Goal: Task Accomplishment & Management: Manage account settings

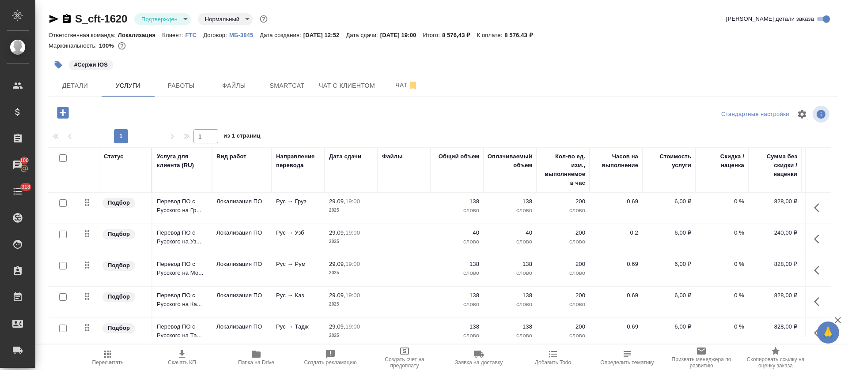
click at [184, 19] on body "🙏 .cls-1 fill:#fff; AWATERA Tretyakova Olga Клиенты Спецификации Заказы 100 Чат…" at bounding box center [424, 185] width 848 height 370
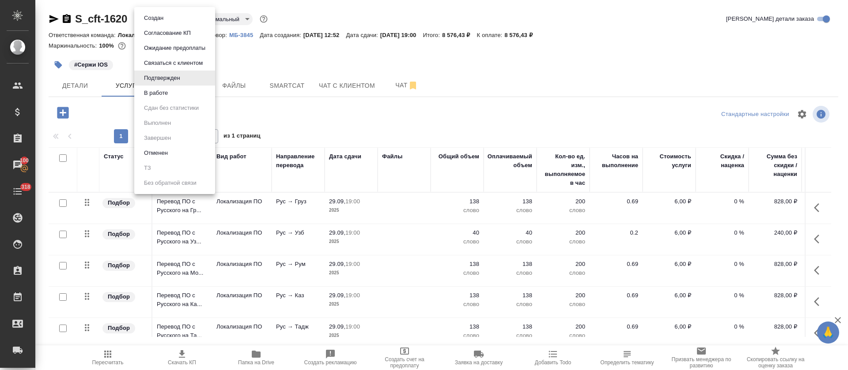
click at [177, 97] on li "В работе" at bounding box center [174, 93] width 81 height 15
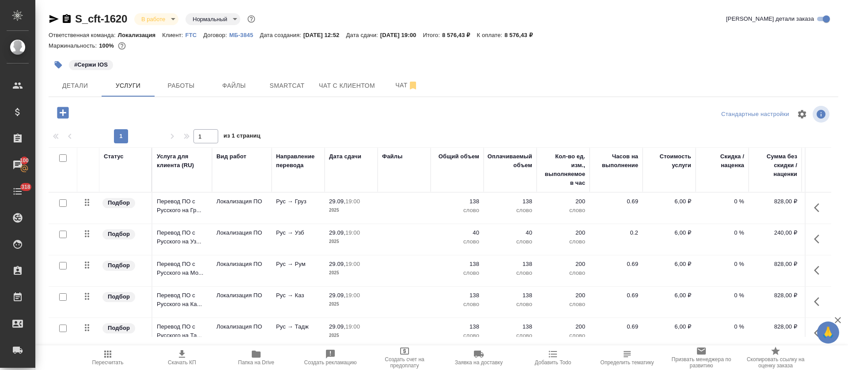
click at [54, 86] on span "Детали" at bounding box center [75, 85] width 42 height 11
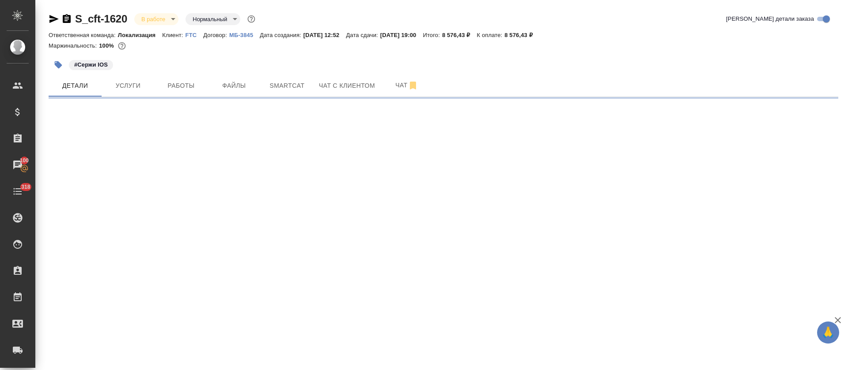
select select "RU"
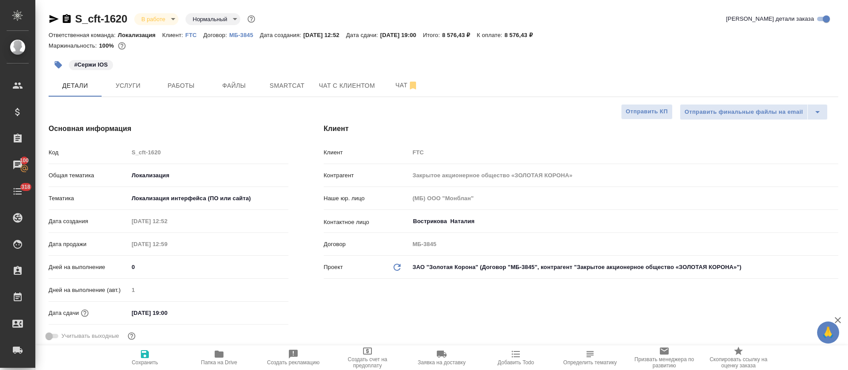
type textarea "x"
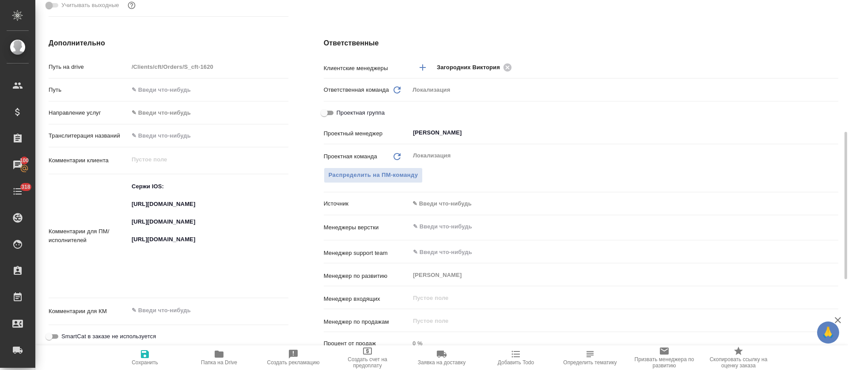
scroll to position [397, 0]
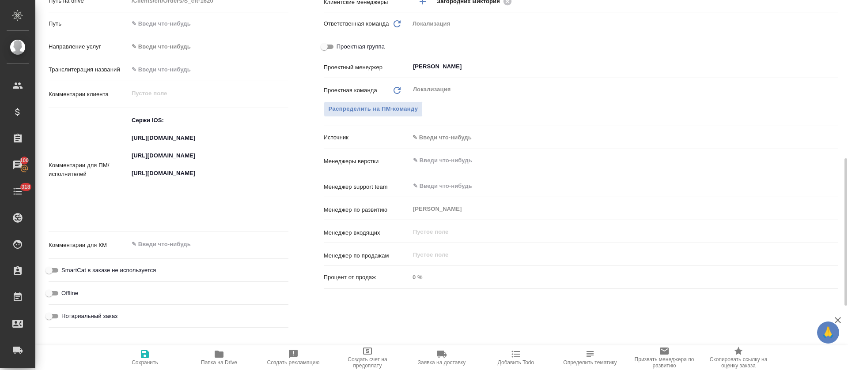
type textarea "x"
click at [155, 144] on textarea "Сержи IOS: https://smartcat.com/projects/fa598466-d8ca-4a0b-b7c4-b806e55478ee/f…" at bounding box center [208, 169] width 160 height 112
click at [155, 144] on textarea "Сержи IOS: https://smartcat.com/projects/fa598466-d8ca-4a0b-b7c4-b806e55478ee/f…" at bounding box center [208, 169] width 159 height 112
type textarea "x"
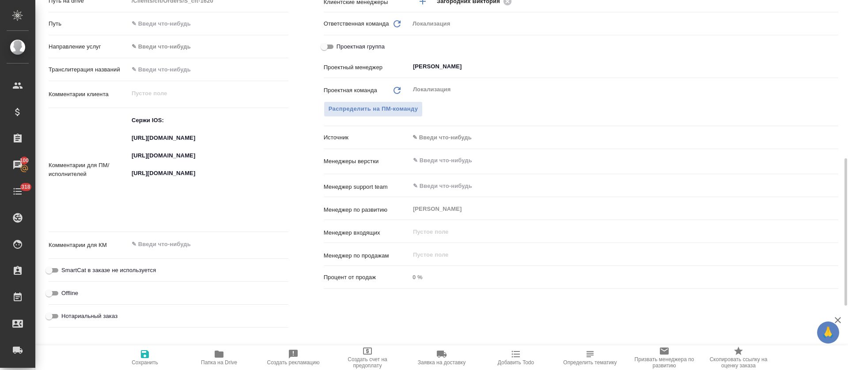
type textarea "x"
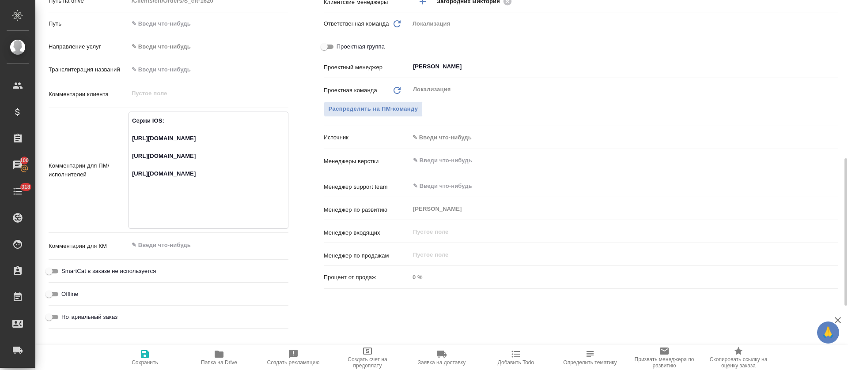
click at [157, 182] on textarea "Сержи IOS: https://smartcat.com/projects/fa598466-d8ca-4a0b-b7c4-b806e55478ee/f…" at bounding box center [208, 169] width 159 height 112
type textarea "x"
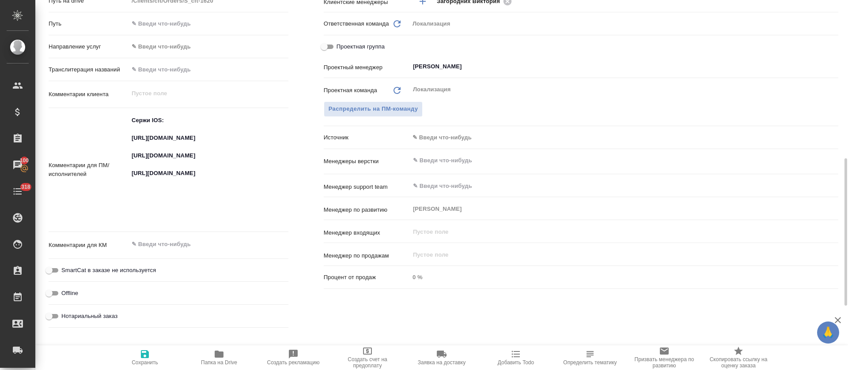
type textarea "x"
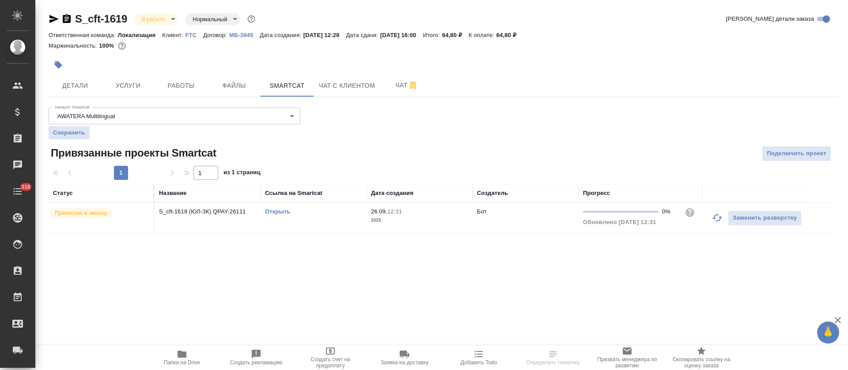
click at [710, 223] on button "button" at bounding box center [717, 218] width 21 height 21
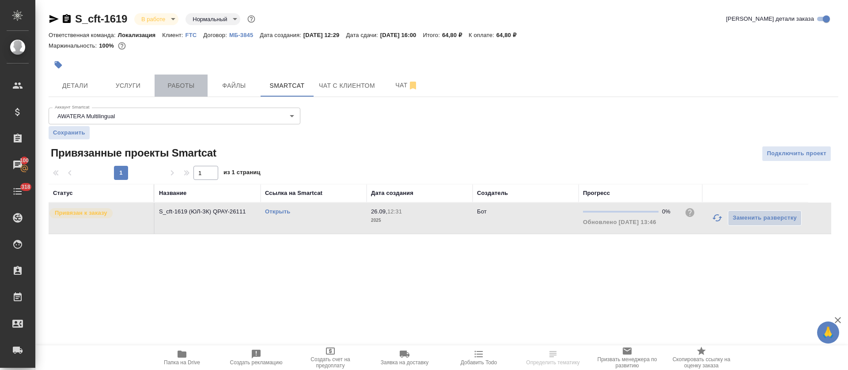
click at [163, 85] on span "Работы" at bounding box center [181, 85] width 42 height 11
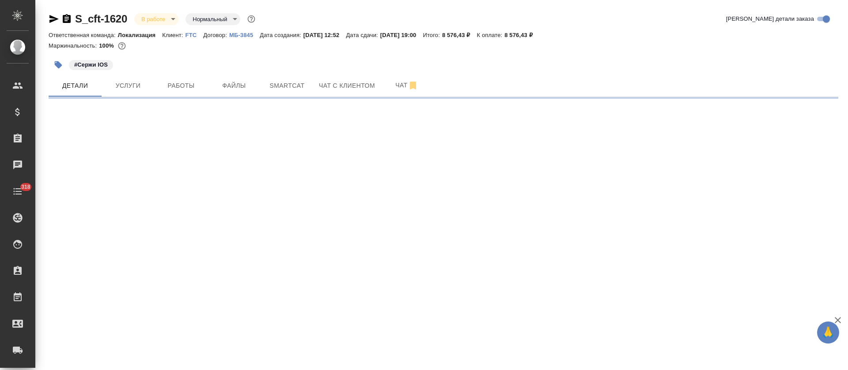
select select "RU"
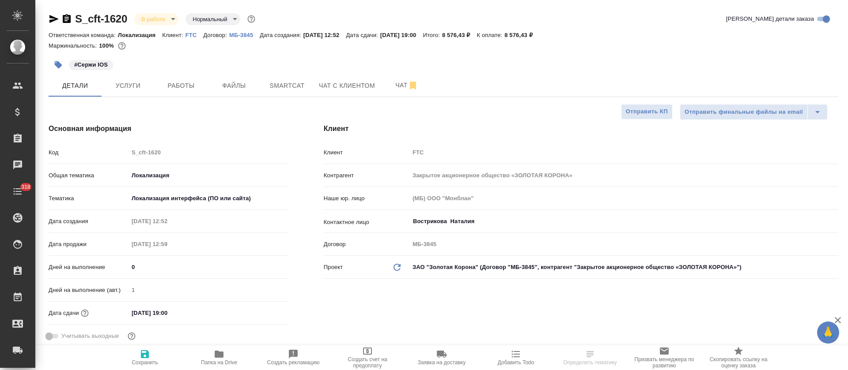
type textarea "x"
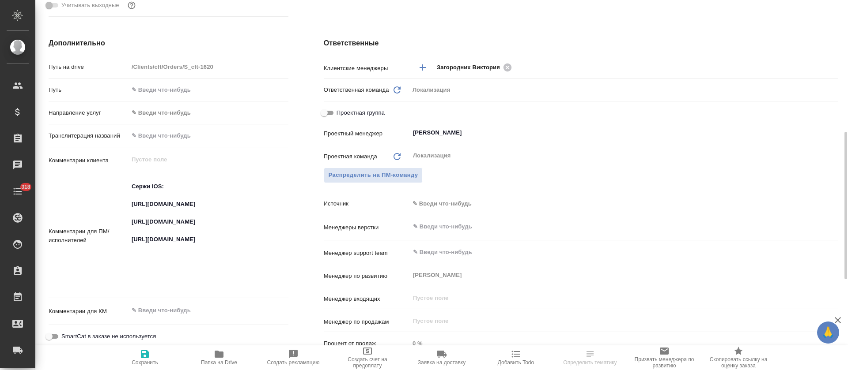
scroll to position [397, 0]
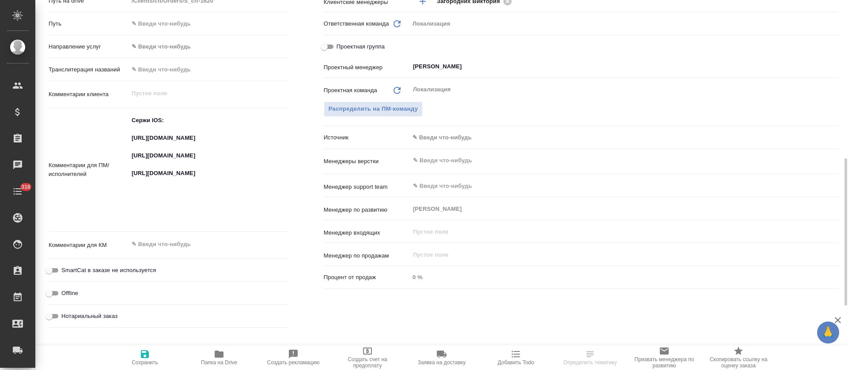
type textarea "x"
click at [161, 210] on textarea "Сержи IOS: https://smartcat.com/projects/fa598466-d8ca-4a0b-b7c4-b806e55478ee/f…" at bounding box center [208, 169] width 160 height 112
click at [161, 210] on textarea "Сержи IOS: https://smartcat.com/projects/fa598466-d8ca-4a0b-b7c4-b806e55478ee/f…" at bounding box center [208, 169] width 159 height 112
type textarea "x"
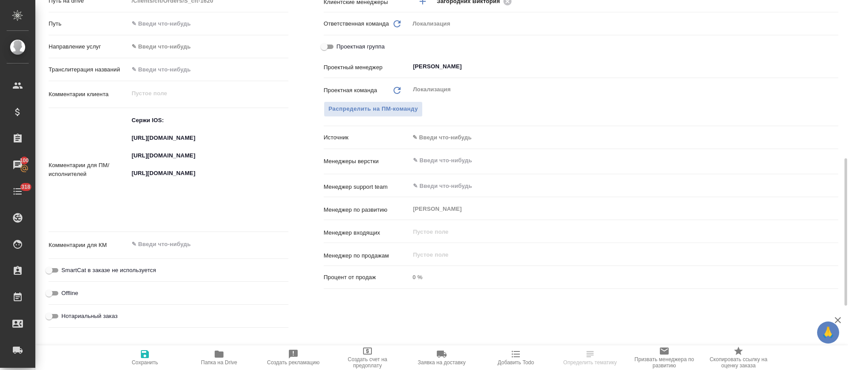
type textarea "x"
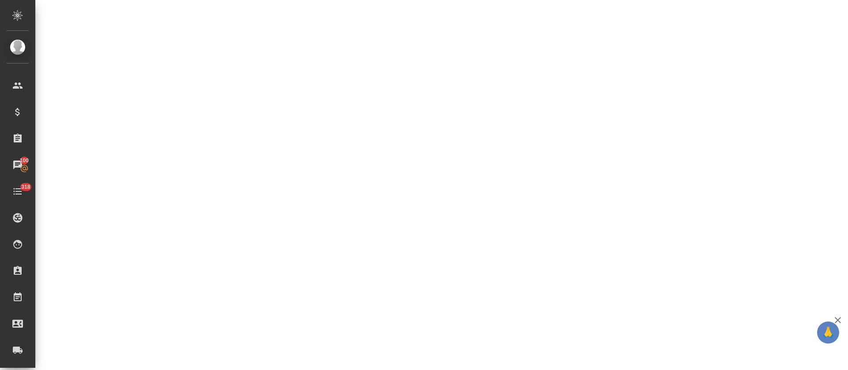
select select "RU"
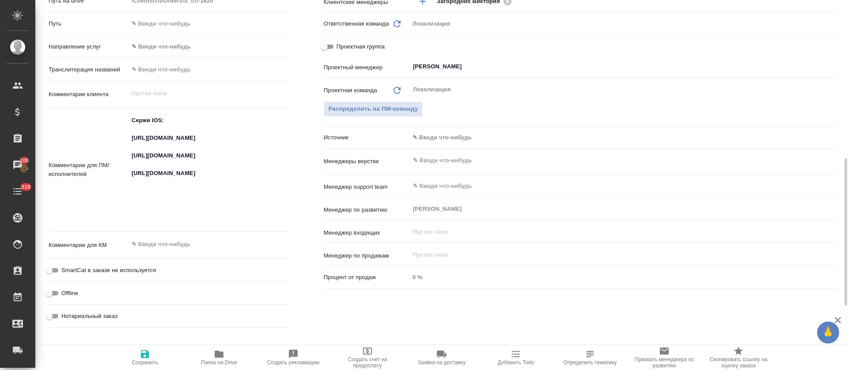
type textarea "x"
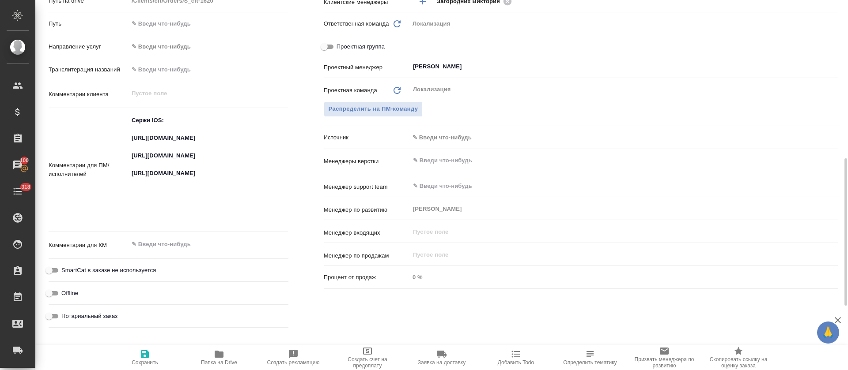
type textarea "x"
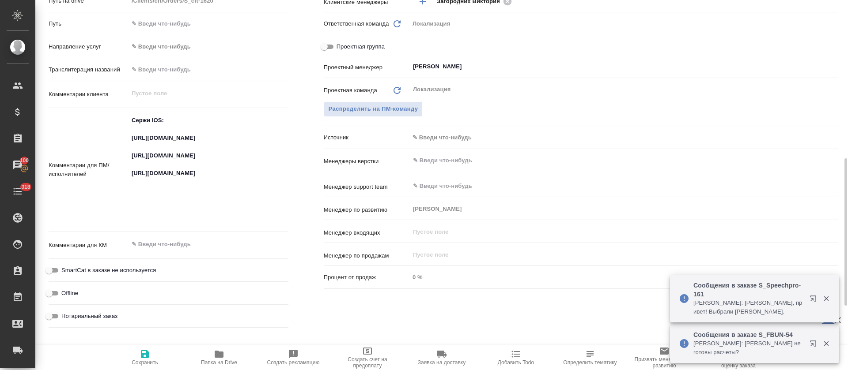
scroll to position [66, 0]
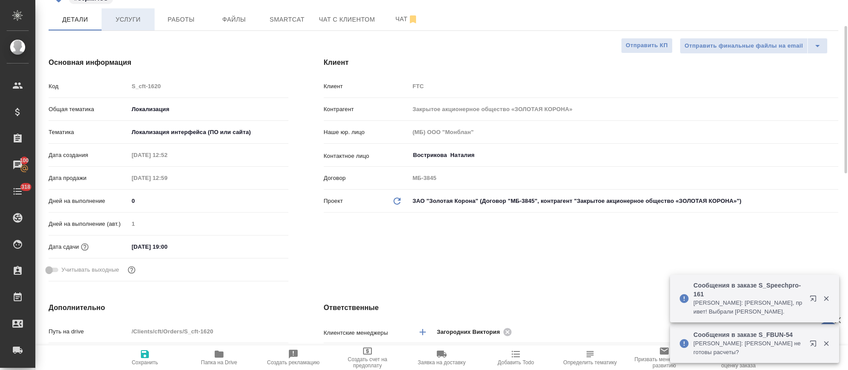
click at [124, 27] on button "Услуги" at bounding box center [128, 19] width 53 height 22
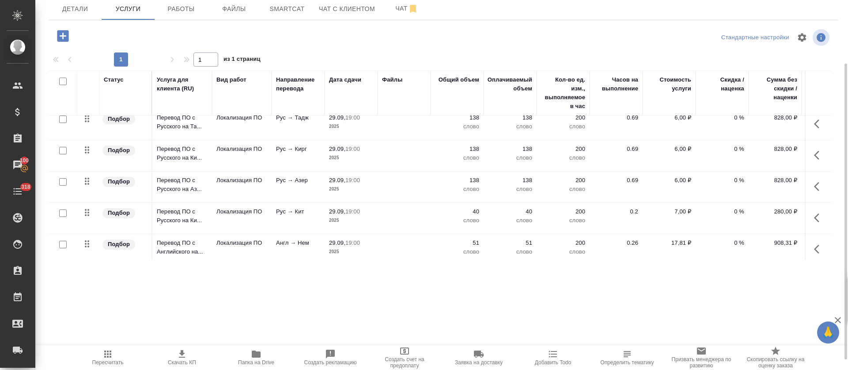
scroll to position [199, 0]
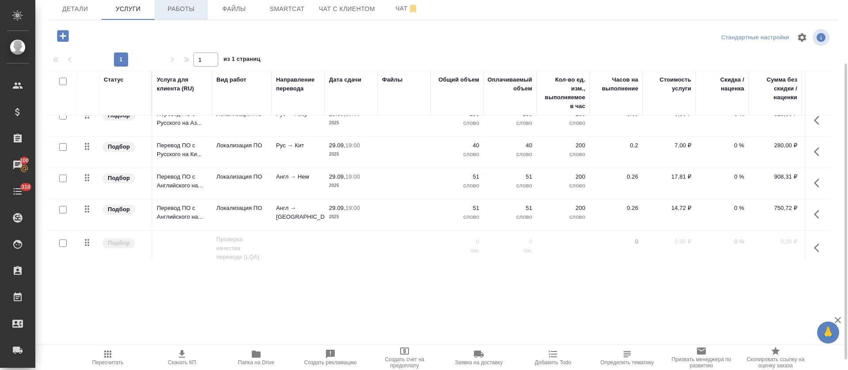
click at [173, 16] on button "Работы" at bounding box center [181, 9] width 53 height 22
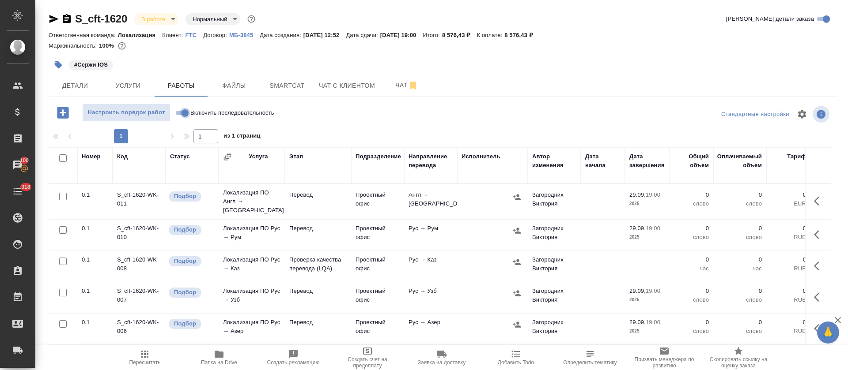
click at [183, 111] on input "Включить последовательность" at bounding box center [185, 113] width 32 height 11
checkbox input "true"
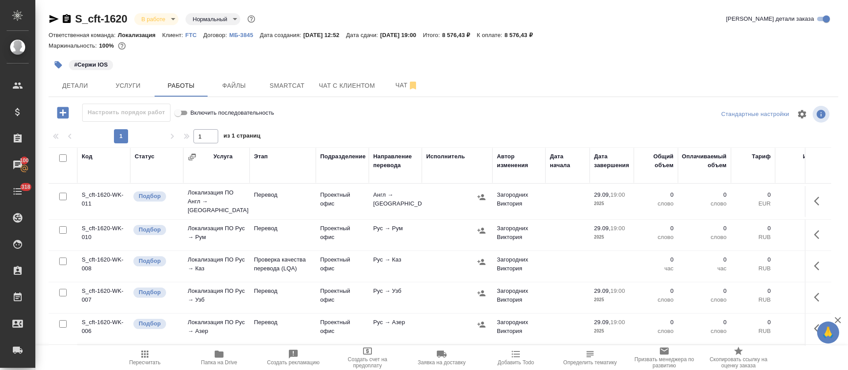
click at [66, 195] on input "checkbox" at bounding box center [63, 197] width 8 height 8
checkbox input "true"
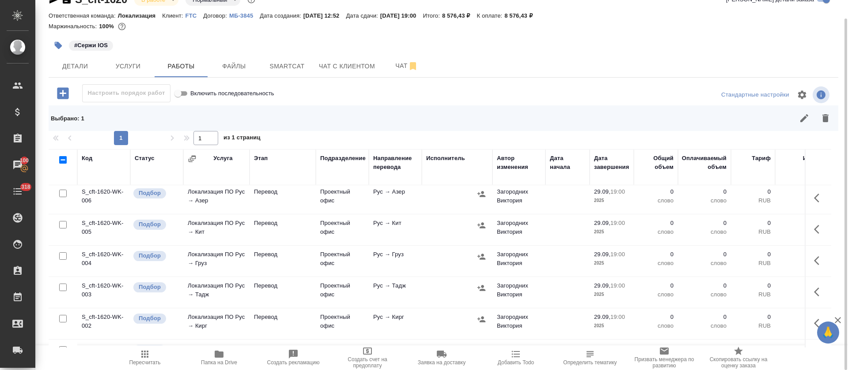
scroll to position [193, 0]
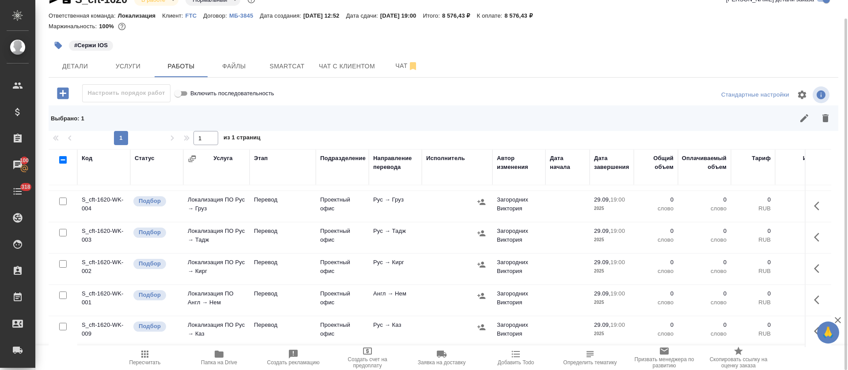
click at [63, 292] on input "checkbox" at bounding box center [63, 296] width 8 height 8
checkbox input "true"
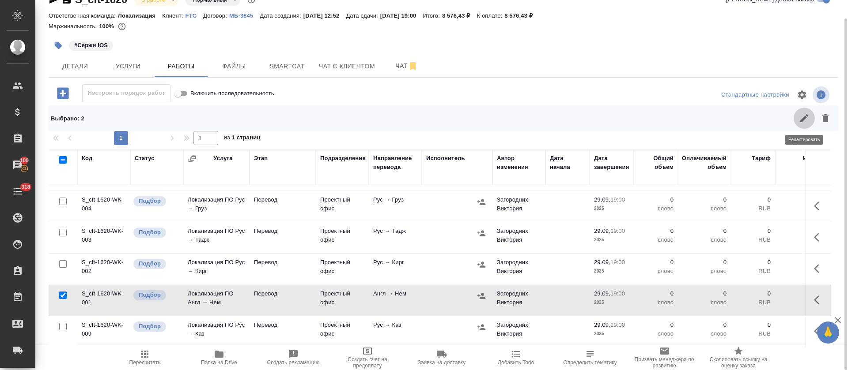
click at [797, 117] on button "button" at bounding box center [804, 118] width 21 height 21
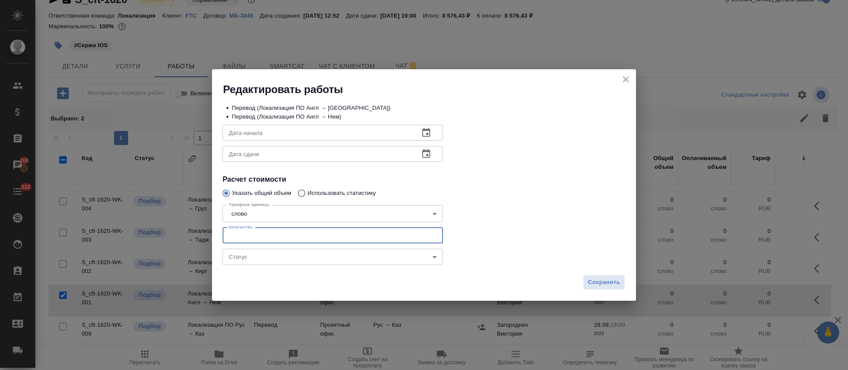
click at [236, 235] on input "number" at bounding box center [333, 236] width 220 height 16
type input "45"
click at [426, 142] on button "button" at bounding box center [426, 132] width 21 height 21
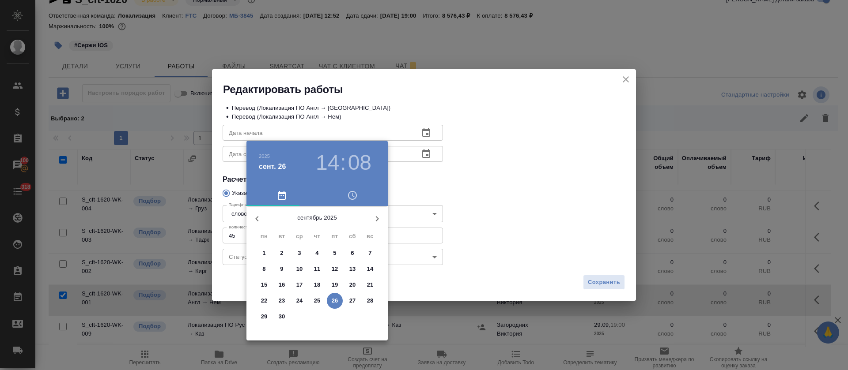
click at [333, 301] on p "26" at bounding box center [335, 301] width 7 height 9
type input "26.09.2025 14:08"
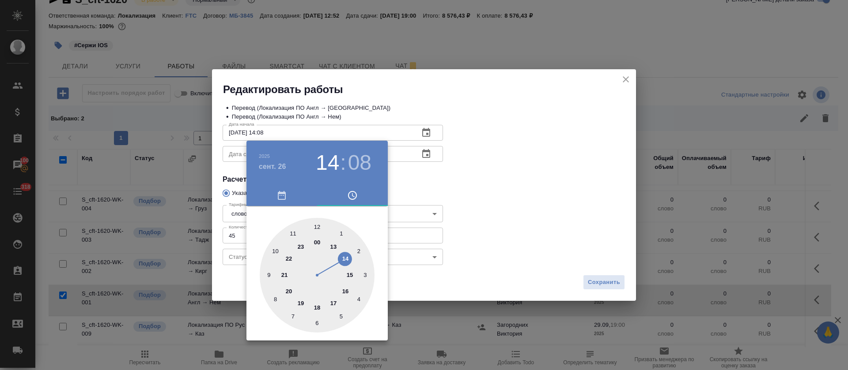
click at [426, 179] on div at bounding box center [424, 185] width 848 height 370
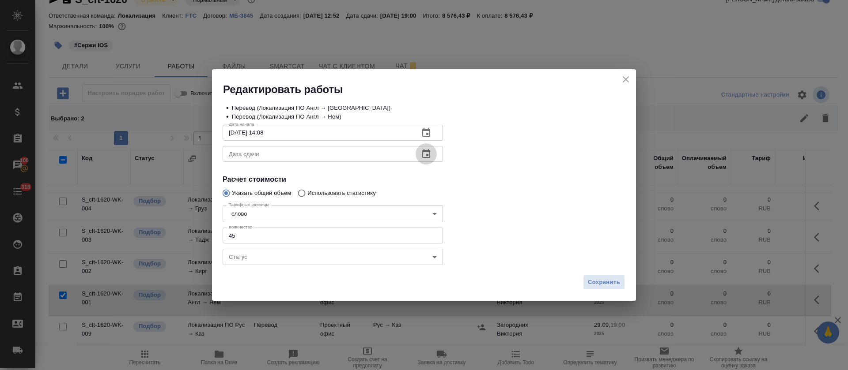
click at [426, 153] on icon "button" at bounding box center [426, 154] width 11 height 11
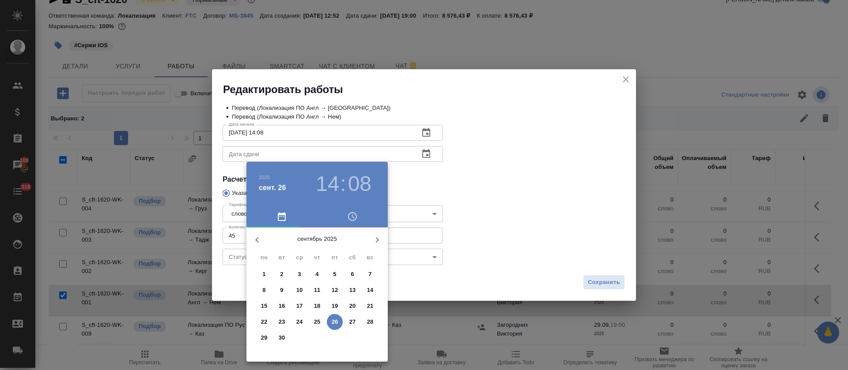
click at [269, 338] on span "29" at bounding box center [264, 338] width 16 height 9
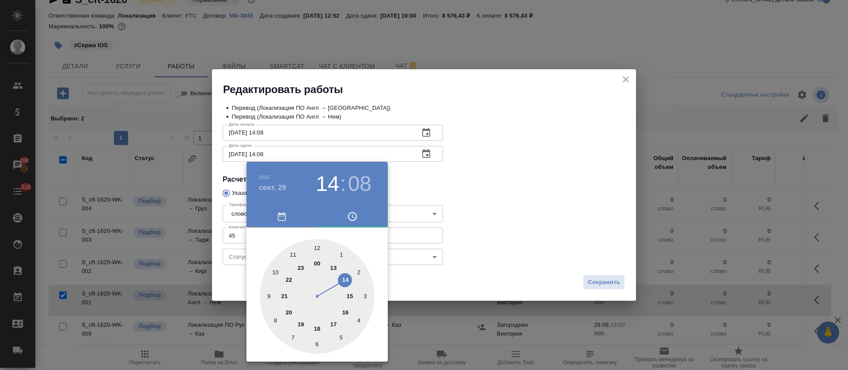
drag, startPoint x: 321, startPoint y: 240, endPoint x: 311, endPoint y: 249, distance: 13.4
click at [319, 243] on div at bounding box center [317, 296] width 115 height 115
click at [317, 247] on div at bounding box center [317, 296] width 115 height 115
type input "29.09.2025 12:00"
click at [494, 174] on div at bounding box center [424, 185] width 848 height 370
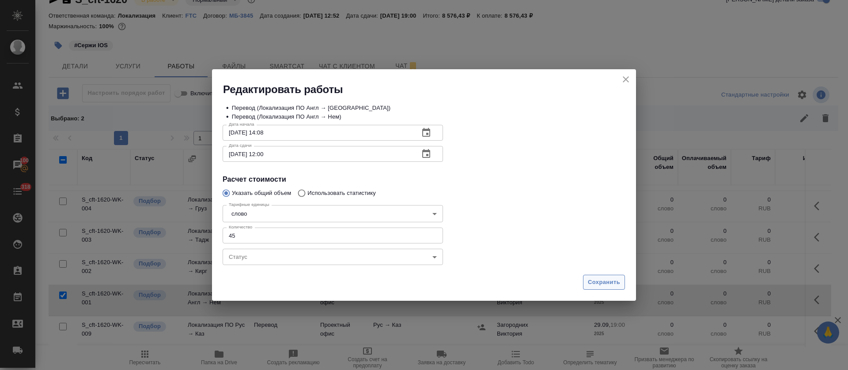
click at [593, 275] on button "Сохранить" at bounding box center [604, 282] width 42 height 15
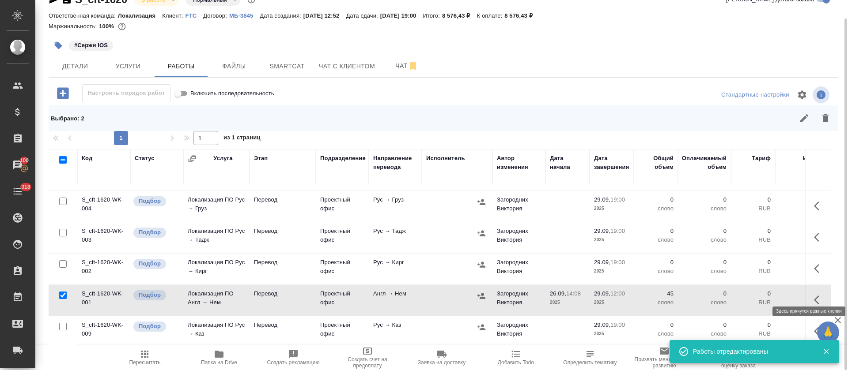
click at [809, 291] on button "button" at bounding box center [819, 300] width 21 height 21
click at [749, 295] on icon "button" at bounding box center [754, 300] width 11 height 11
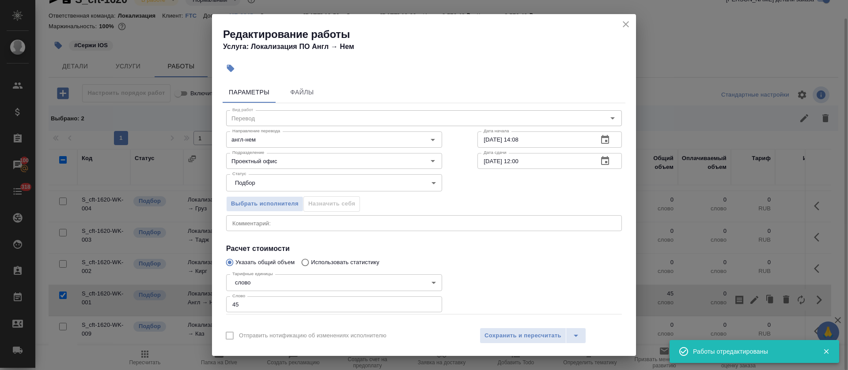
click at [316, 216] on div "x Комментарий:" at bounding box center [424, 223] width 396 height 16
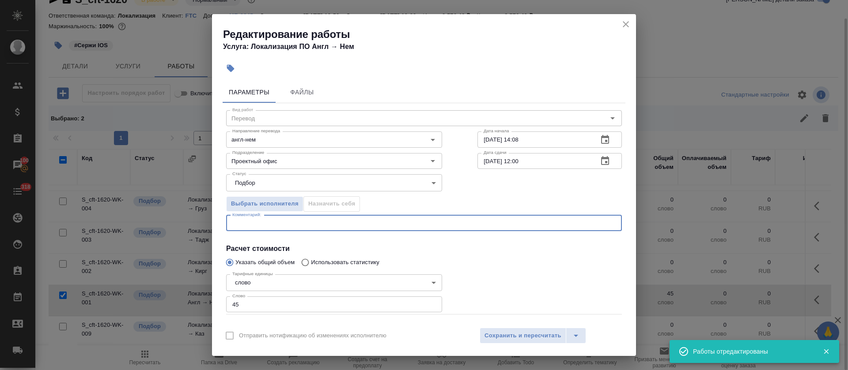
paste textarea "https://smartcat.com/editor?v=2&selectedStage=1&backUrl=%2Fprojects%2F5cfbfd1e-…"
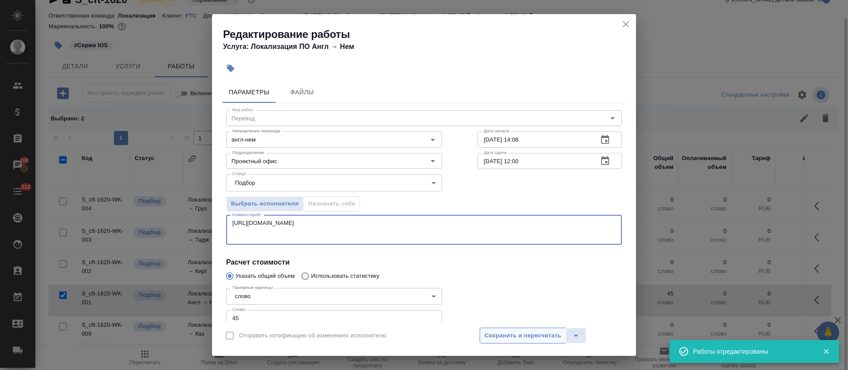
type textarea "https://smartcat.com/editor?v=2&selectedStage=1&backUrl=%2Fprojects%2F5cfbfd1e-…"
click at [527, 337] on span "Сохранить и пересчитать" at bounding box center [522, 336] width 77 height 10
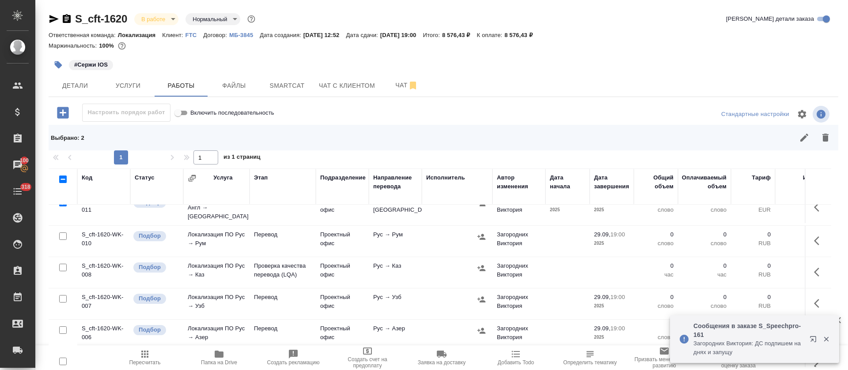
scroll to position [0, 0]
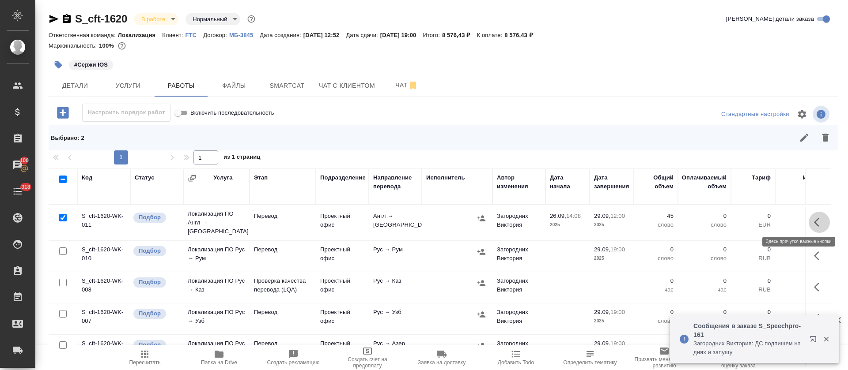
click at [814, 218] on icon "button" at bounding box center [819, 222] width 11 height 11
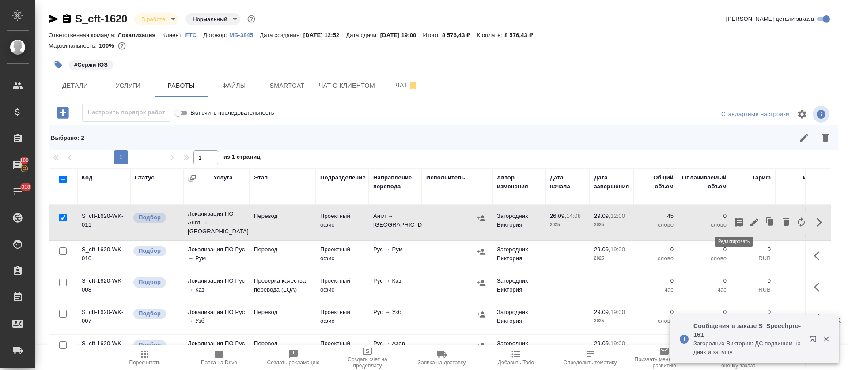
click at [749, 219] on icon "button" at bounding box center [754, 222] width 11 height 11
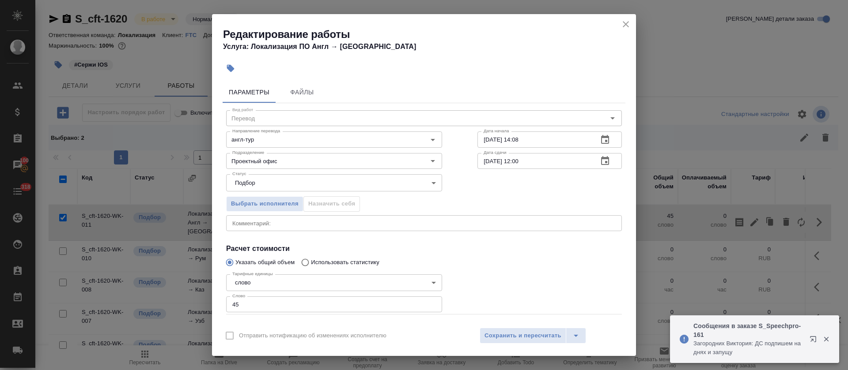
click at [325, 220] on textarea at bounding box center [423, 223] width 383 height 7
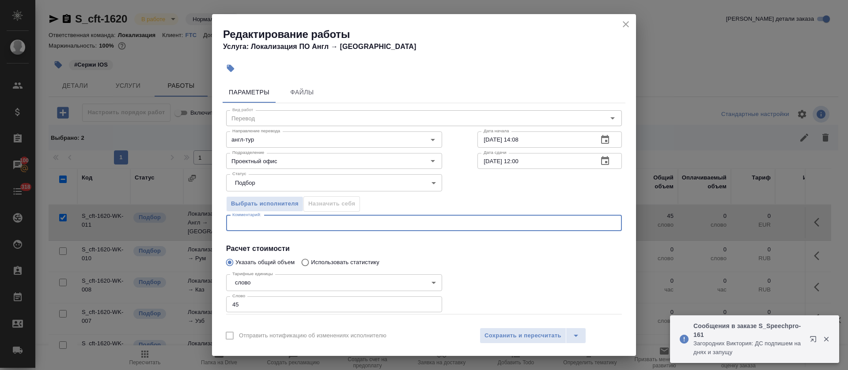
paste textarea "https://smartcat.com/editor?v=2&selectedStage=1&backUrl=%2Fprojects%2F5cfbfd1e-…"
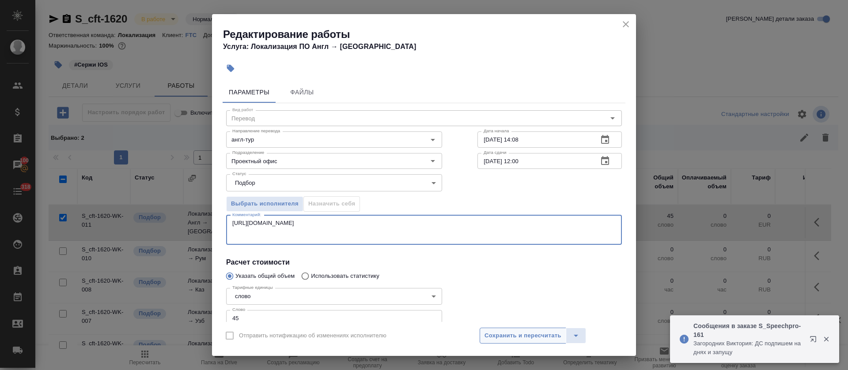
type textarea "https://smartcat.com/editor?v=2&selectedStage=1&backUrl=%2Fprojects%2F5cfbfd1e-…"
click at [491, 338] on span "Сохранить и пересчитать" at bounding box center [522, 336] width 77 height 10
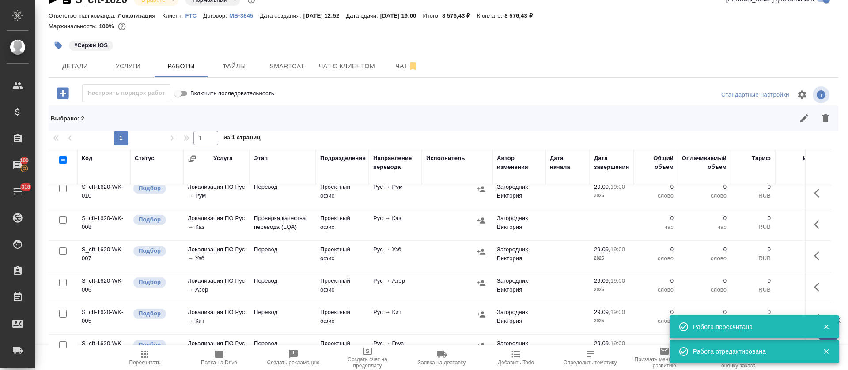
scroll to position [66, 0]
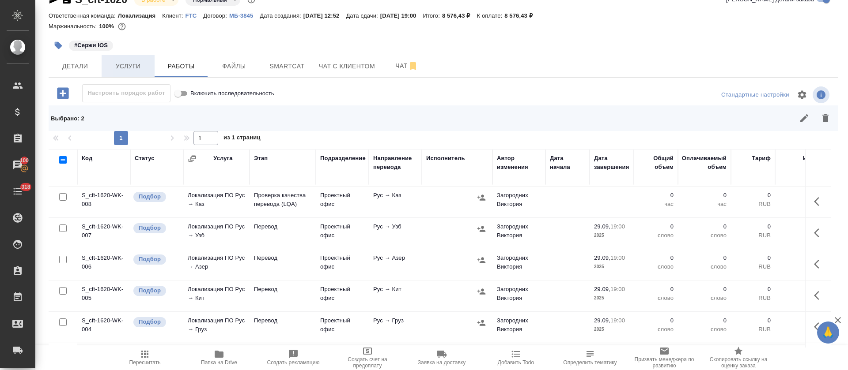
click at [128, 59] on button "Услуги" at bounding box center [128, 66] width 53 height 22
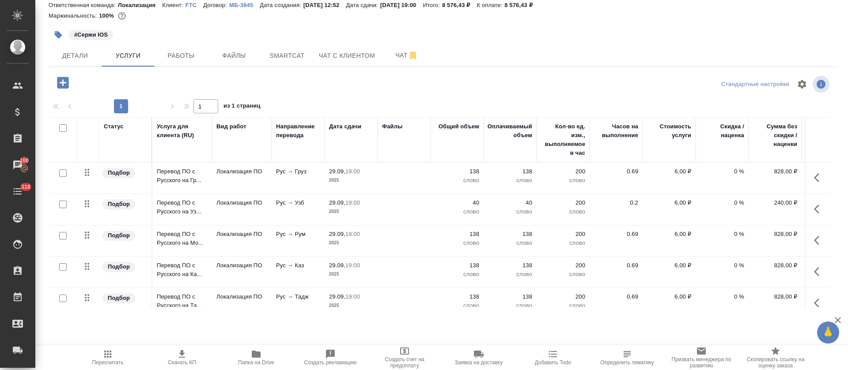
click at [177, 44] on div "#Сержи IOS" at bounding box center [312, 34] width 526 height 19
click at [177, 51] on span "Работы" at bounding box center [181, 55] width 42 height 11
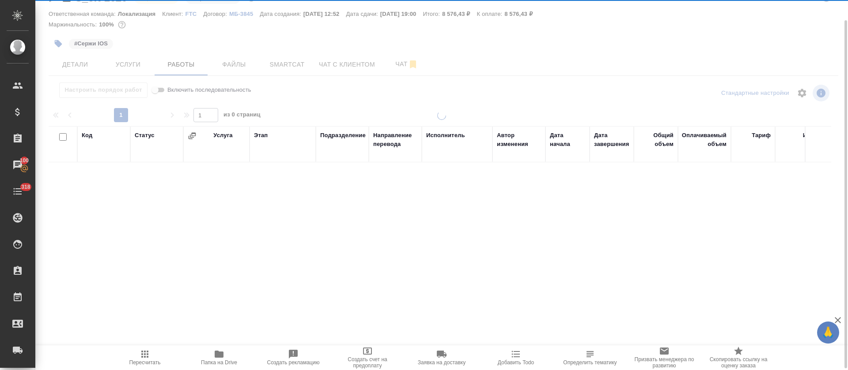
scroll to position [21, 0]
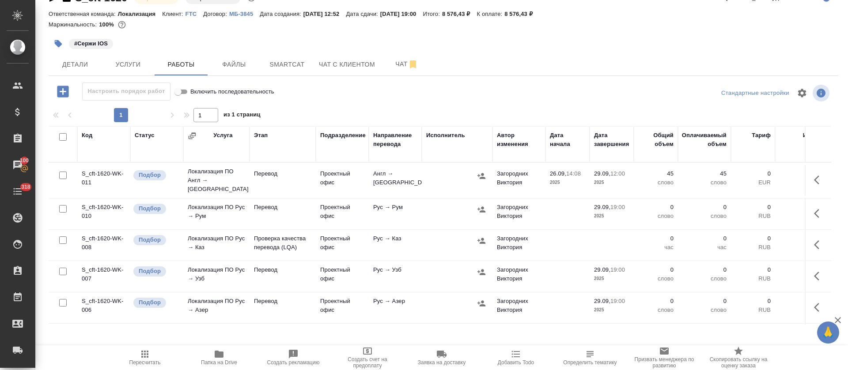
click at [63, 269] on input "checkbox" at bounding box center [63, 272] width 8 height 8
checkbox input "true"
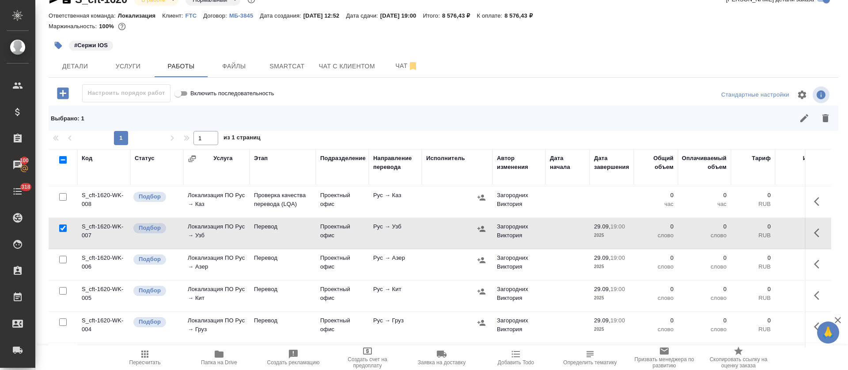
scroll to position [132, 0]
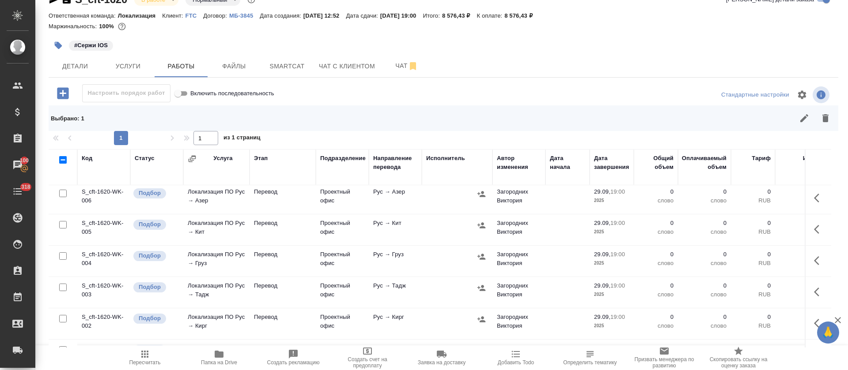
click at [63, 223] on input "checkbox" at bounding box center [63, 225] width 8 height 8
checkbox input "true"
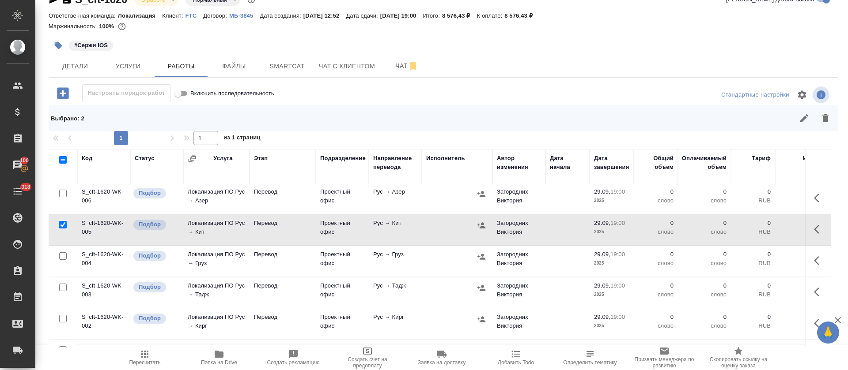
click at [794, 125] on button "button" at bounding box center [804, 118] width 21 height 21
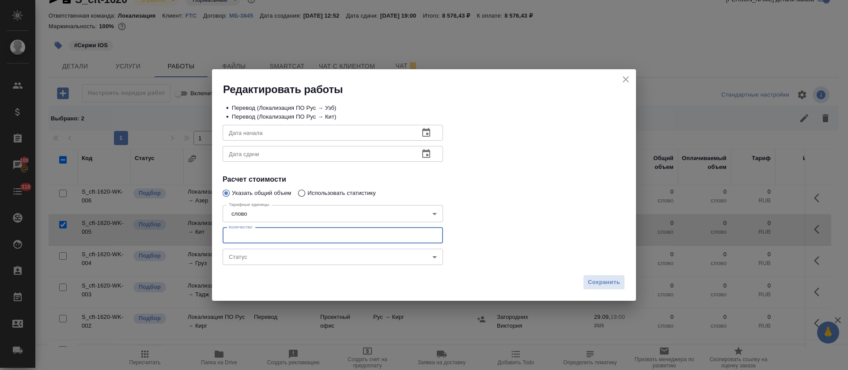
click at [254, 238] on input "number" at bounding box center [333, 236] width 220 height 16
type input "40"
click at [427, 131] on icon "button" at bounding box center [426, 132] width 8 height 9
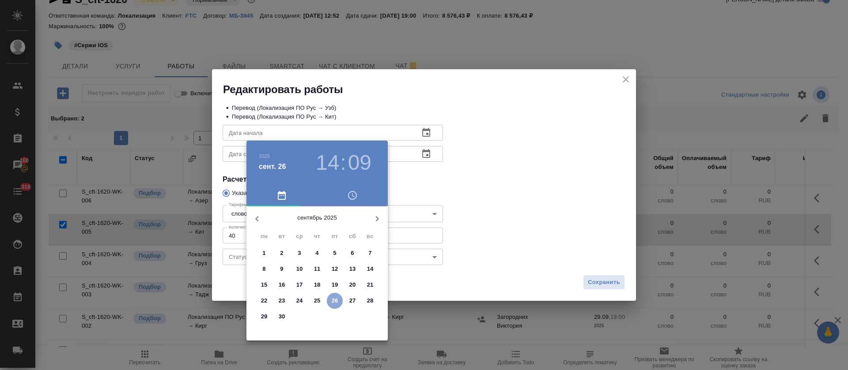
click at [336, 303] on p "26" at bounding box center [335, 301] width 7 height 9
type input "26.09.2025 14:09"
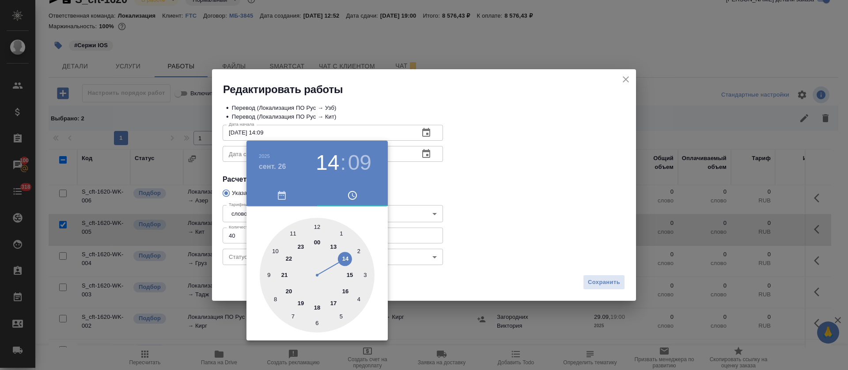
click at [416, 169] on div at bounding box center [424, 185] width 848 height 370
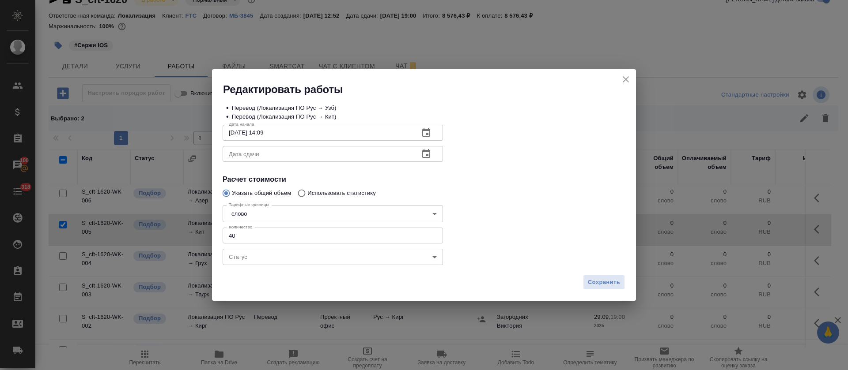
click at [426, 155] on icon "button" at bounding box center [426, 153] width 8 height 9
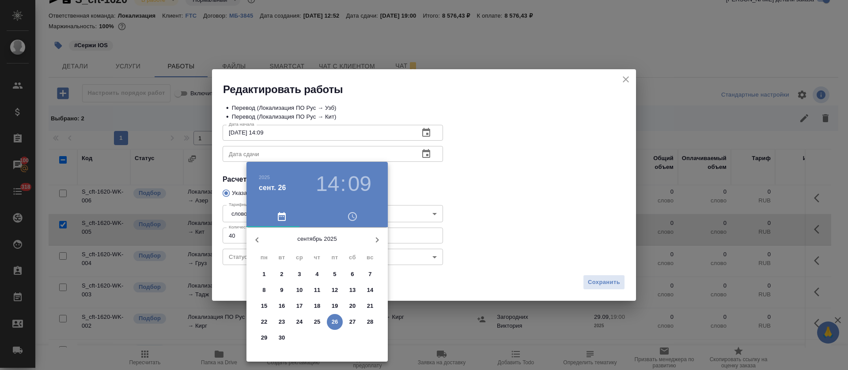
click at [257, 337] on span "29" at bounding box center [264, 338] width 16 height 9
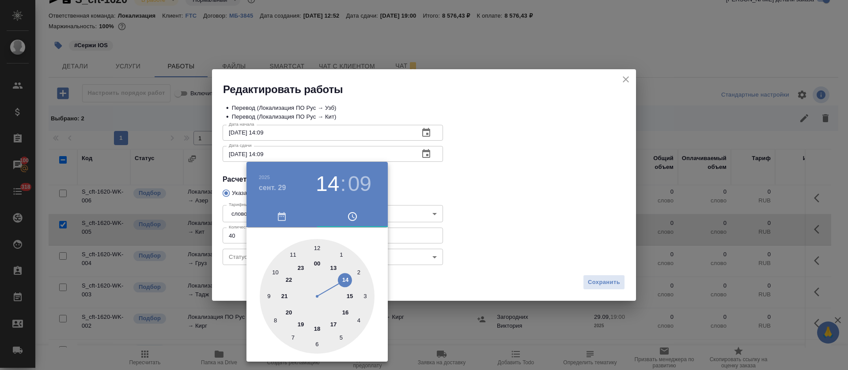
click at [317, 251] on div at bounding box center [317, 296] width 115 height 115
type input "29.09.2025 12:00"
click at [508, 246] on div at bounding box center [424, 185] width 848 height 370
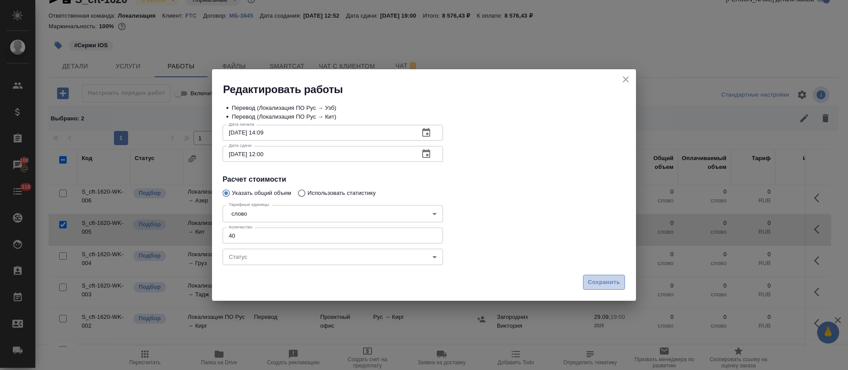
click at [619, 282] on span "Сохранить" at bounding box center [604, 283] width 32 height 10
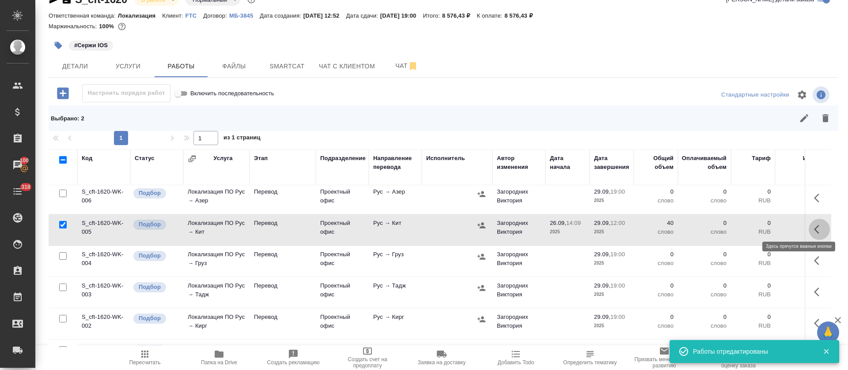
click at [814, 224] on icon "button" at bounding box center [819, 229] width 11 height 11
click at [750, 226] on icon "button" at bounding box center [754, 230] width 8 height 8
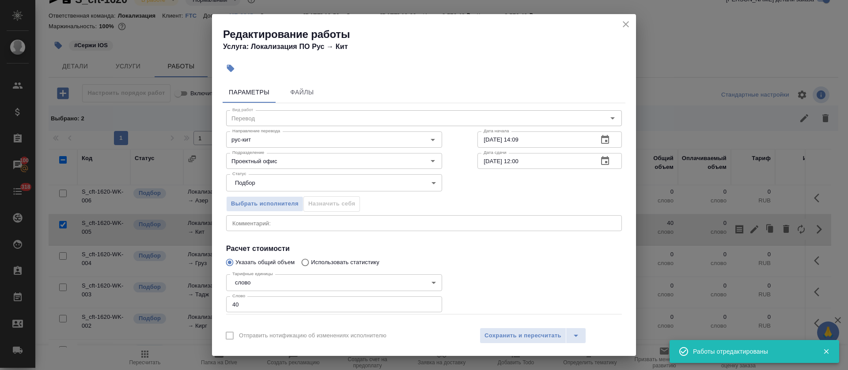
click at [247, 226] on textarea at bounding box center [423, 223] width 383 height 7
paste textarea "https://smartcat.com/editor?v=2&selectedStage=1&backUrl=%2Fprojects%2Fcbb2b0c1-…"
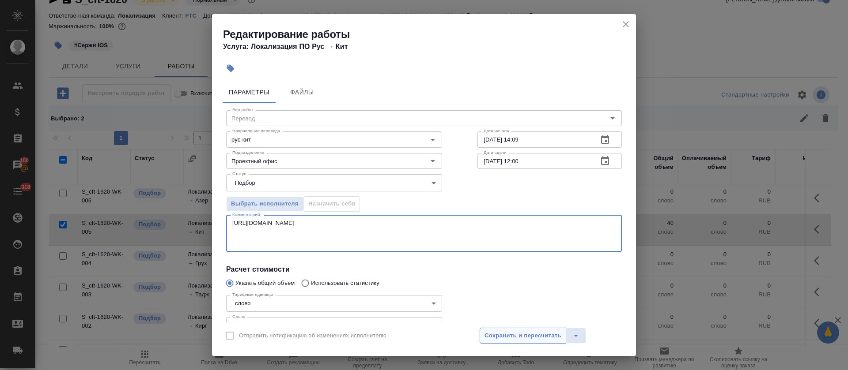
type textarea "https://smartcat.com/editor?v=2&selectedStage=1&backUrl=%2Fprojects%2Fcbb2b0c1-…"
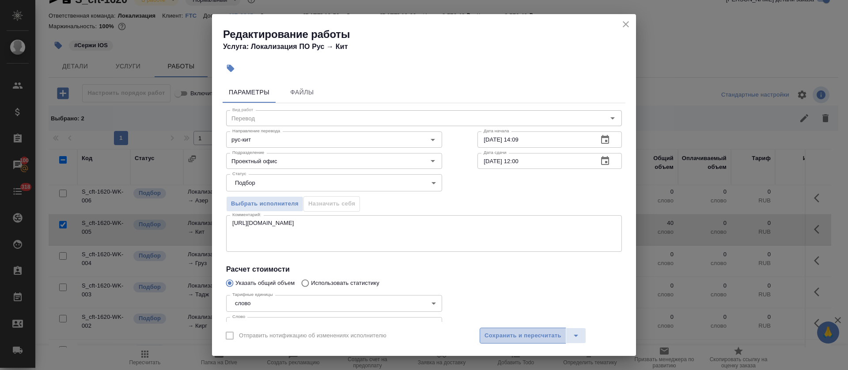
click at [492, 337] on span "Сохранить и пересчитать" at bounding box center [522, 336] width 77 height 10
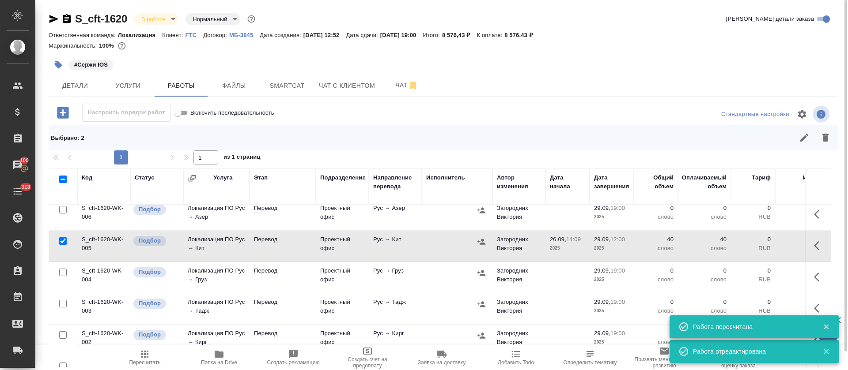
scroll to position [60, 0]
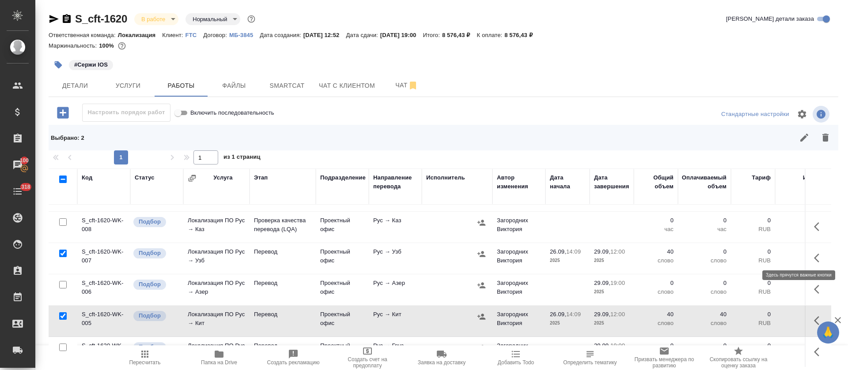
click at [814, 257] on icon "button" at bounding box center [819, 258] width 11 height 11
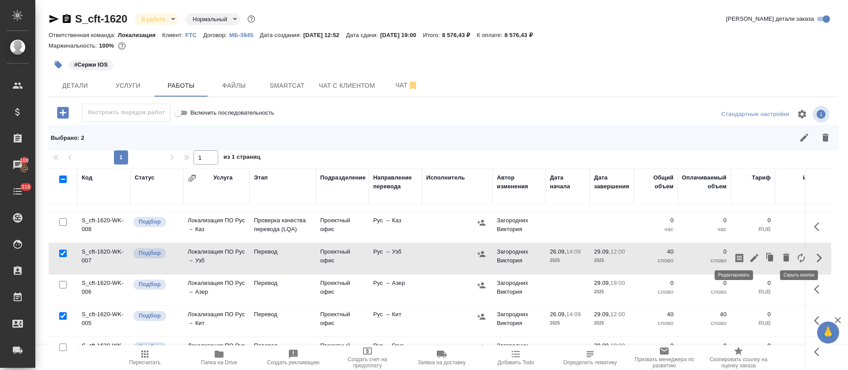
click at [749, 255] on icon "button" at bounding box center [754, 258] width 11 height 11
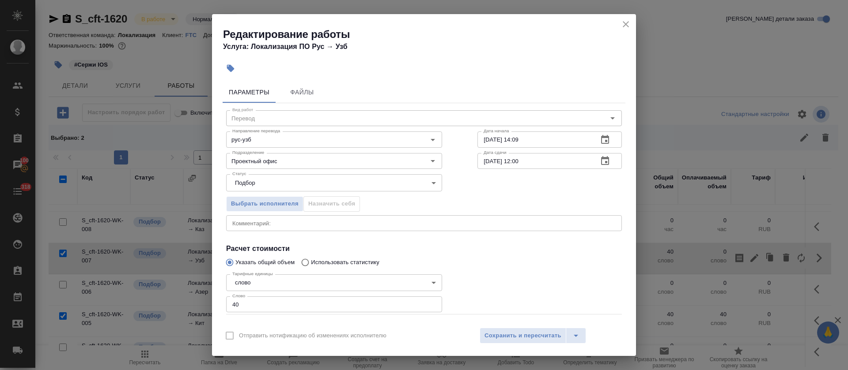
click at [330, 227] on div "x Комментарий:" at bounding box center [424, 223] width 396 height 16
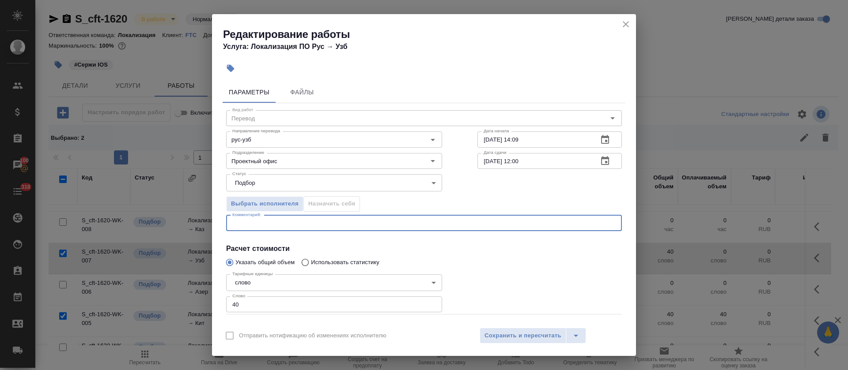
paste textarea "https://smartcat.com/editor?v=2&selectedStage=1&backUrl=%2Fprojects%2Fcbb2b0c1-…"
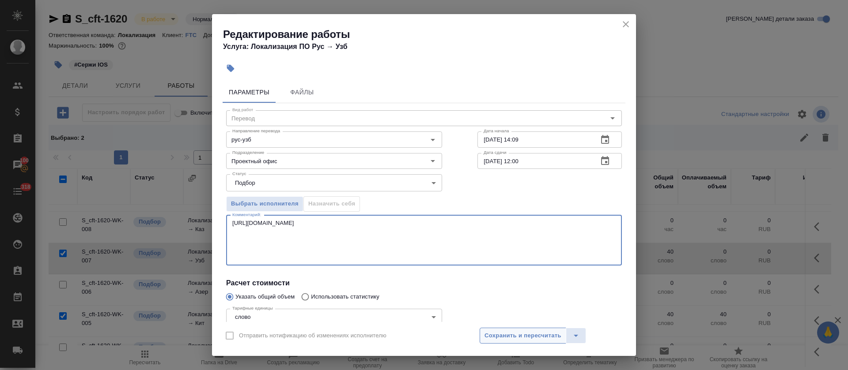
type textarea "https://smartcat.com/editor?v=2&selectedStage=1&backUrl=%2Fprojects%2Fcbb2b0c1-…"
click at [491, 335] on span "Сохранить и пересчитать" at bounding box center [522, 336] width 77 height 10
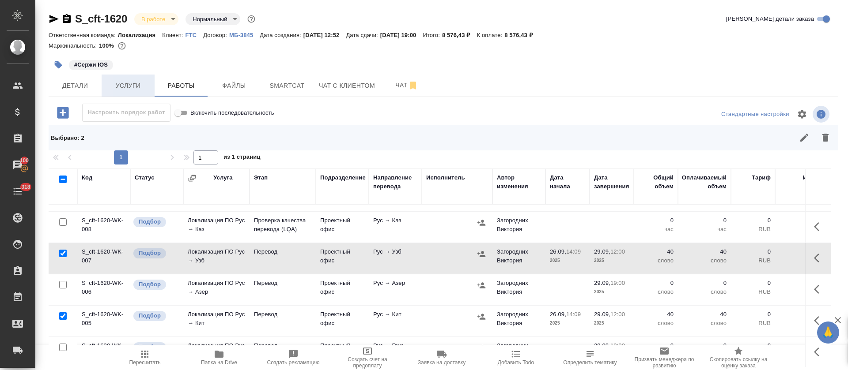
click at [140, 88] on span "Услуги" at bounding box center [128, 85] width 42 height 11
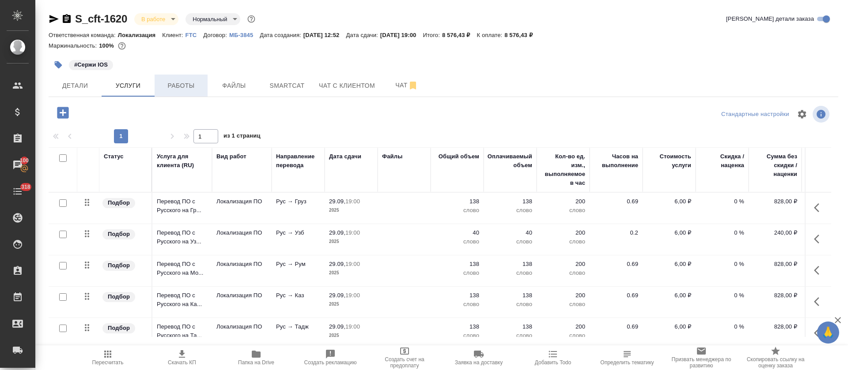
click at [168, 86] on span "Работы" at bounding box center [181, 85] width 42 height 11
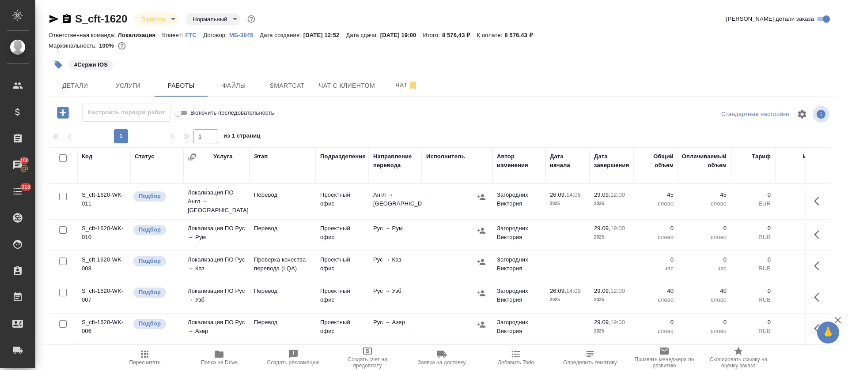
click at [60, 158] on input "checkbox" at bounding box center [63, 159] width 8 height 8
checkbox input "true"
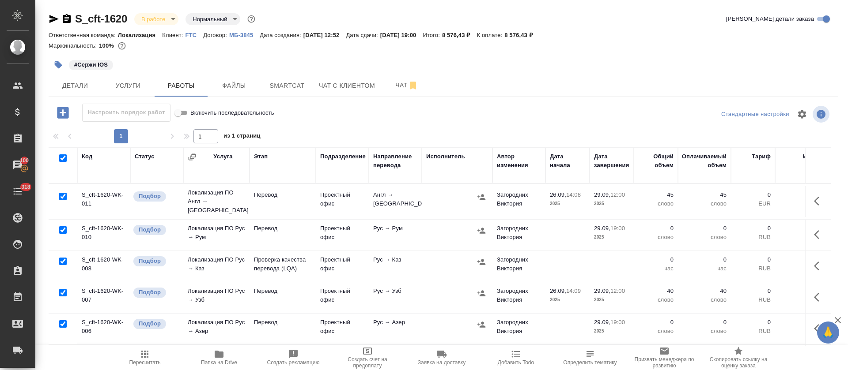
checkbox input "true"
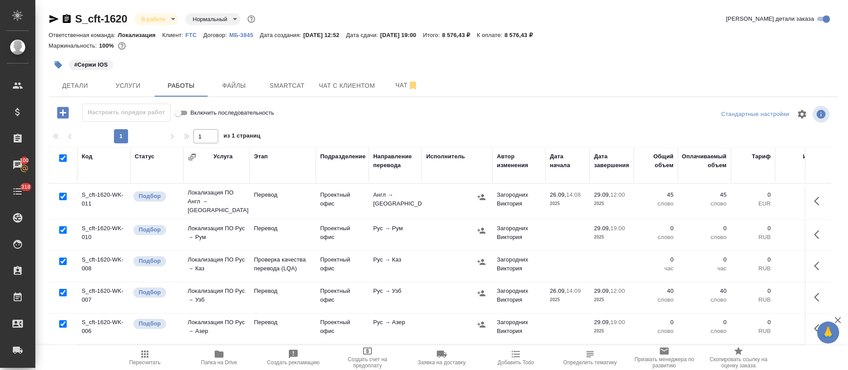
checkbox input "true"
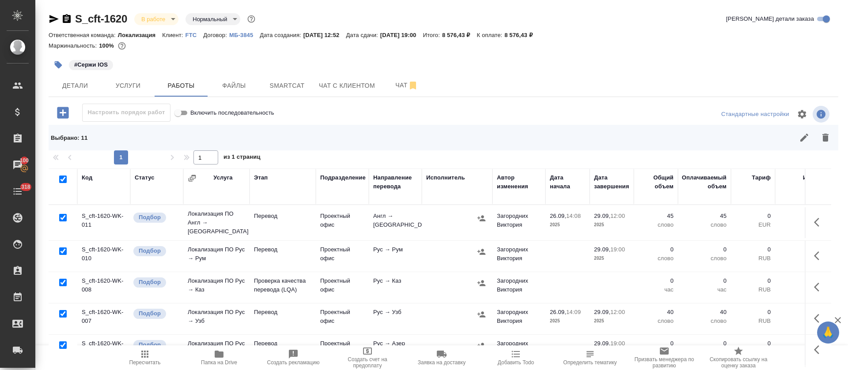
click at [63, 279] on input "checkbox" at bounding box center [63, 283] width 8 height 8
checkbox input "false"
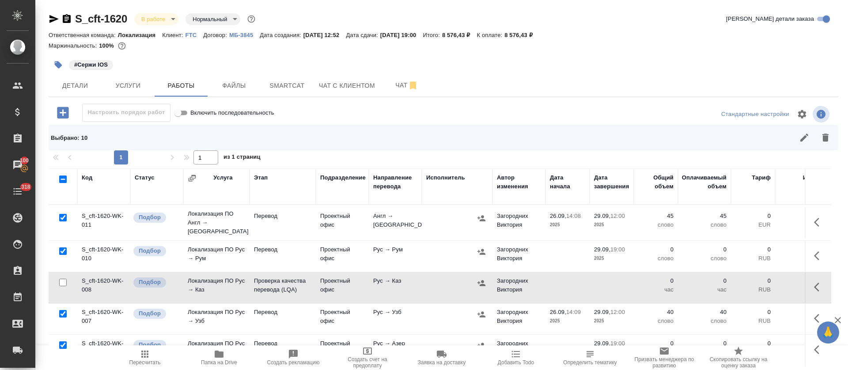
click at [60, 214] on input "checkbox" at bounding box center [63, 218] width 8 height 8
checkbox input "false"
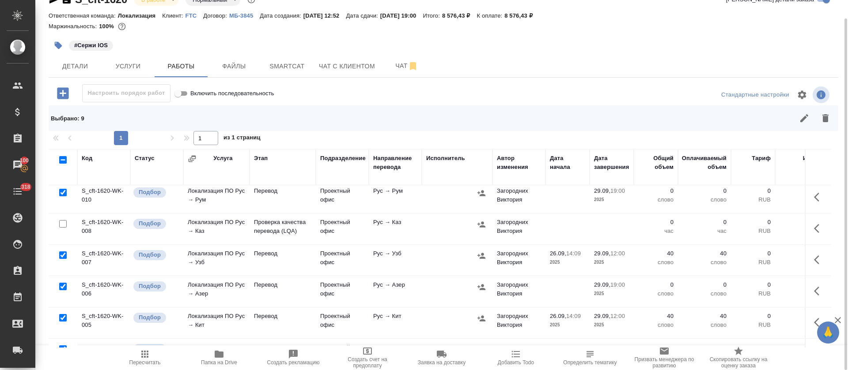
scroll to position [66, 0]
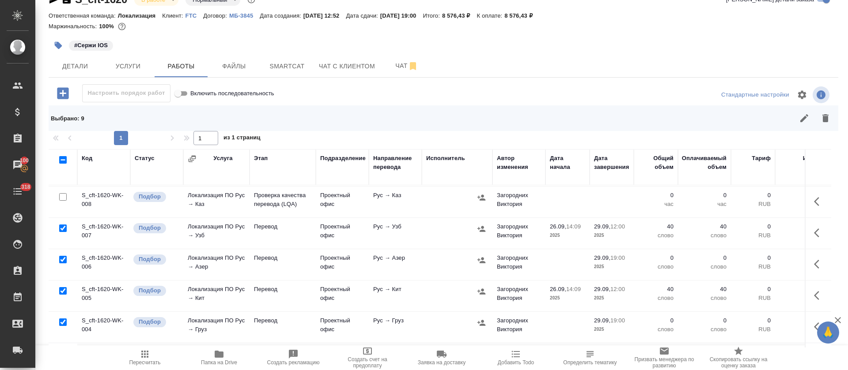
click at [60, 226] on input "checkbox" at bounding box center [63, 229] width 8 height 8
checkbox input "false"
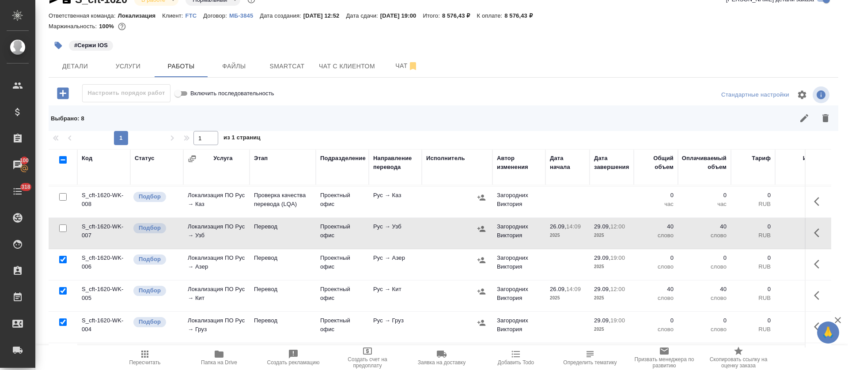
scroll to position [132, 0]
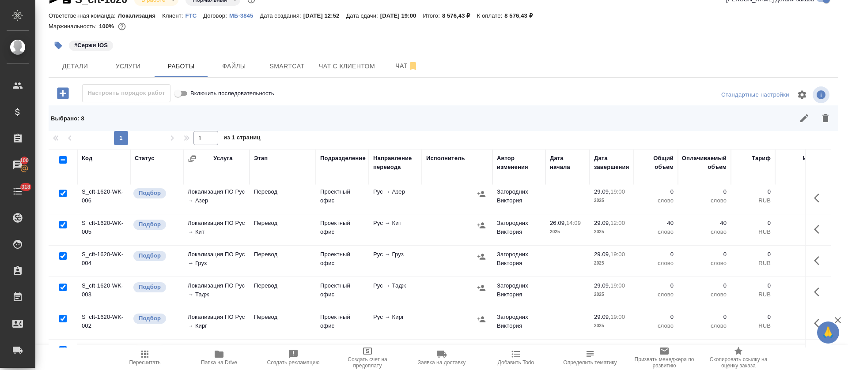
click at [60, 221] on input "checkbox" at bounding box center [63, 225] width 8 height 8
checkbox input "false"
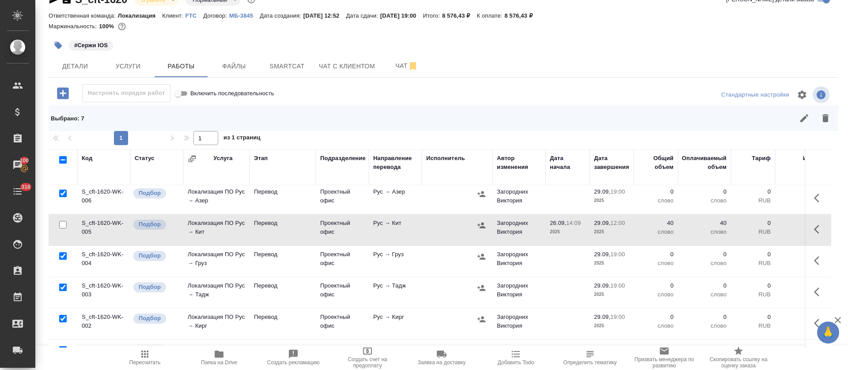
scroll to position [193, 0]
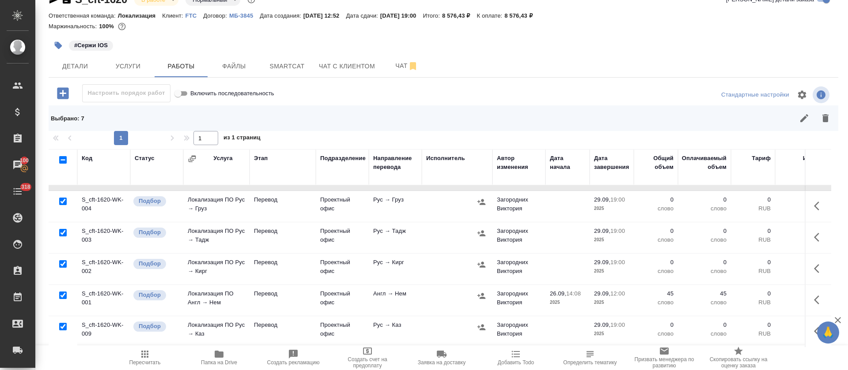
click at [62, 292] on input "checkbox" at bounding box center [63, 296] width 8 height 8
checkbox input "false"
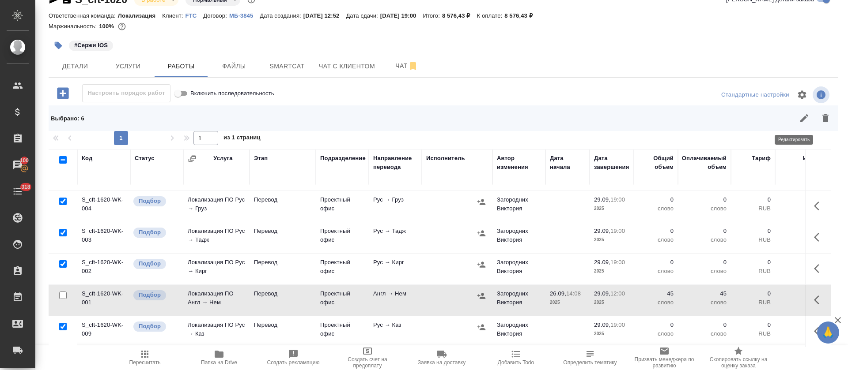
click at [794, 124] on button "button" at bounding box center [804, 118] width 21 height 21
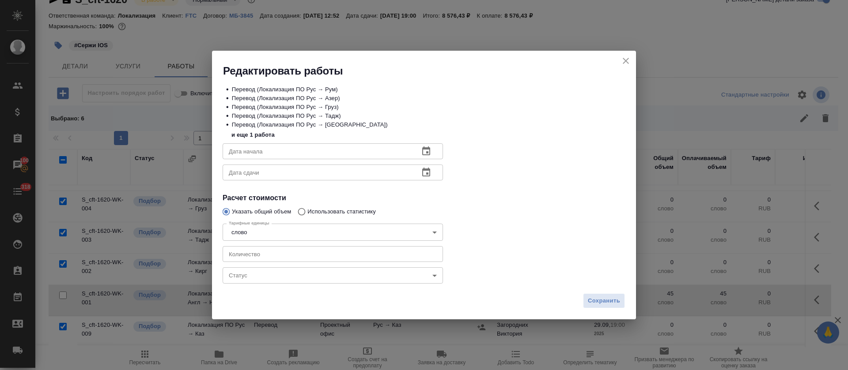
click at [253, 249] on input "number" at bounding box center [333, 254] width 220 height 16
type input "100"
click at [429, 152] on icon "button" at bounding box center [426, 151] width 11 height 11
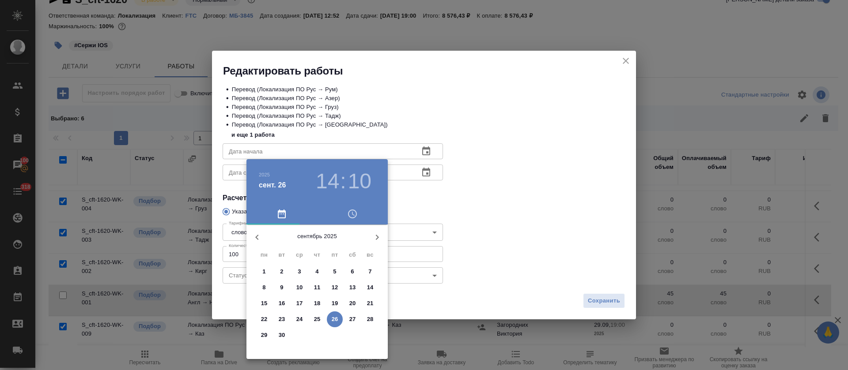
click at [334, 318] on p "26" at bounding box center [335, 319] width 7 height 9
type input "26.09.2025 14:10"
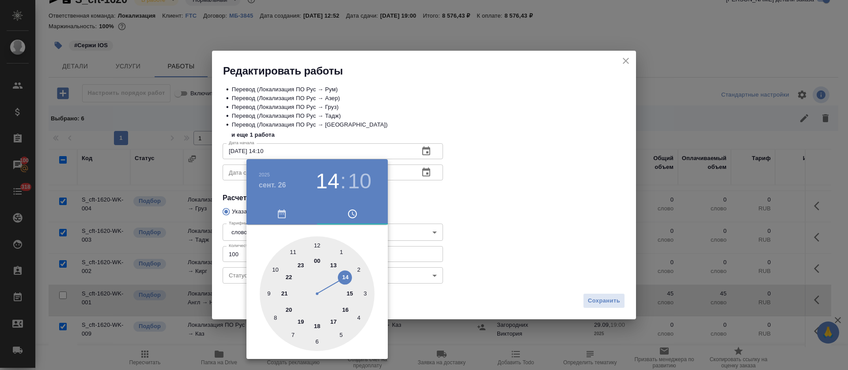
click at [442, 208] on div at bounding box center [424, 185] width 848 height 370
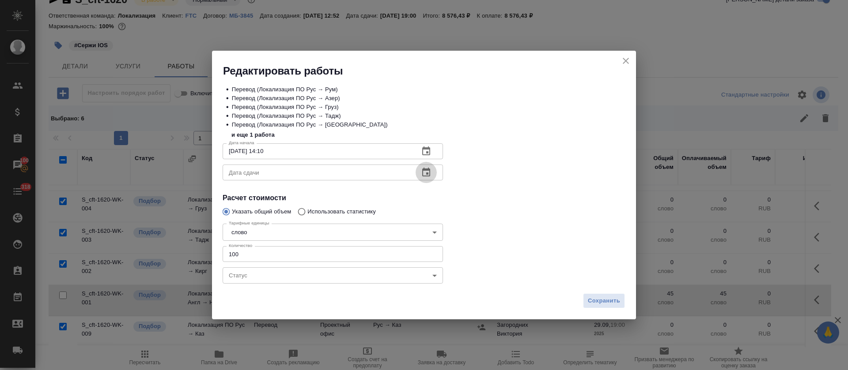
click at [427, 175] on icon "button" at bounding box center [426, 172] width 11 height 11
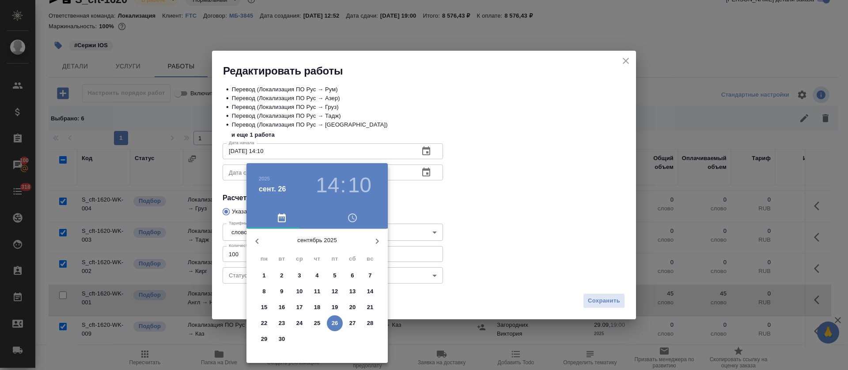
click at [264, 340] on p "29" at bounding box center [264, 339] width 7 height 9
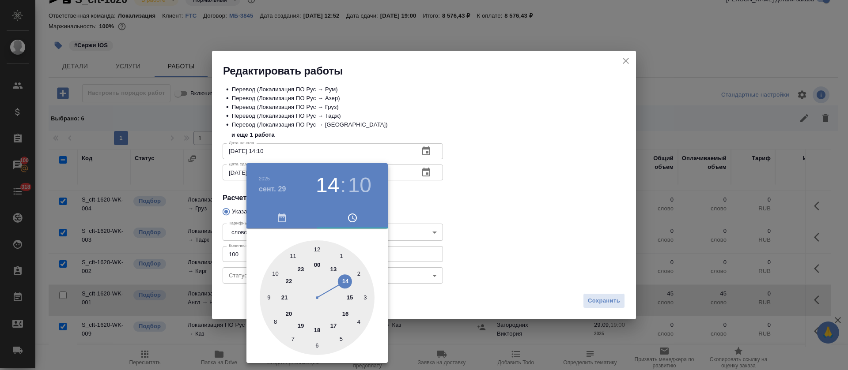
click at [315, 250] on div at bounding box center [317, 298] width 115 height 115
type input "29.09.2025 12:00"
click at [473, 215] on div at bounding box center [424, 185] width 848 height 370
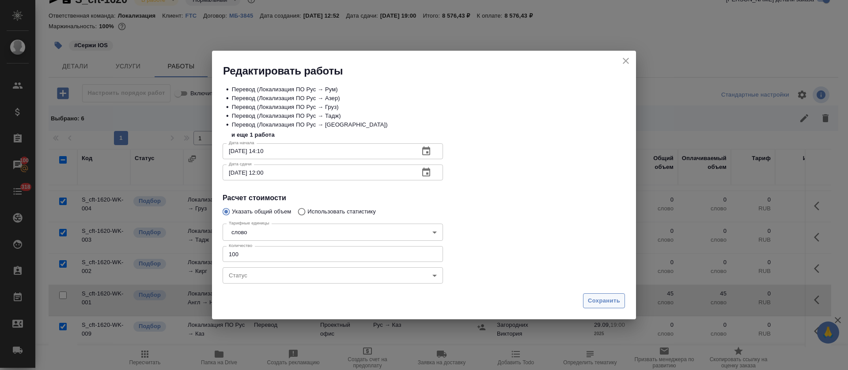
click at [614, 301] on span "Сохранить" at bounding box center [604, 301] width 32 height 10
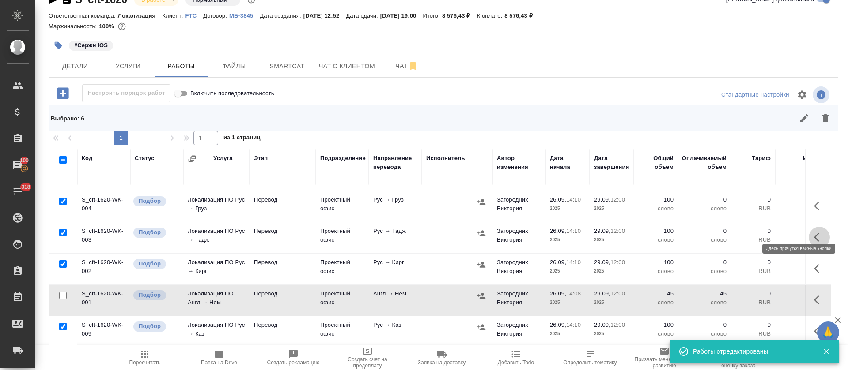
click at [814, 232] on icon "button" at bounding box center [819, 237] width 11 height 11
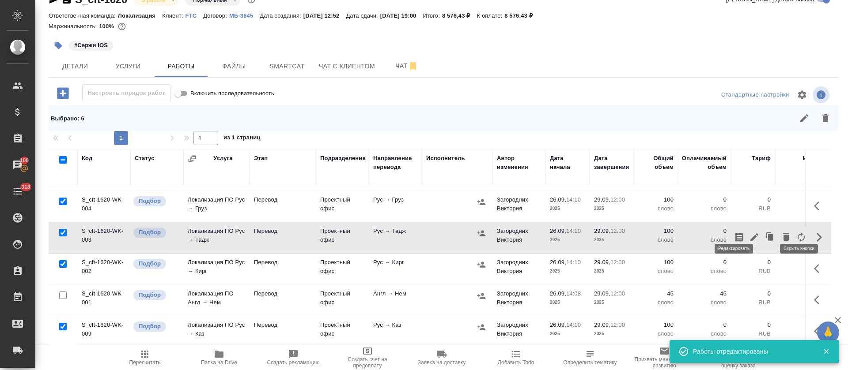
click at [750, 234] on icon "button" at bounding box center [754, 238] width 8 height 8
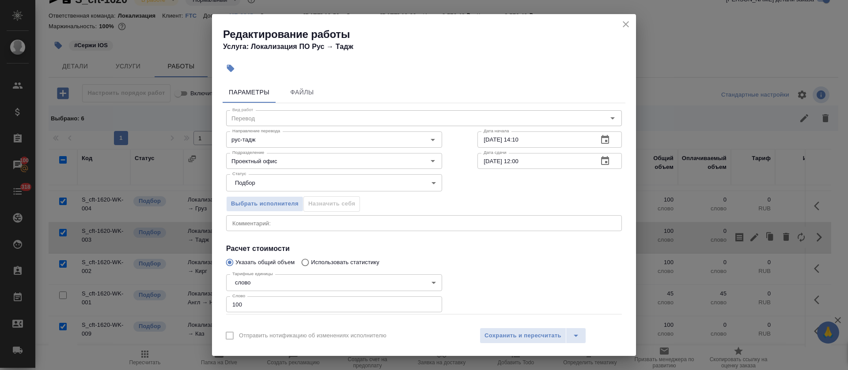
click at [312, 218] on div "x Комментарий:" at bounding box center [424, 223] width 396 height 16
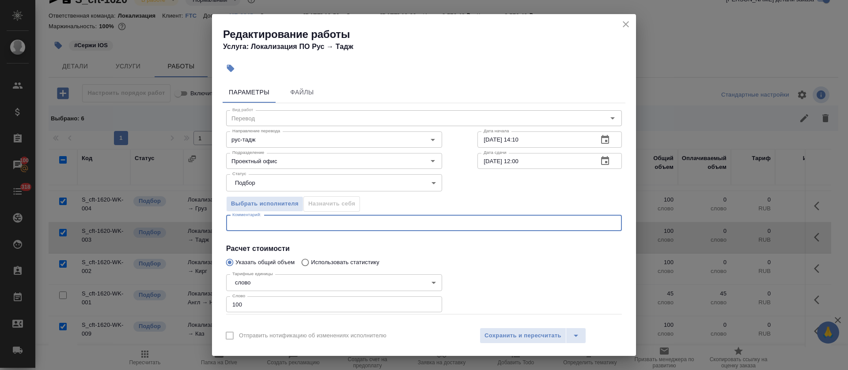
paste textarea "https://smartcat.com/editor?v=2&selectedStage=1&backUrl=%2Fprojects%2Fcbb2b0c1-…"
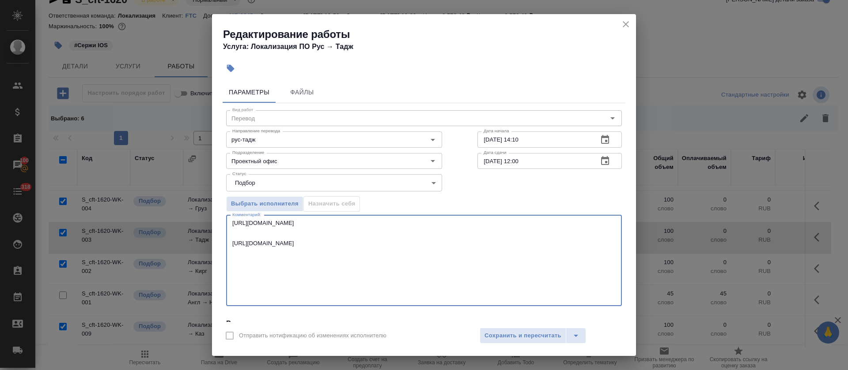
type textarea "https://smartcat.com/editor?v=2&selectedStage=1&backUrl=%2Fprojects%2Fcbb2b0c1-…"
click at [533, 338] on span "Сохранить и пересчитать" at bounding box center [522, 336] width 77 height 10
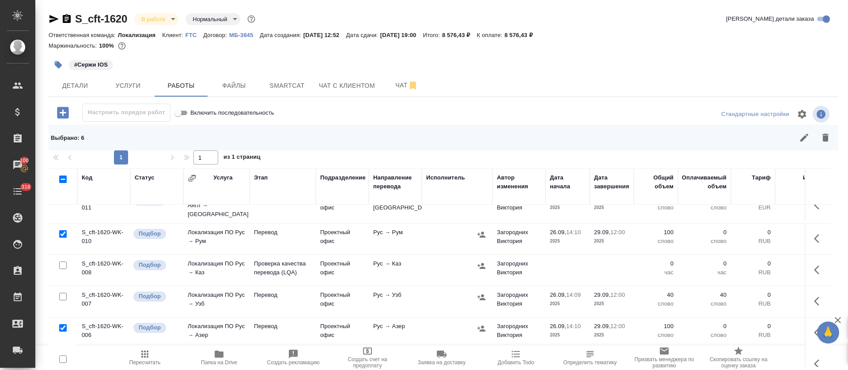
scroll to position [0, 0]
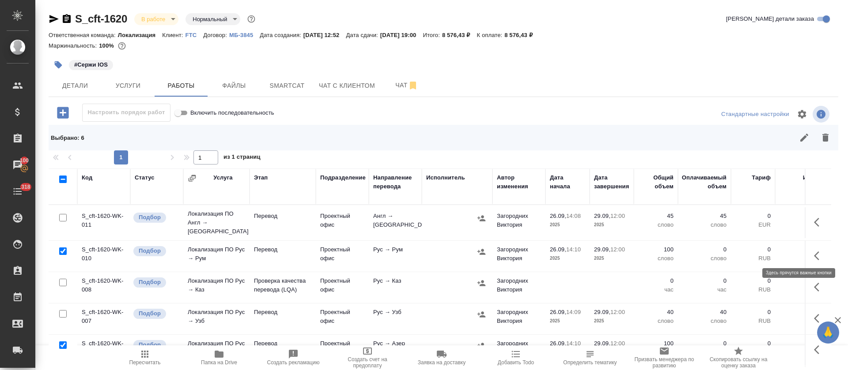
click at [814, 252] on icon "button" at bounding box center [816, 256] width 5 height 9
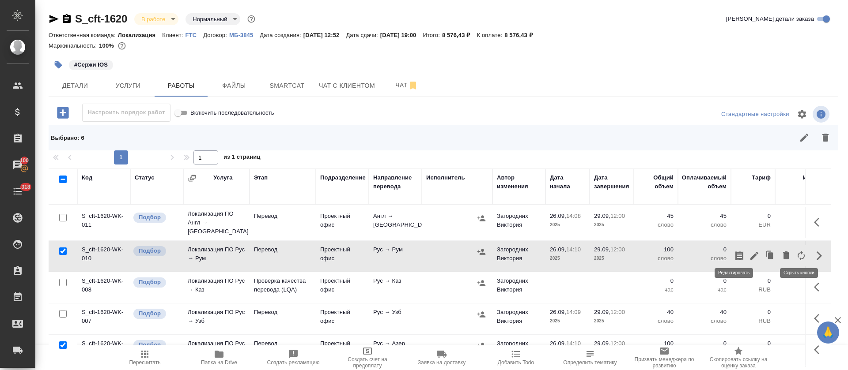
click at [749, 253] on icon "button" at bounding box center [754, 256] width 11 height 11
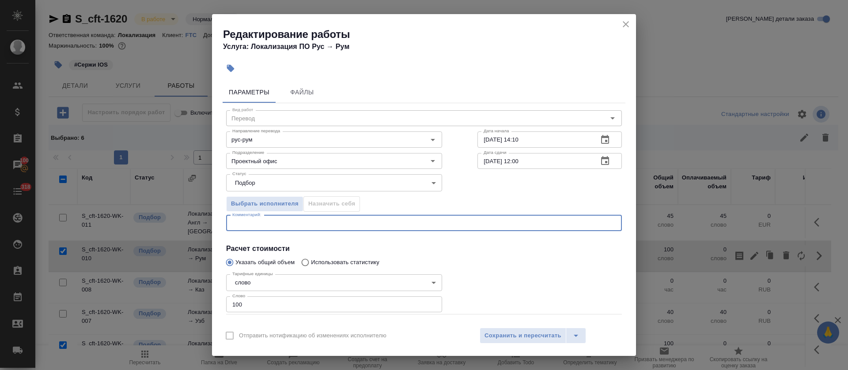
click at [314, 224] on textarea at bounding box center [423, 223] width 383 height 7
paste textarea "https://smartcat.com/editor?v=2&selectedStage=1&backUrl=%2Fprojects%2Fcbb2b0c1-…"
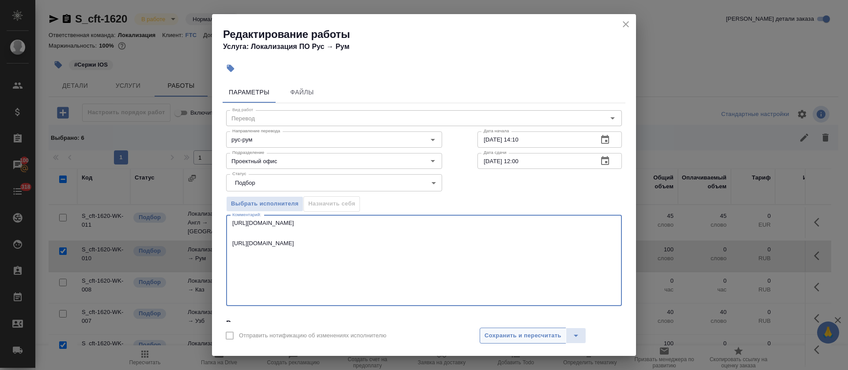
type textarea "https://smartcat.com/editor?v=2&selectedStage=1&backUrl=%2Fprojects%2Fcbb2b0c1-…"
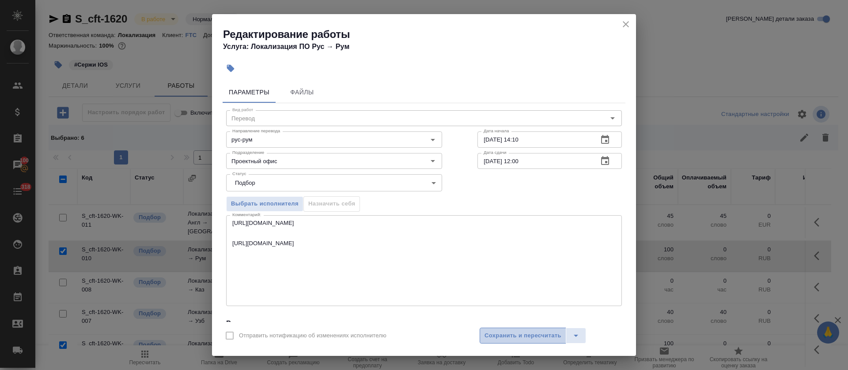
click at [502, 340] on span "Сохранить и пересчитать" at bounding box center [522, 336] width 77 height 10
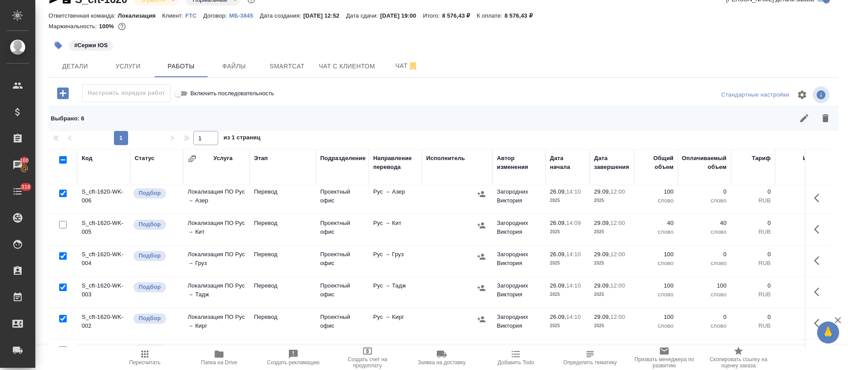
scroll to position [193, 0]
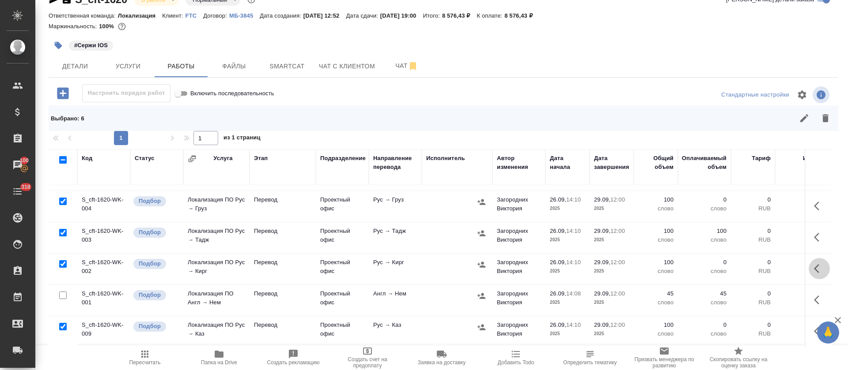
click at [814, 264] on icon "button" at bounding box center [819, 269] width 11 height 11
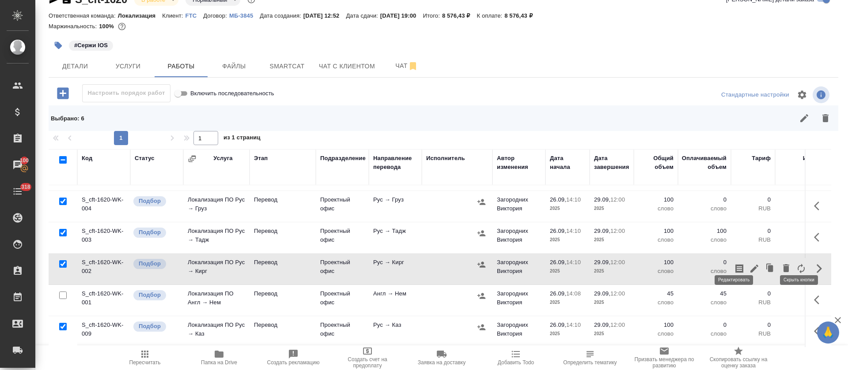
click at [749, 264] on icon "button" at bounding box center [754, 269] width 11 height 11
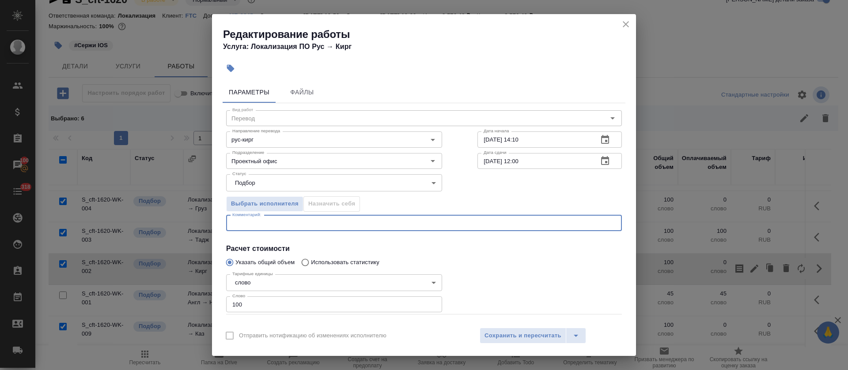
click at [422, 226] on textarea at bounding box center [423, 223] width 383 height 7
paste textarea "https://smartcat.com/editor?v=2&selectedStage=1&backUrl=%2Fprojects%2Fcbb2b0c1-…"
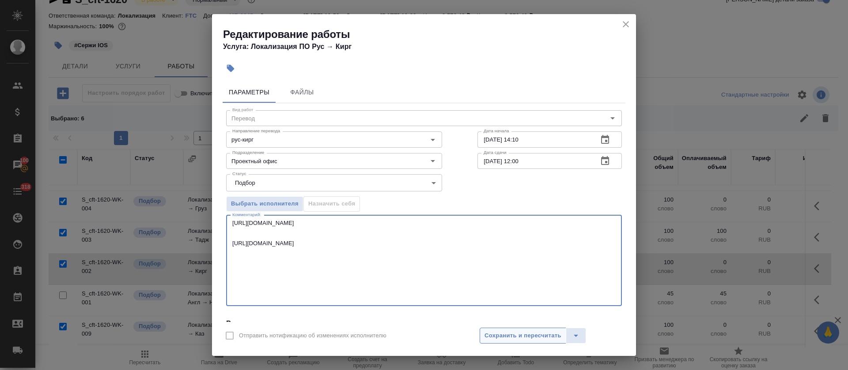
type textarea "https://smartcat.com/editor?v=2&selectedStage=1&backUrl=%2Fprojects%2Fcbb2b0c1-…"
click at [502, 336] on span "Сохранить и пересчитать" at bounding box center [522, 336] width 77 height 10
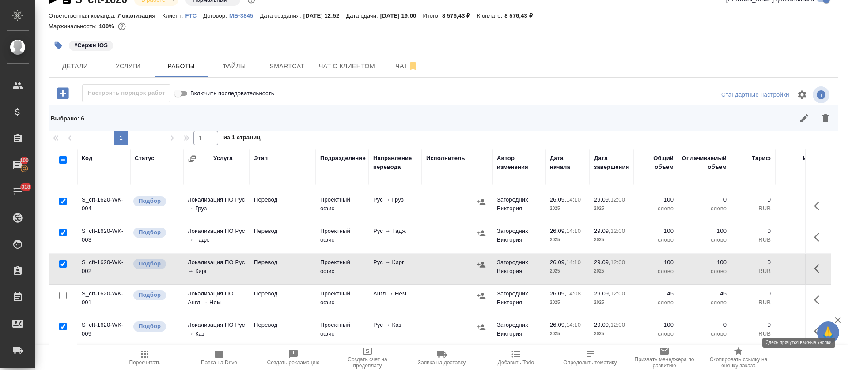
click at [814, 327] on icon "button" at bounding box center [816, 331] width 5 height 9
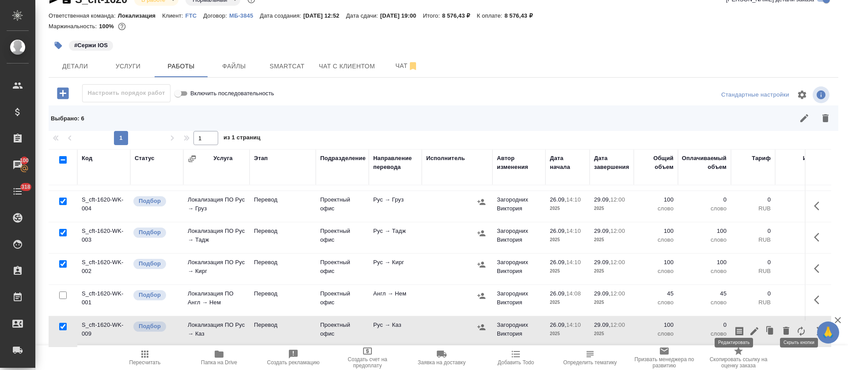
click at [750, 328] on icon "button" at bounding box center [754, 332] width 8 height 8
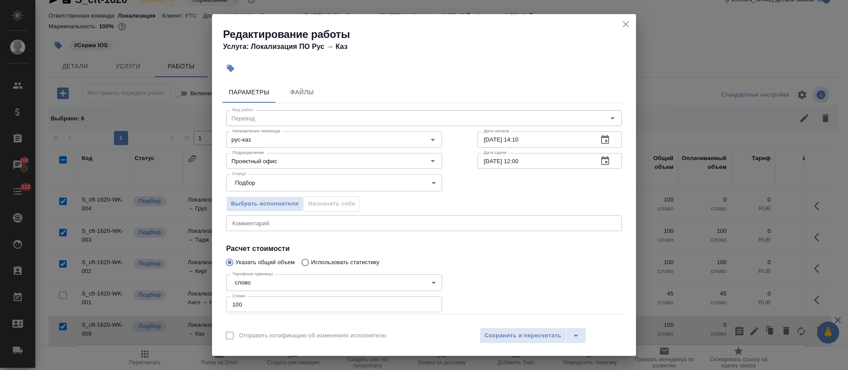
click at [333, 220] on textarea at bounding box center [423, 223] width 383 height 7
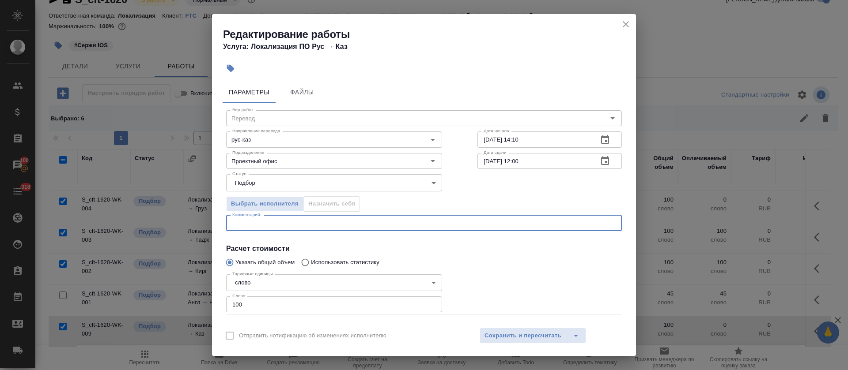
paste textarea "https://smartcat.com/editor?v=2&selectedStage=1&backUrl=%2Fprojects%2Fcbb2b0c1-…"
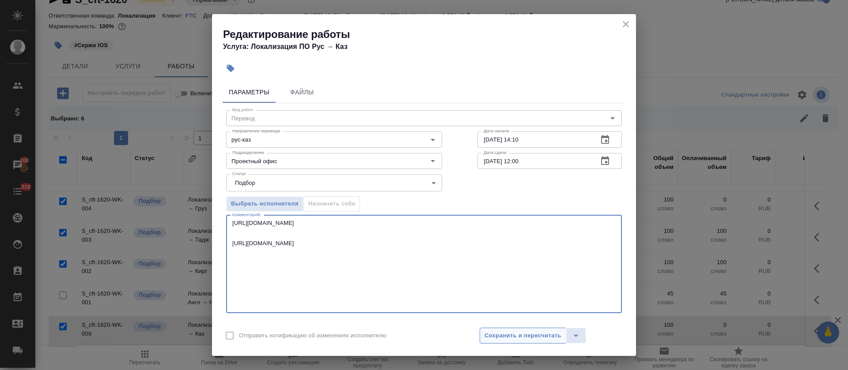
type textarea "https://smartcat.com/editor?v=2&selectedStage=1&backUrl=%2Fprojects%2Fcbb2b0c1-…"
click at [503, 338] on span "Сохранить и пересчитать" at bounding box center [522, 336] width 77 height 10
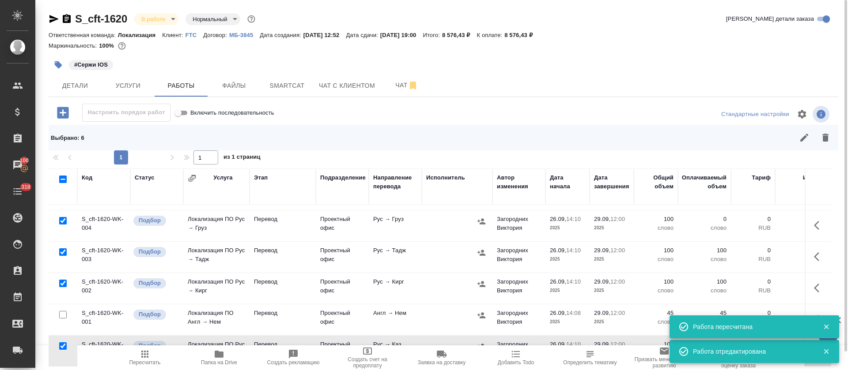
scroll to position [127, 0]
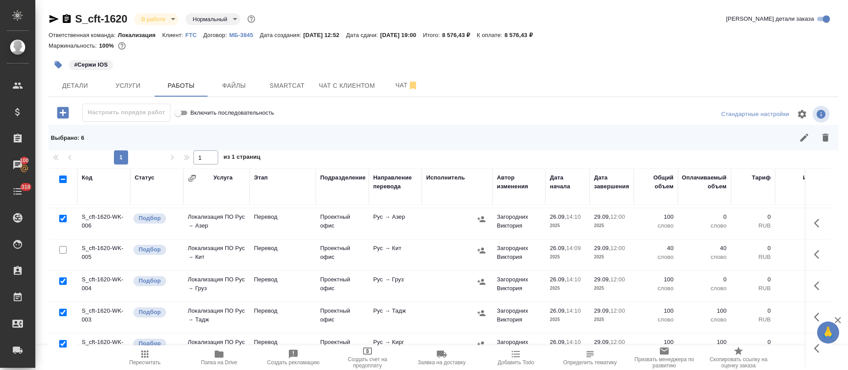
click at [814, 283] on icon "button" at bounding box center [819, 286] width 11 height 11
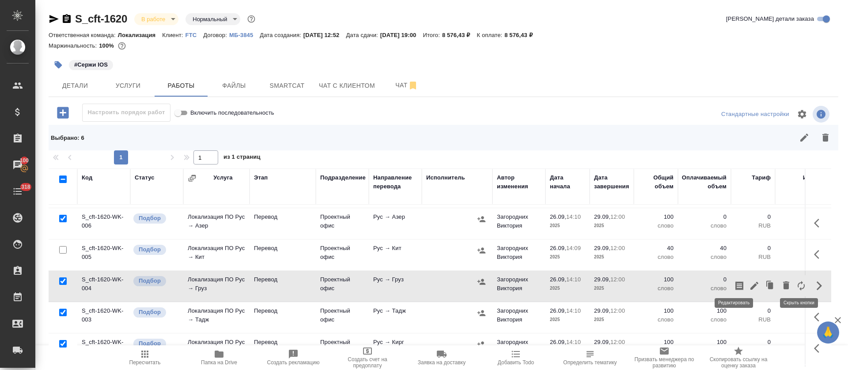
click at [749, 286] on icon "button" at bounding box center [754, 286] width 11 height 11
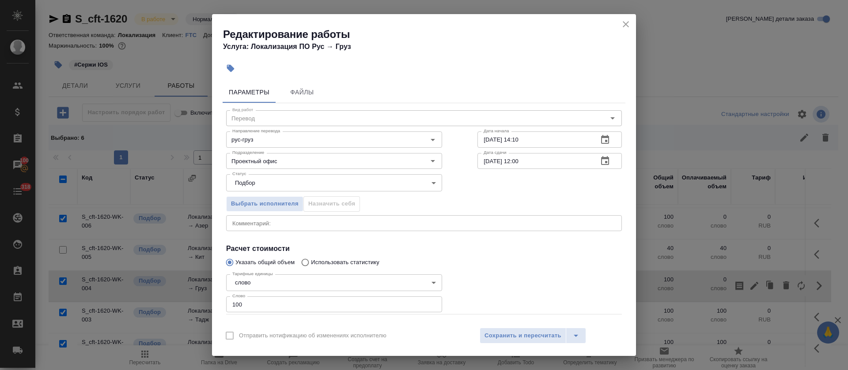
click at [270, 229] on div "x Комментарий:" at bounding box center [424, 223] width 396 height 16
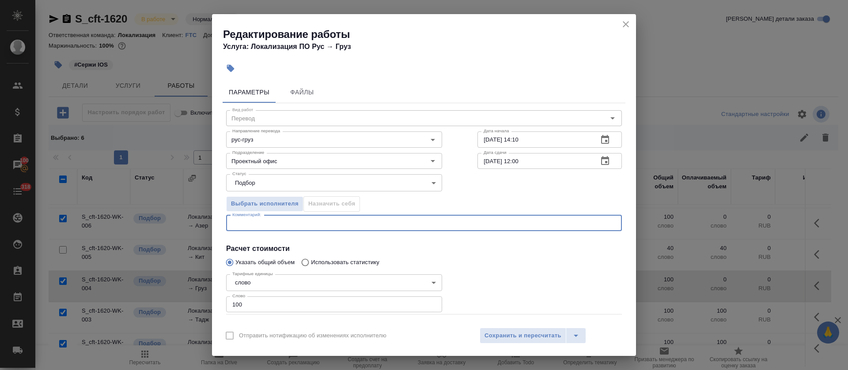
paste textarea "https://smartcat.com/editor?v=2&selectedStage=1&backUrl=%2Fprojects%2Fcbb2b0c1-…"
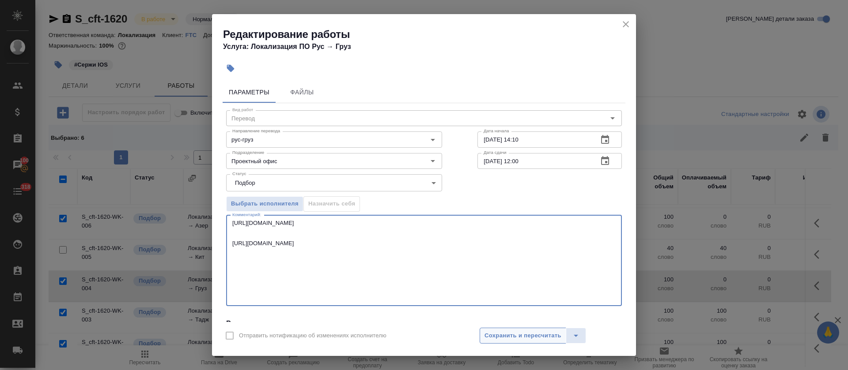
type textarea "https://smartcat.com/editor?v=2&selectedStage=1&backUrl=%2Fprojects%2Fcbb2b0c1-…"
click at [505, 341] on button "Сохранить и пересчитать" at bounding box center [523, 336] width 87 height 16
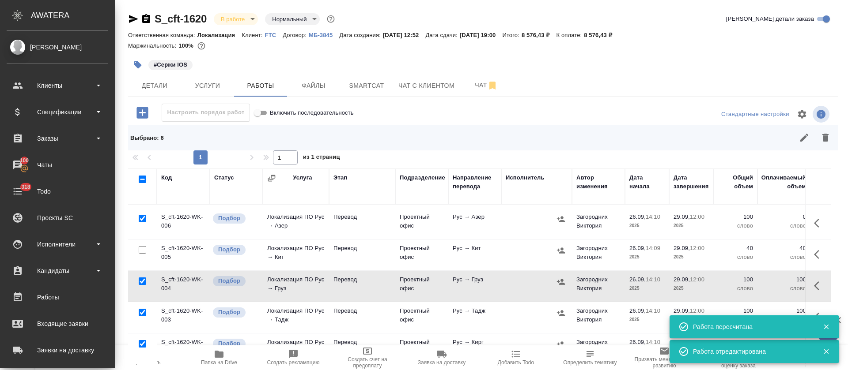
click at [814, 219] on icon "button" at bounding box center [816, 223] width 5 height 9
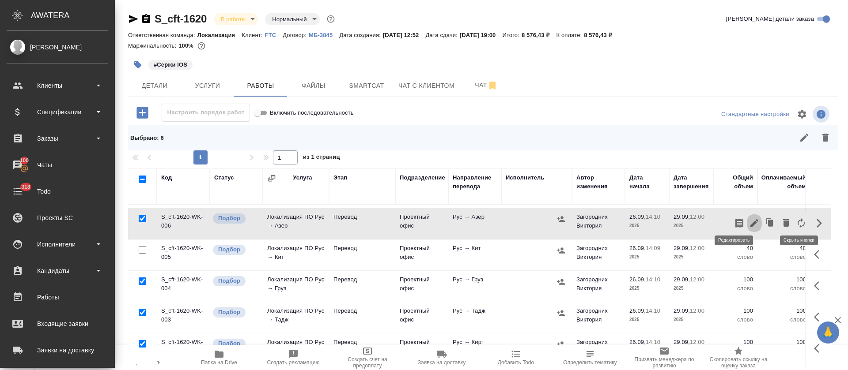
click at [749, 218] on icon "button" at bounding box center [754, 223] width 11 height 11
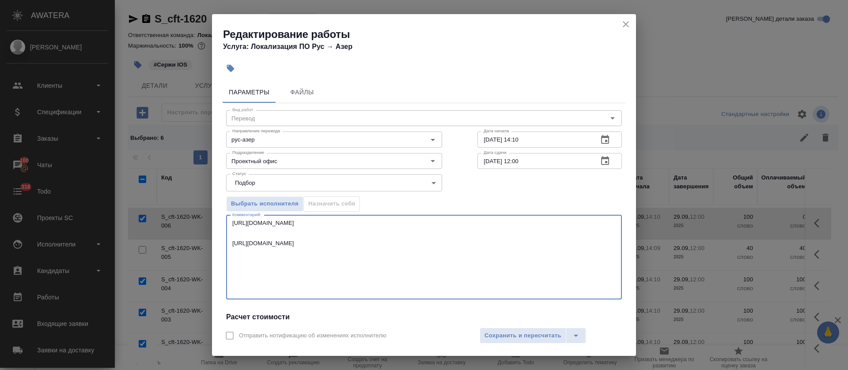
type textarea "https://smartcat.com/editor?v=2&selectedStage=1&backUrl=%2Fprojects%2Fcbb2b0c1-…"
click at [528, 344] on div "Отправить нотификацию об изменениях исполнителю Сохранить и пересчитать" at bounding box center [424, 339] width 424 height 34
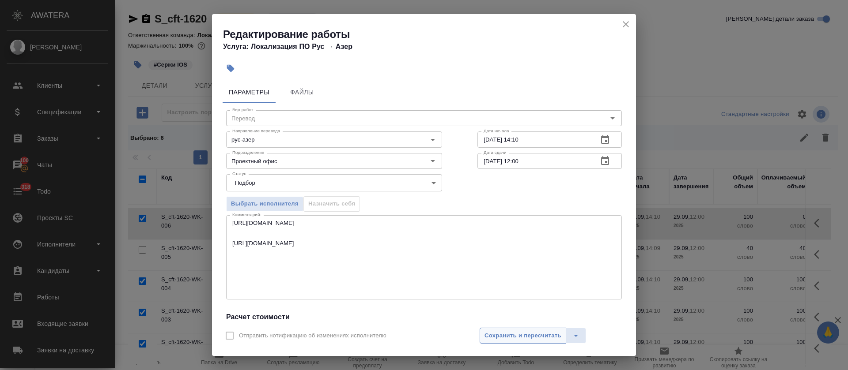
click at [528, 336] on span "Сохранить и пересчитать" at bounding box center [522, 336] width 77 height 10
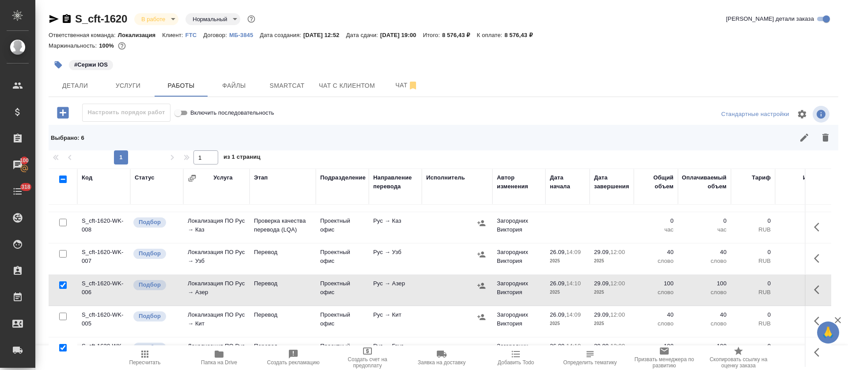
scroll to position [0, 0]
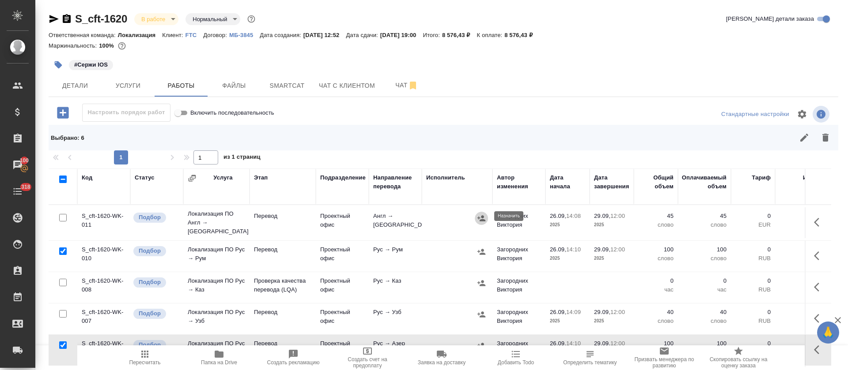
click at [480, 217] on icon "button" at bounding box center [481, 218] width 9 height 9
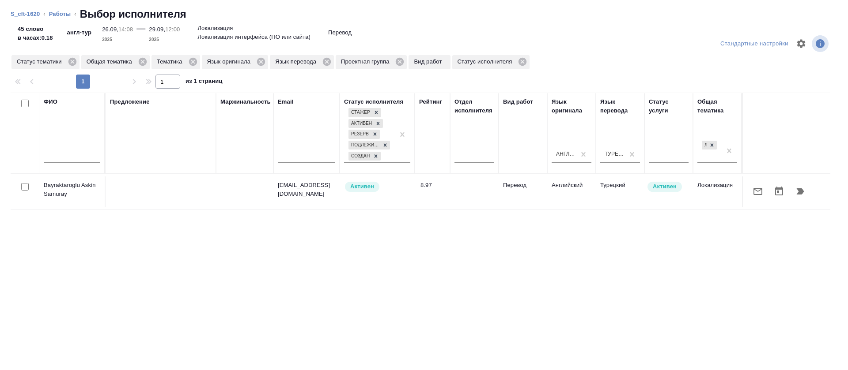
click at [753, 194] on icon "button" at bounding box center [757, 191] width 9 height 7
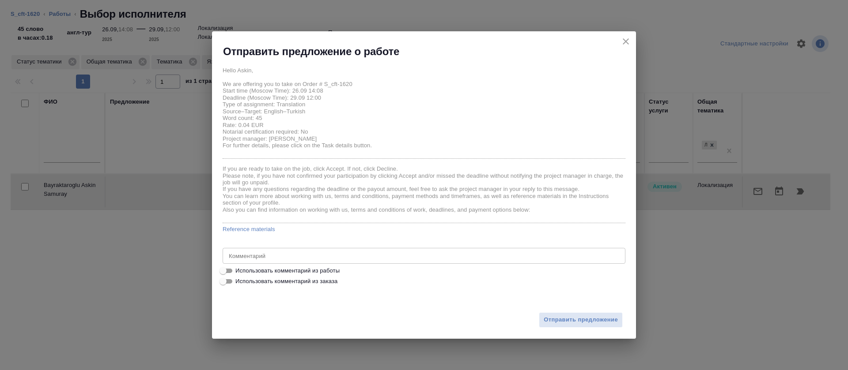
click at [312, 267] on span "Использовать комментарий из работы" at bounding box center [287, 271] width 104 height 9
click at [239, 267] on input "Использовать комментарий из работы" at bounding box center [223, 271] width 32 height 11
checkbox input "true"
type textarea "https://smartcat.com/editor?v=2&selectedStage=1&backUrl=%2Fprojects%2F5cfbfd1e-…"
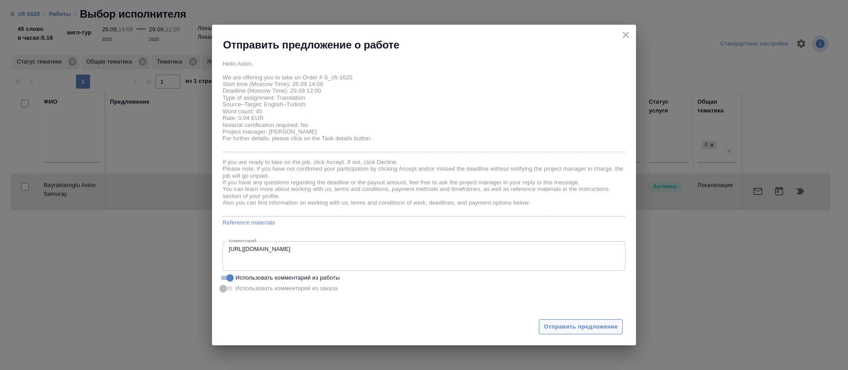
drag, startPoint x: 571, startPoint y: 319, endPoint x: 574, endPoint y: 329, distance: 10.8
click at [572, 319] on div "Отправить предложение" at bounding box center [424, 322] width 424 height 49
click at [574, 331] on span "Отправить предложение" at bounding box center [581, 327] width 74 height 10
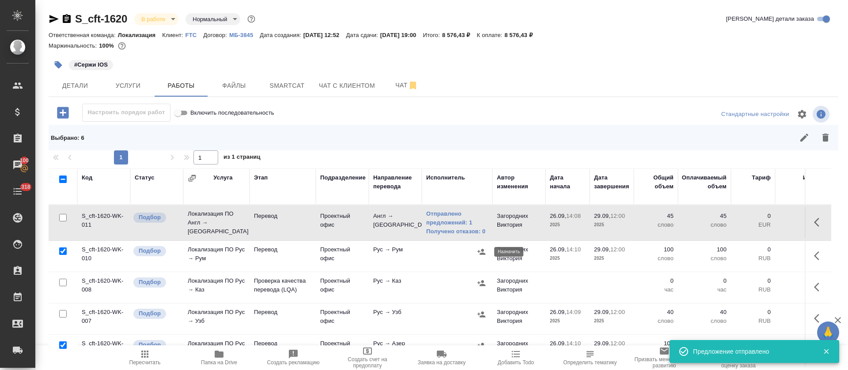
click at [482, 254] on icon "button" at bounding box center [481, 252] width 8 height 6
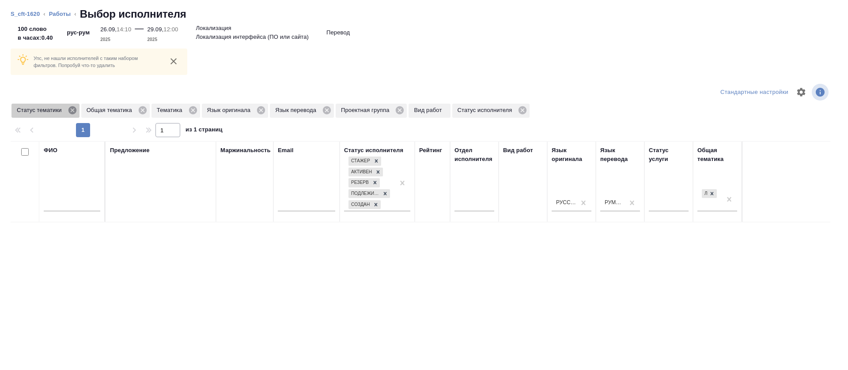
click at [75, 112] on icon at bounding box center [72, 110] width 8 height 8
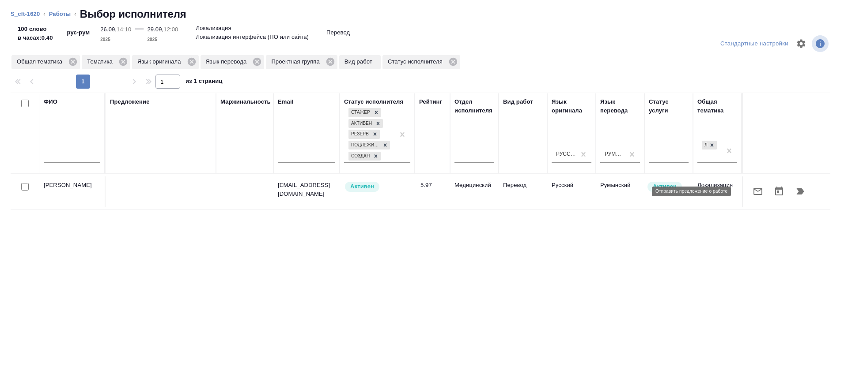
click at [753, 194] on icon "button" at bounding box center [757, 191] width 9 height 7
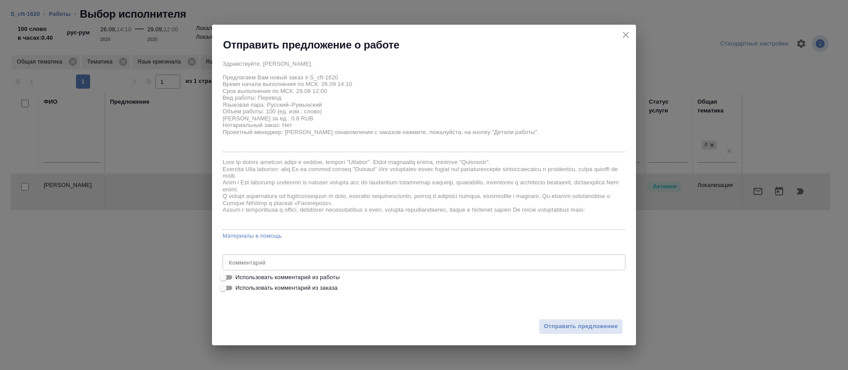
click at [320, 276] on span "Использовать комментарий из работы" at bounding box center [287, 277] width 104 height 9
click at [239, 276] on input "Использовать комментарий из работы" at bounding box center [223, 277] width 32 height 11
checkbox input "true"
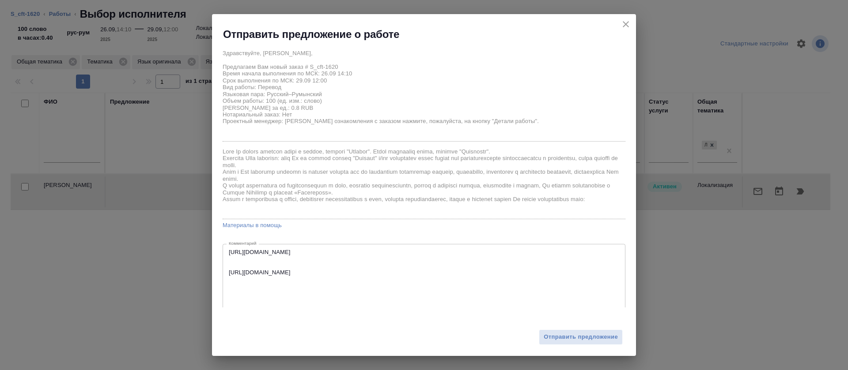
type textarea "https://smartcat.com/editor?v=2&selectedStage=1&backUrl=%2Fprojects%2Fcbb2b0c1-…"
click at [567, 341] on span "Отправить предложение" at bounding box center [581, 338] width 74 height 10
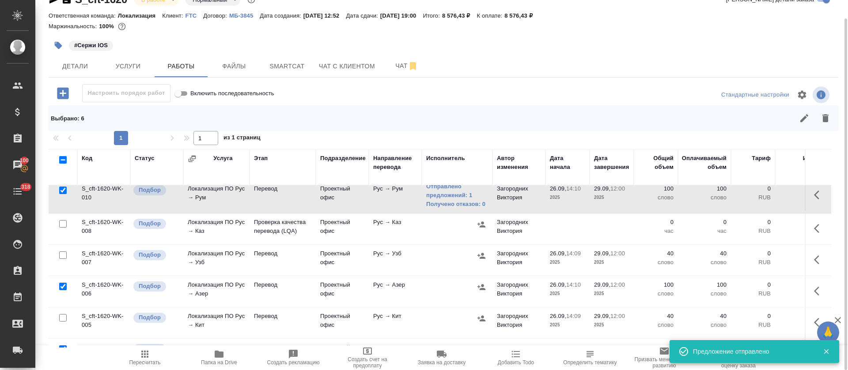
scroll to position [66, 0]
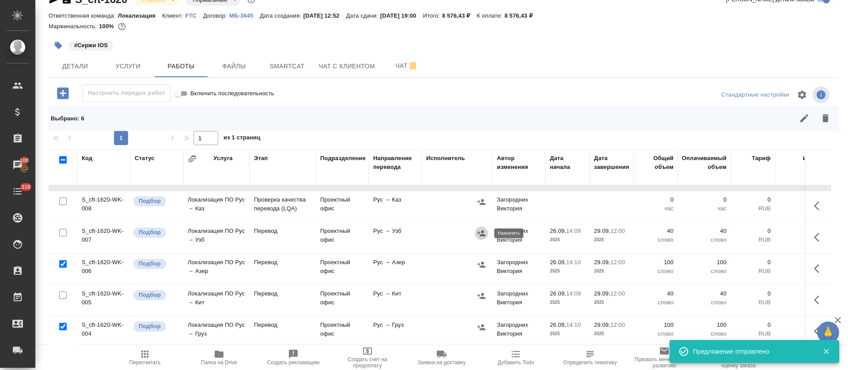
click at [485, 233] on icon "button" at bounding box center [481, 233] width 9 height 9
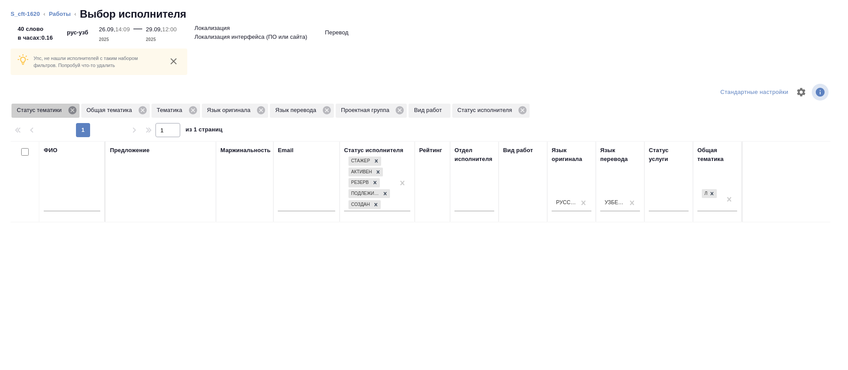
click at [72, 110] on icon at bounding box center [73, 111] width 10 height 10
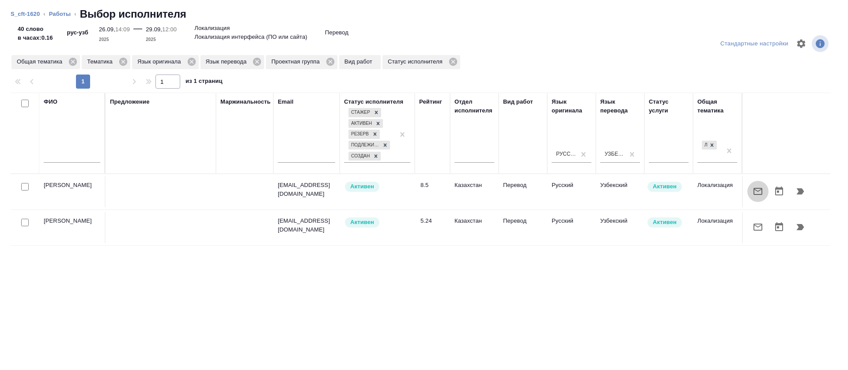
click at [752, 191] on icon "button" at bounding box center [757, 191] width 11 height 11
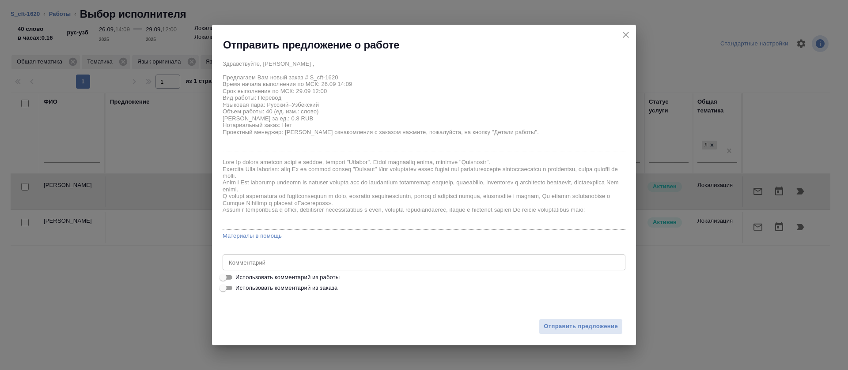
click at [331, 278] on span "Использовать комментарий из работы" at bounding box center [287, 277] width 104 height 9
click at [239, 278] on input "Использовать комментарий из работы" at bounding box center [223, 277] width 32 height 11
checkbox input "true"
type textarea "https://smartcat.com/editor?v=2&selectedStage=1&backUrl=%2Fprojects%2Fcbb2b0c1-…"
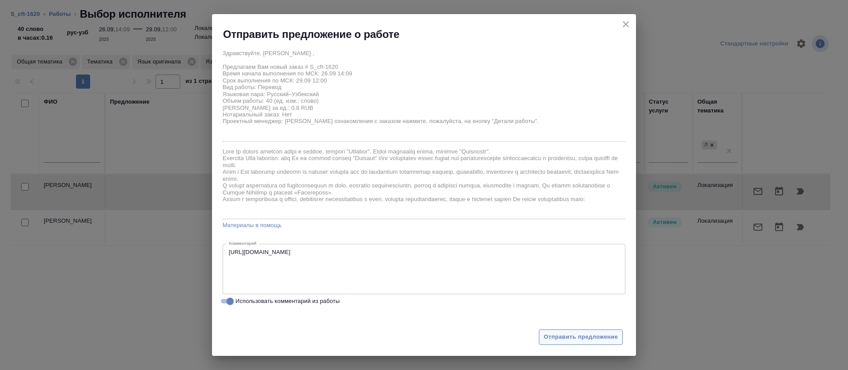
click at [575, 331] on button "Отправить предложение" at bounding box center [581, 337] width 84 height 15
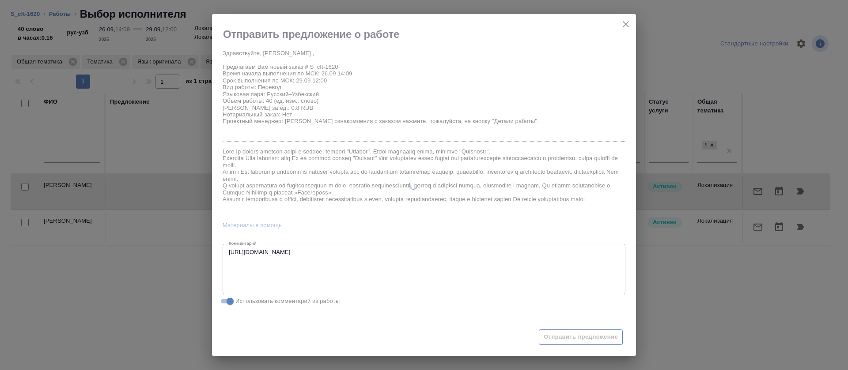
click at [575, 331] on div at bounding box center [413, 185] width 403 height 342
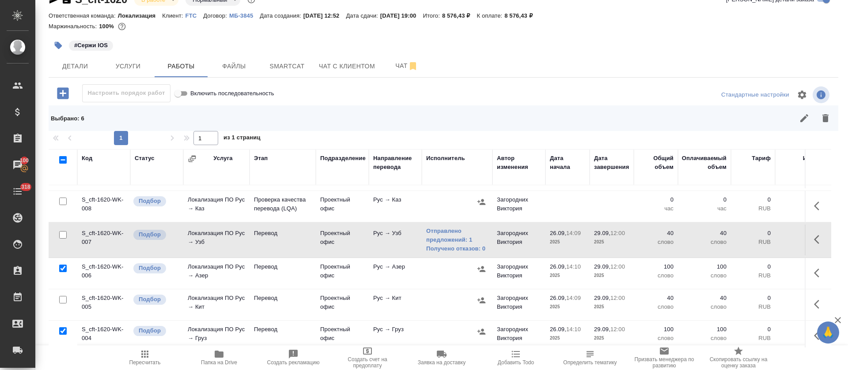
scroll to position [132, 0]
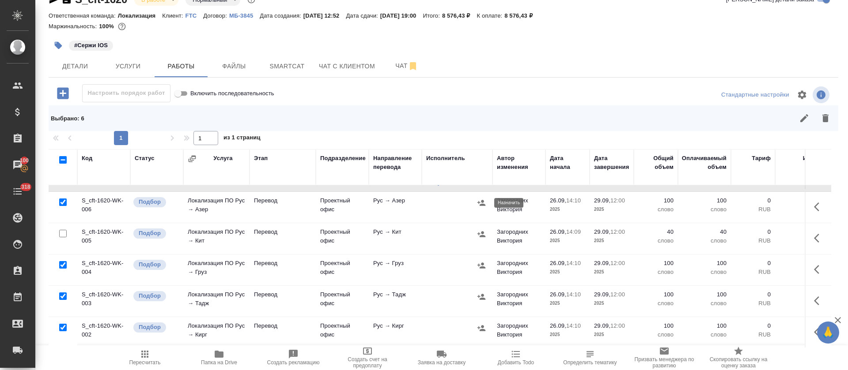
click at [477, 205] on icon "button" at bounding box center [481, 203] width 9 height 9
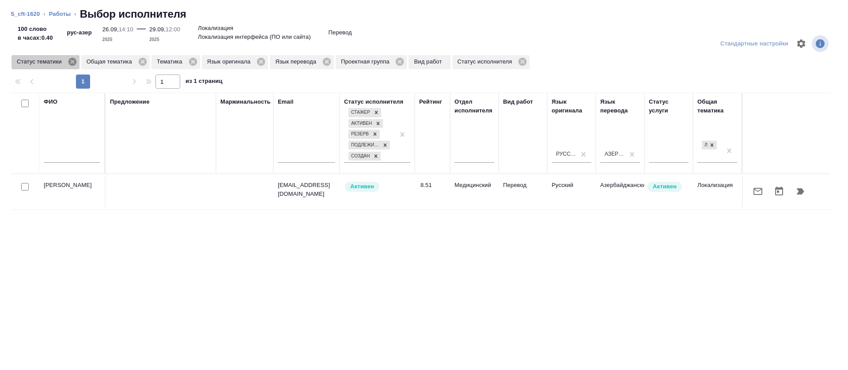
click at [75, 61] on icon at bounding box center [72, 62] width 8 height 8
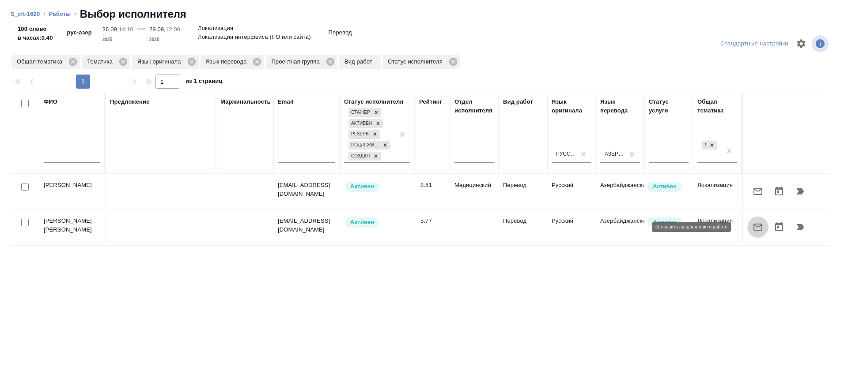
click at [752, 225] on icon "button" at bounding box center [757, 227] width 11 height 11
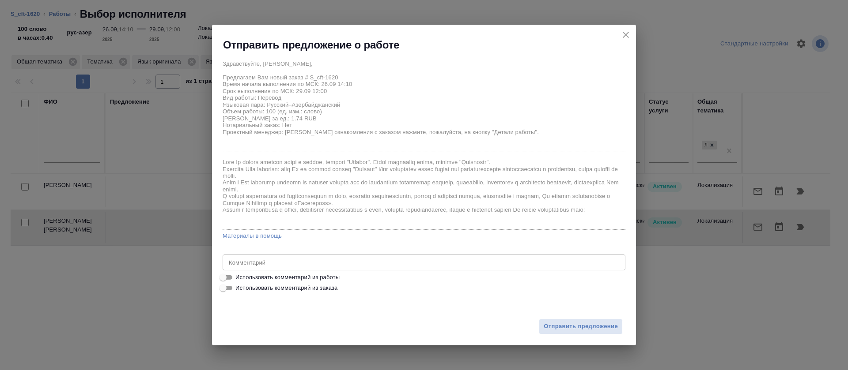
click at [296, 276] on span "Использовать комментарий из работы" at bounding box center [287, 277] width 104 height 9
click at [239, 276] on input "Использовать комментарий из работы" at bounding box center [223, 277] width 32 height 11
checkbox input "true"
type textarea "https://smartcat.com/editor?v=2&selectedStage=1&backUrl=%2Fprojects%2Fcbb2b0c1-…"
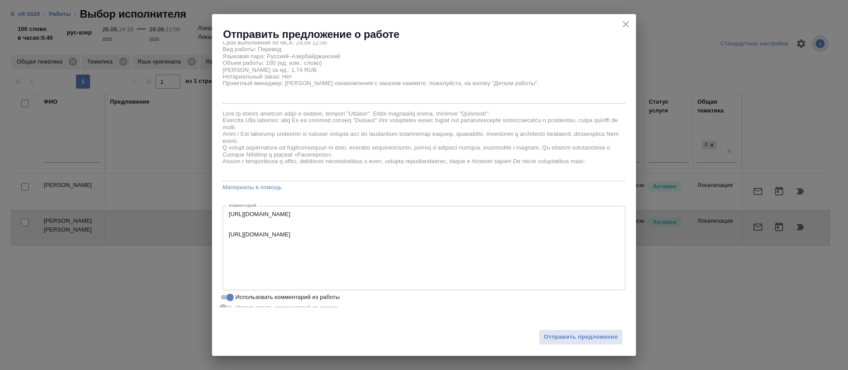
scroll to position [47, 0]
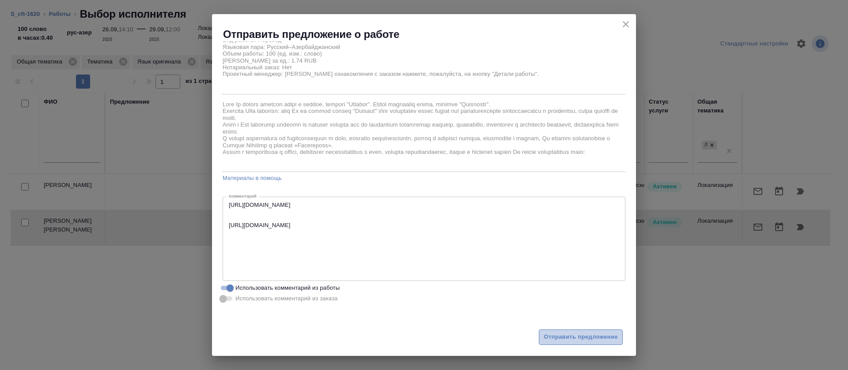
click at [567, 339] on span "Отправить предложение" at bounding box center [581, 338] width 74 height 10
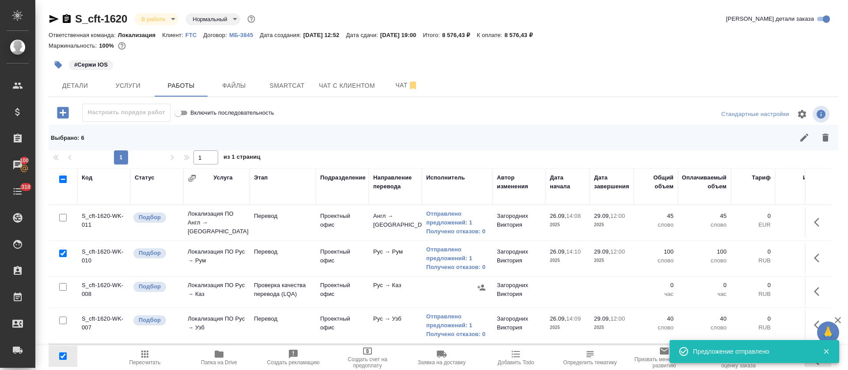
scroll to position [132, 0]
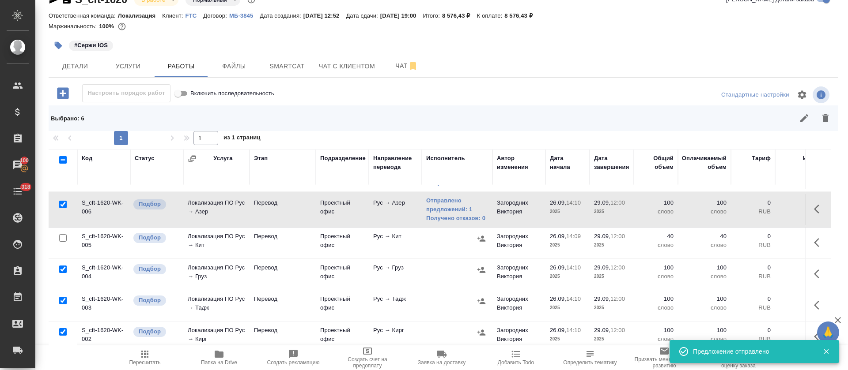
click at [484, 272] on icon "button" at bounding box center [481, 270] width 8 height 6
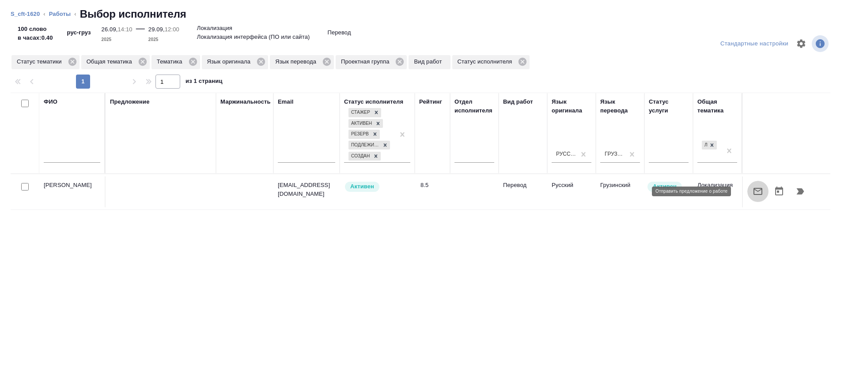
click at [747, 189] on button "button" at bounding box center [757, 191] width 21 height 21
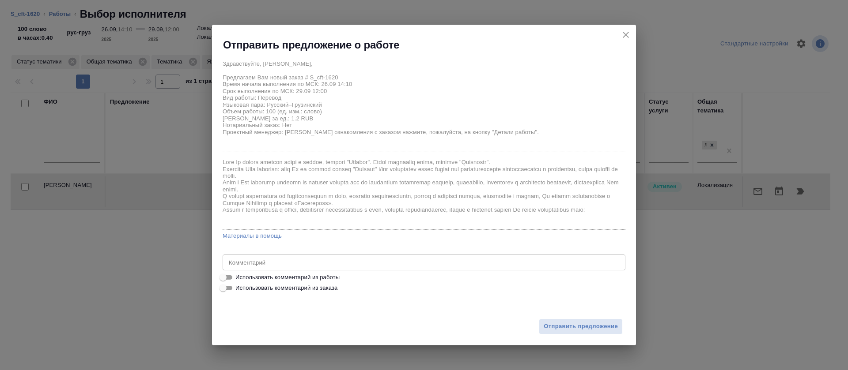
click at [327, 276] on span "Использовать комментарий из работы" at bounding box center [287, 277] width 104 height 9
click at [239, 276] on input "Использовать комментарий из работы" at bounding box center [223, 277] width 32 height 11
checkbox input "true"
type textarea "https://smartcat.com/editor?v=2&selectedStage=1&backUrl=%2Fprojects%2Fcbb2b0c1-…"
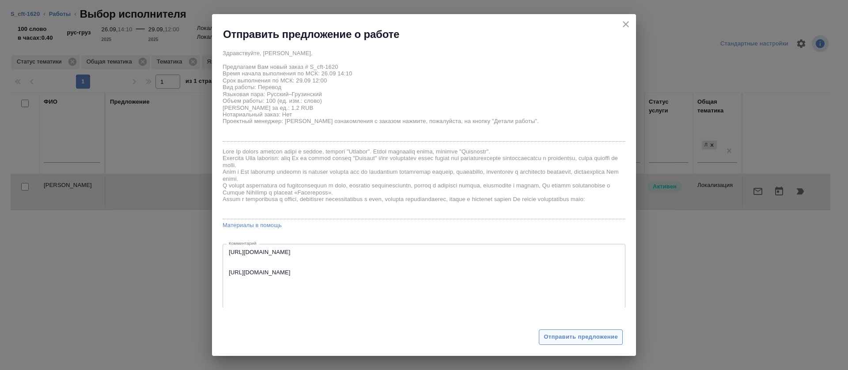
click at [569, 333] on span "Отправить предложение" at bounding box center [581, 338] width 74 height 10
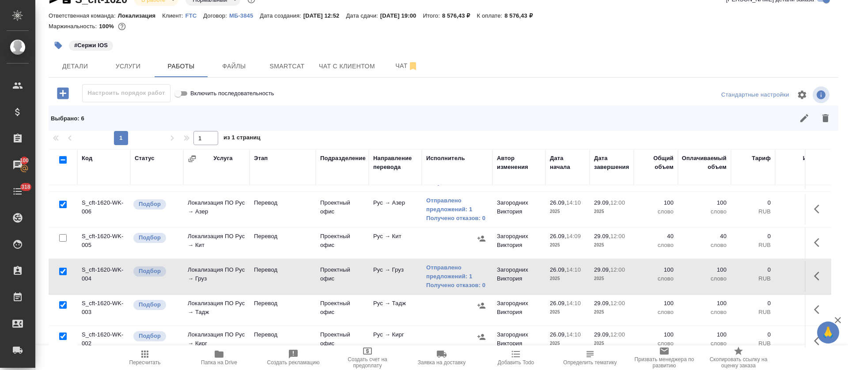
scroll to position [199, 0]
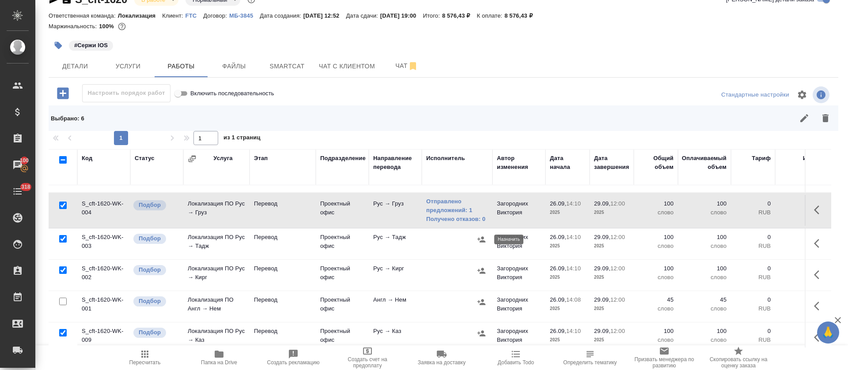
click at [478, 238] on icon "button" at bounding box center [481, 239] width 9 height 9
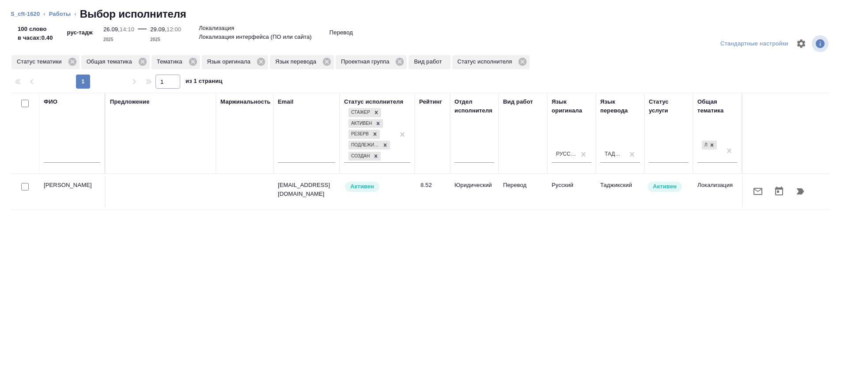
click at [753, 188] on icon "button" at bounding box center [757, 191] width 9 height 7
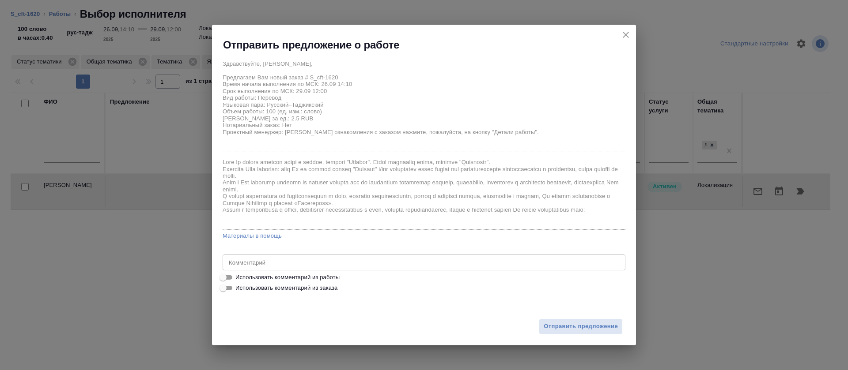
click at [300, 277] on span "Использовать комментарий из работы" at bounding box center [287, 277] width 104 height 9
click at [239, 277] on input "Использовать комментарий из работы" at bounding box center [223, 277] width 32 height 11
checkbox input "true"
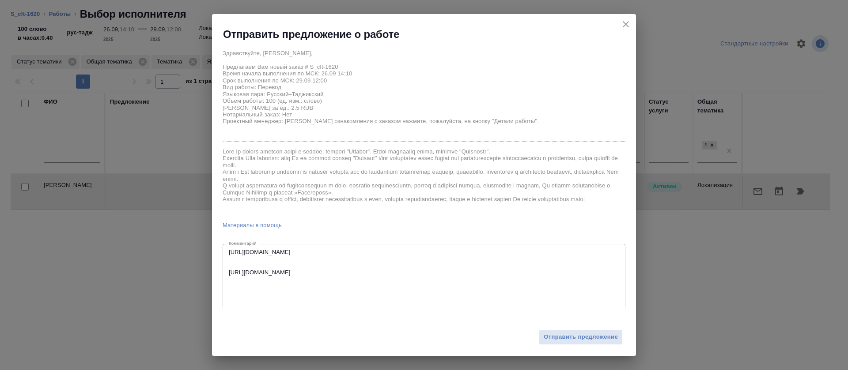
type textarea "https://smartcat.com/editor?v=2&selectedStage=1&backUrl=%2Fprojects%2Fcbb2b0c1-…"
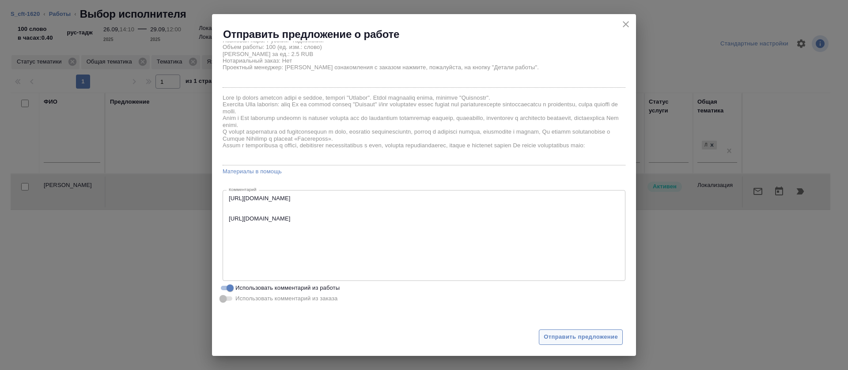
click at [562, 339] on span "Отправить предложение" at bounding box center [581, 338] width 74 height 10
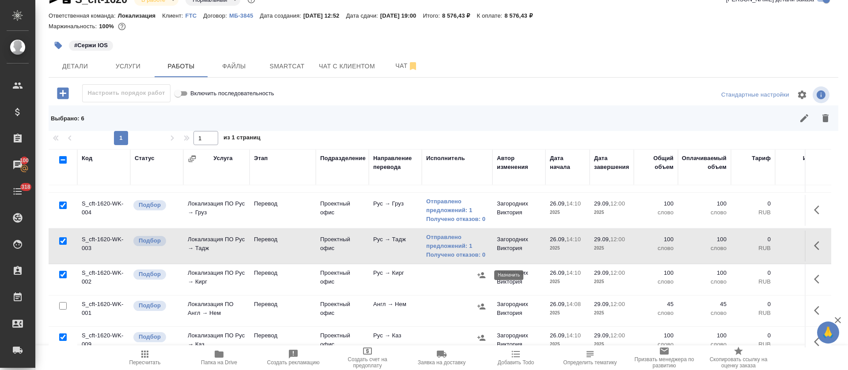
click at [483, 270] on button "button" at bounding box center [481, 275] width 13 height 13
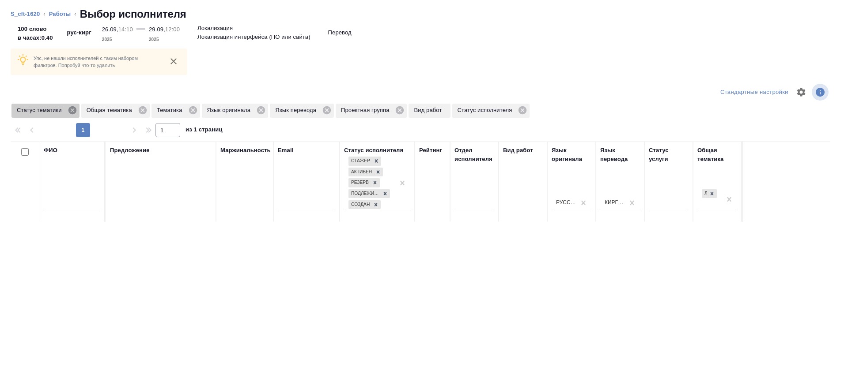
click at [70, 112] on icon at bounding box center [72, 110] width 8 height 8
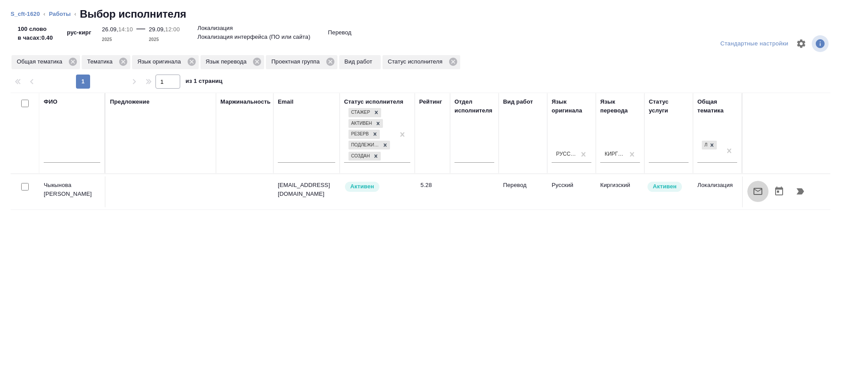
click at [752, 193] on icon "button" at bounding box center [757, 191] width 11 height 11
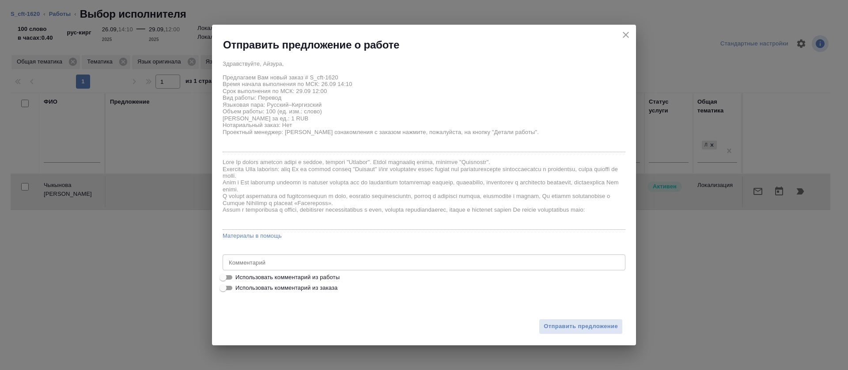
click at [326, 278] on span "Использовать комментарий из работы" at bounding box center [287, 277] width 104 height 9
click at [239, 278] on input "Использовать комментарий из работы" at bounding box center [223, 277] width 32 height 11
checkbox input "true"
type textarea "https://smartcat.com/editor?v=2&selectedStage=1&backUrl=%2Fprojects%2Fcbb2b0c1-…"
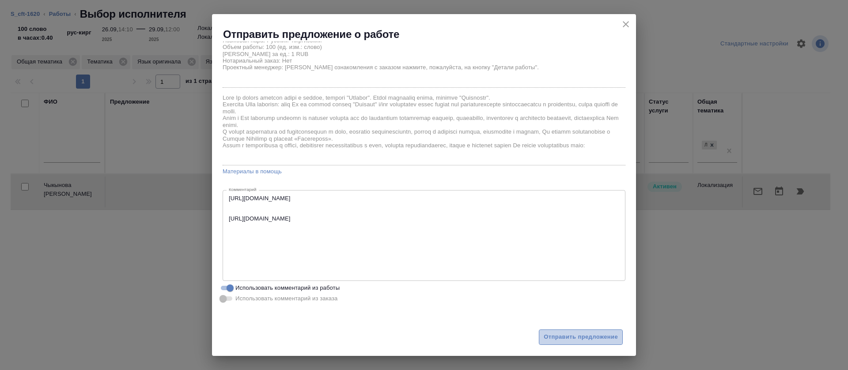
click at [589, 338] on span "Отправить предложение" at bounding box center [581, 338] width 74 height 10
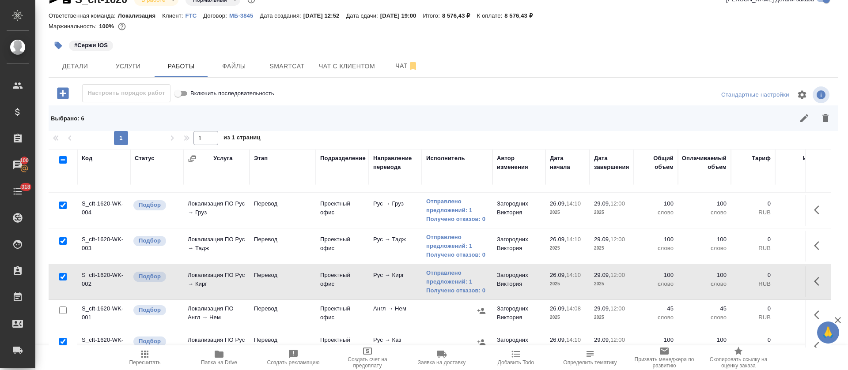
scroll to position [224, 0]
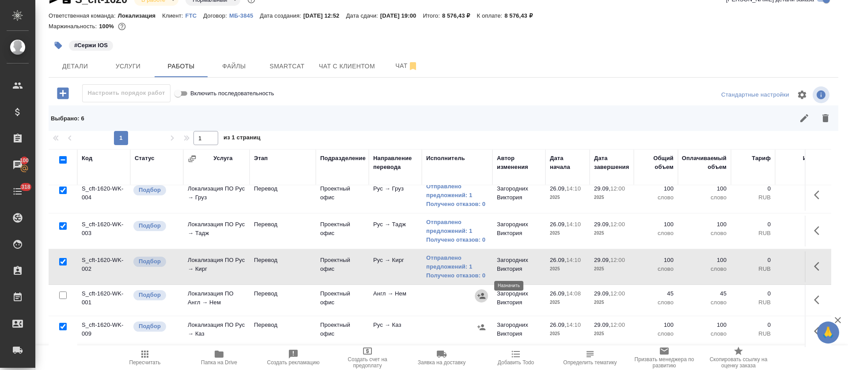
click at [481, 293] on icon "button" at bounding box center [481, 296] width 8 height 6
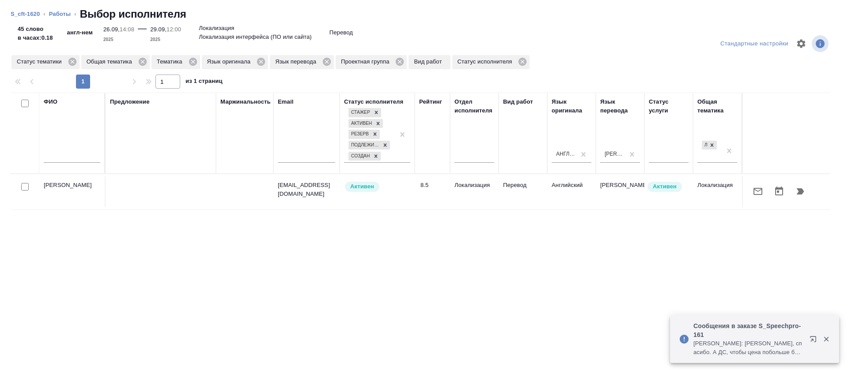
click at [752, 194] on icon "button" at bounding box center [757, 191] width 11 height 11
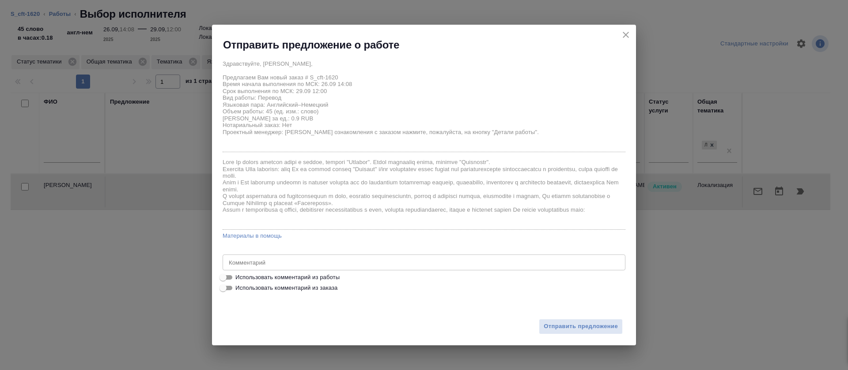
click at [320, 276] on span "Использовать комментарий из работы" at bounding box center [287, 277] width 104 height 9
click at [239, 276] on input "Использовать комментарий из работы" at bounding box center [223, 277] width 32 height 11
checkbox input "true"
type textarea "https://smartcat.com/editor?v=2&selectedStage=1&backUrl=%2Fprojects%2F5cfbfd1e-…"
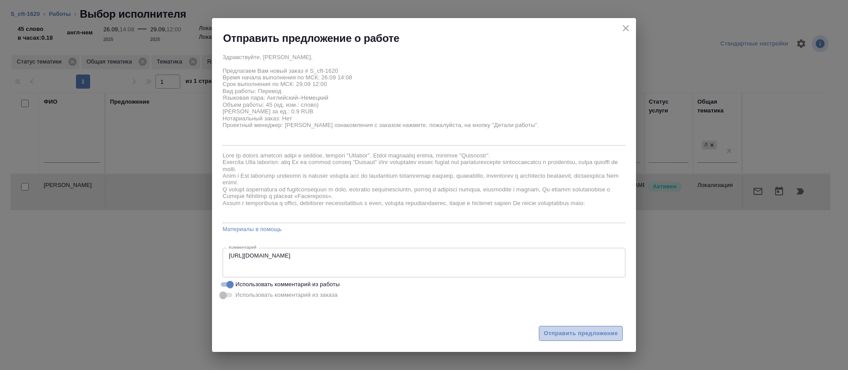
click at [554, 326] on button "Отправить предложение" at bounding box center [581, 333] width 84 height 15
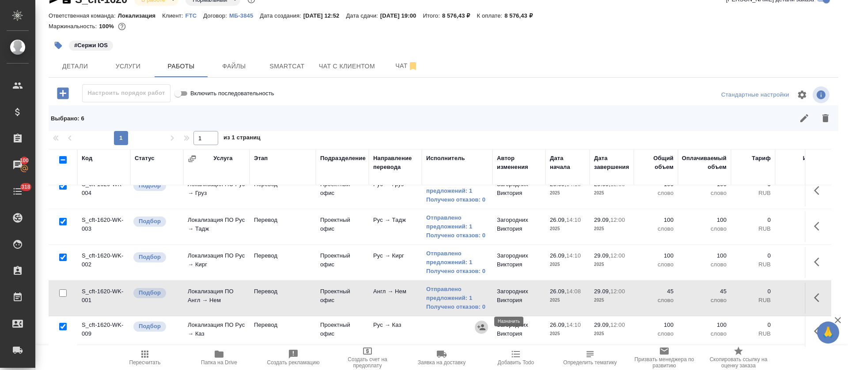
click at [479, 323] on icon "button" at bounding box center [481, 327] width 9 height 9
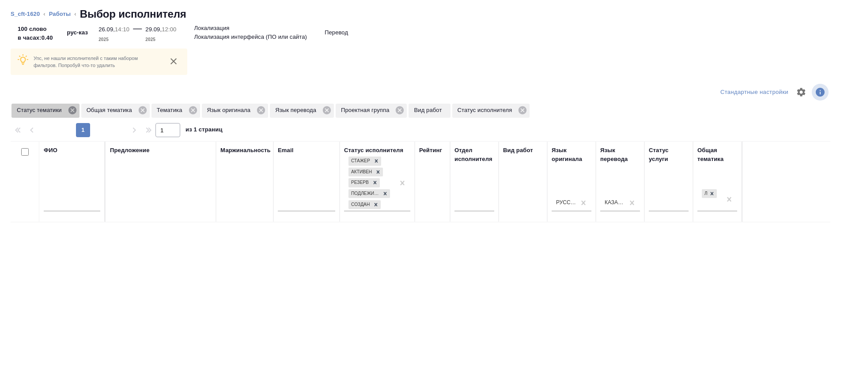
click at [72, 112] on icon at bounding box center [72, 110] width 8 height 8
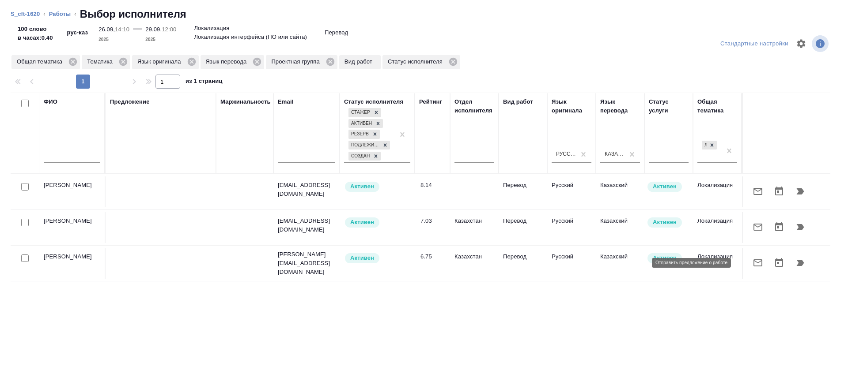
click at [752, 262] on icon "button" at bounding box center [757, 263] width 11 height 11
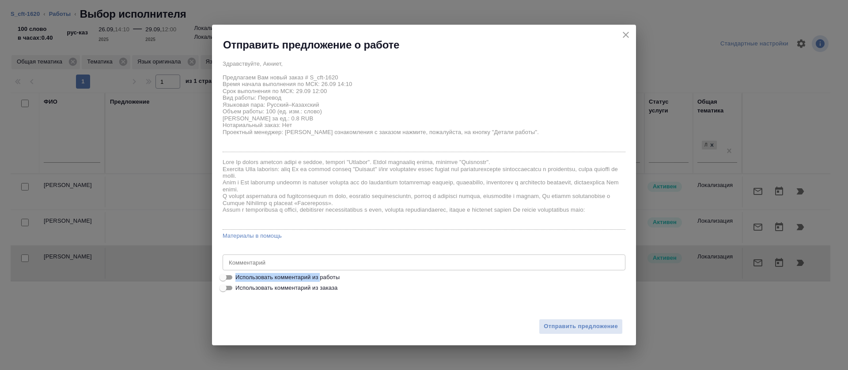
click at [319, 273] on div "Здравствуйте, Акниет, Предлагаем Вам новый заказ # S_cft-1620 Время начала выпо…" at bounding box center [424, 175] width 403 height 238
click at [322, 279] on span "Использовать комментарий из работы" at bounding box center [287, 277] width 104 height 9
click at [239, 279] on input "Использовать комментарий из работы" at bounding box center [223, 277] width 32 height 11
checkbox input "true"
type textarea "https://smartcat.com/editor?v=2&selectedStage=1&backUrl=%2Fprojects%2Fcbb2b0c1-…"
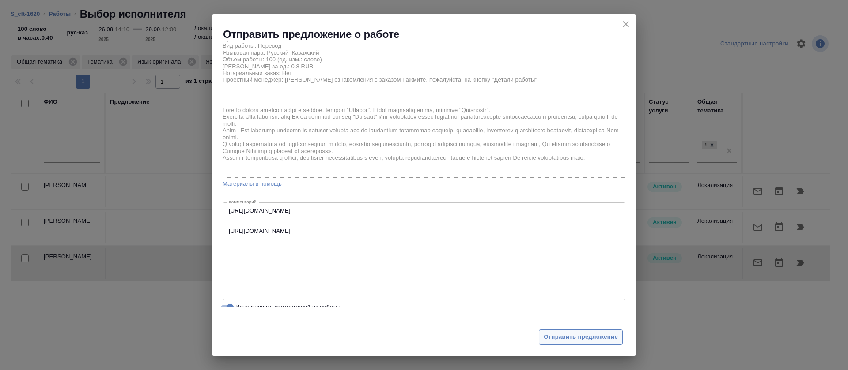
scroll to position [61, 0]
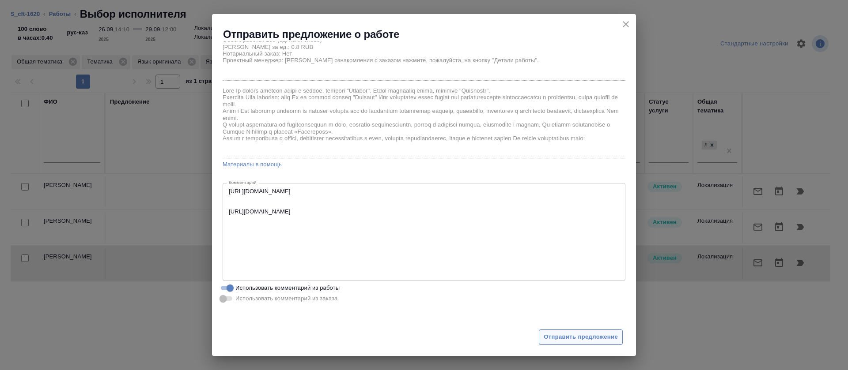
click at [604, 339] on span "Отправить предложение" at bounding box center [581, 338] width 74 height 10
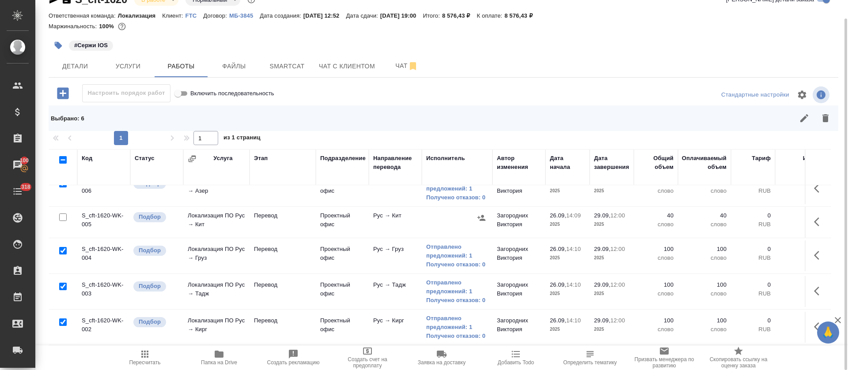
scroll to position [132, 0]
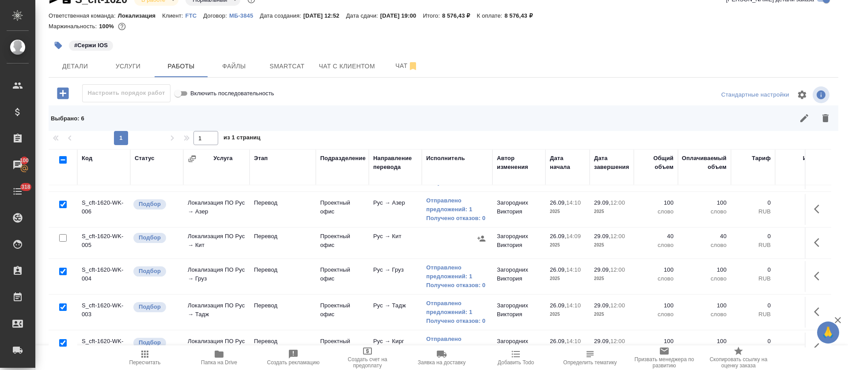
click at [814, 242] on icon "button" at bounding box center [816, 242] width 5 height 9
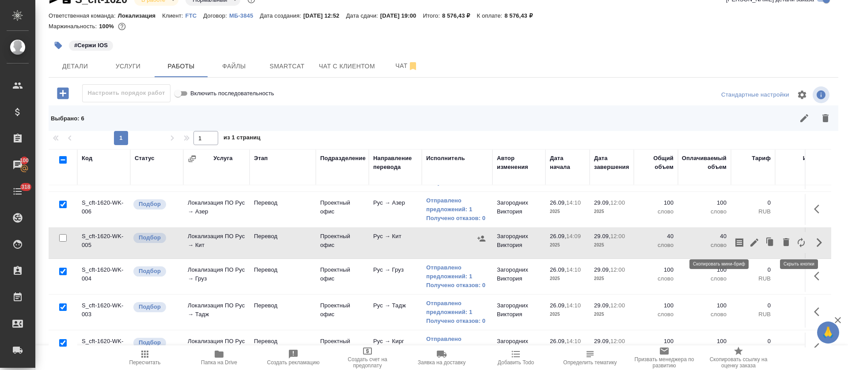
click at [735, 242] on icon "button" at bounding box center [739, 242] width 8 height 9
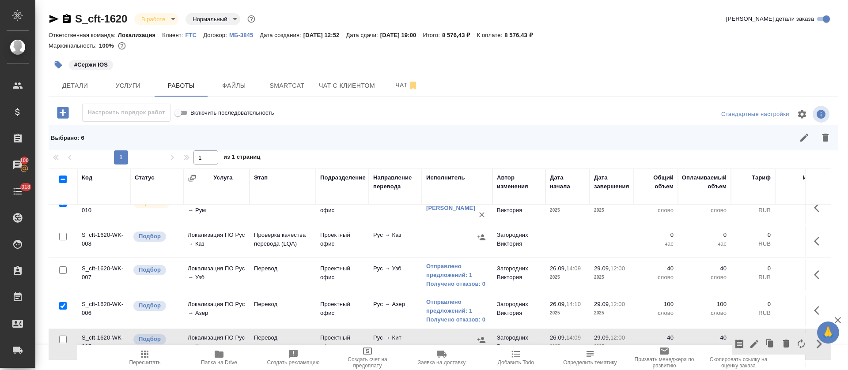
scroll to position [34, 0]
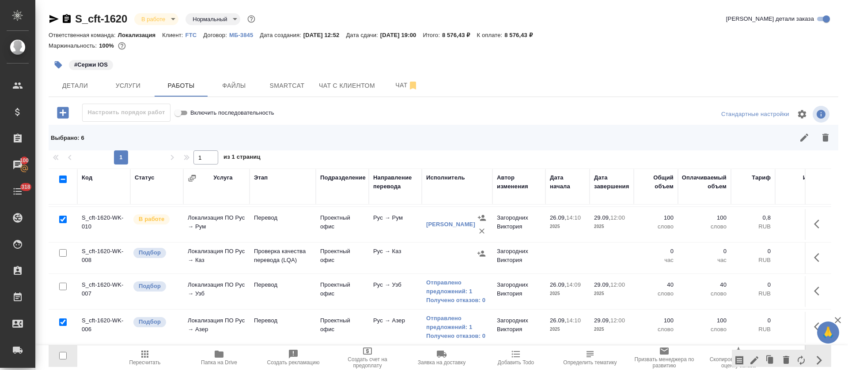
click at [814, 254] on icon "button" at bounding box center [819, 258] width 11 height 11
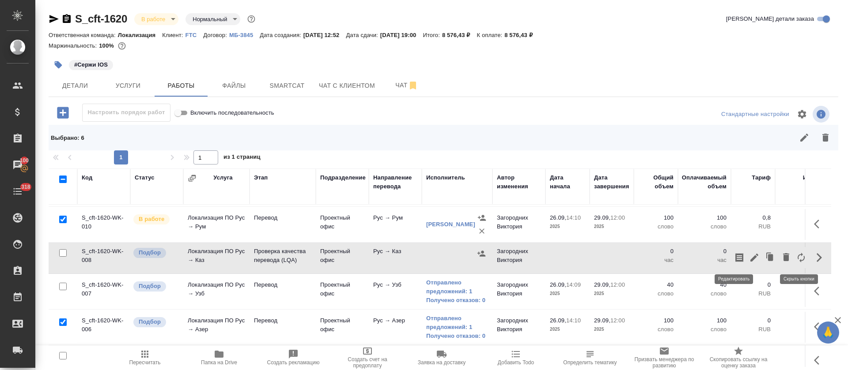
click at [749, 259] on icon "button" at bounding box center [754, 258] width 11 height 11
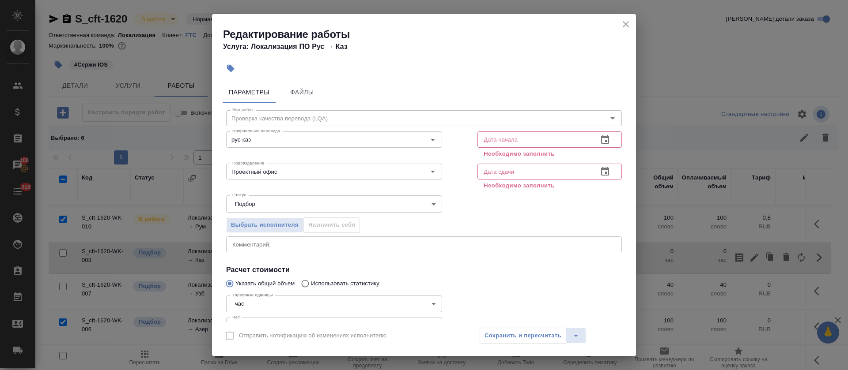
click at [601, 144] on icon "button" at bounding box center [605, 139] width 8 height 9
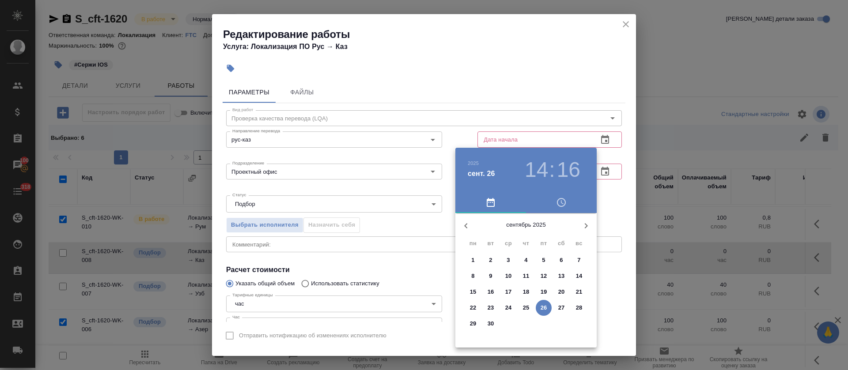
click at [474, 325] on p "29" at bounding box center [473, 324] width 7 height 9
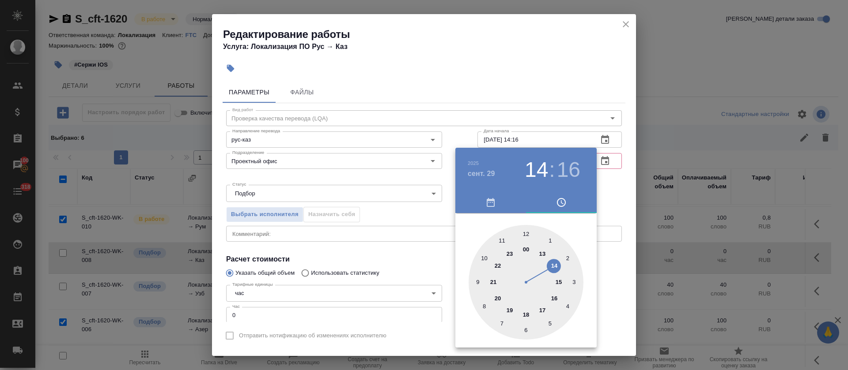
click at [527, 234] on div at bounding box center [526, 282] width 115 height 115
type input "29.09.2025 12:00"
click at [421, 217] on div at bounding box center [424, 185] width 848 height 370
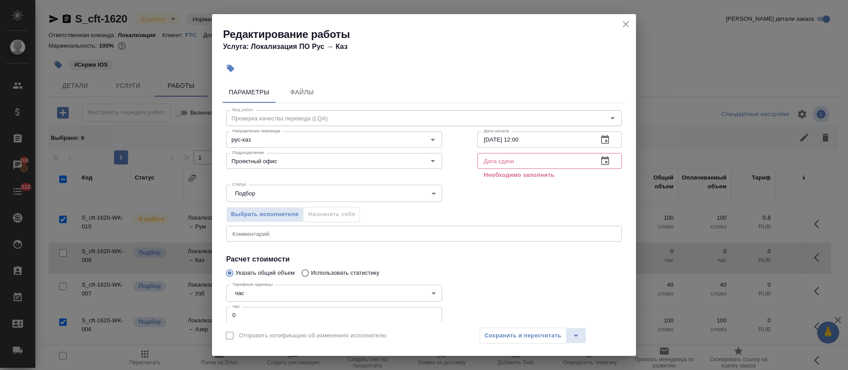
click at [600, 164] on icon "button" at bounding box center [605, 161] width 11 height 11
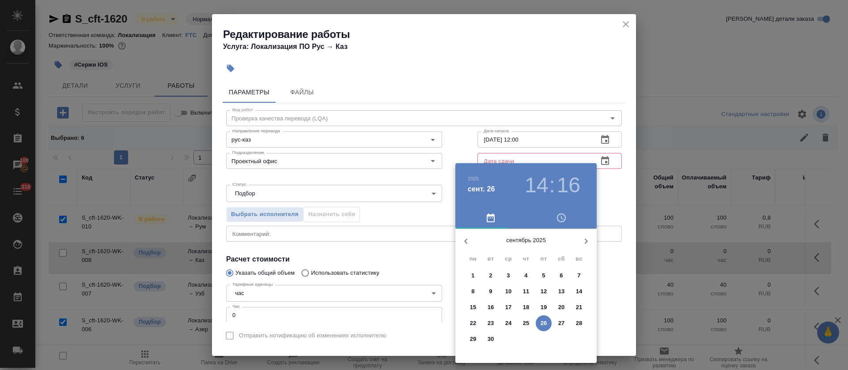
click at [472, 339] on p "29" at bounding box center [473, 339] width 7 height 9
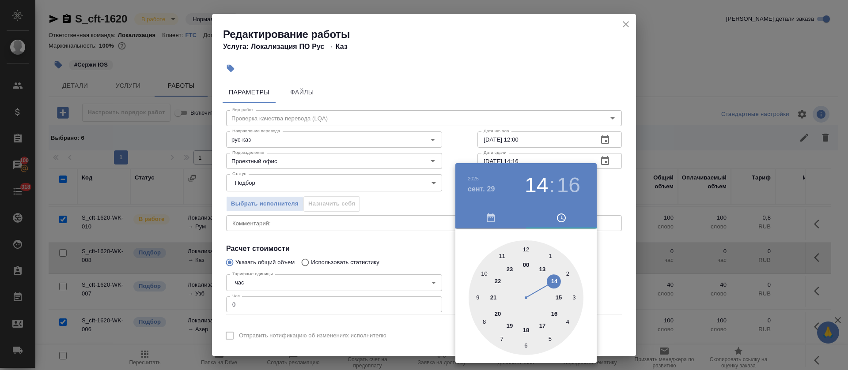
click at [525, 332] on div at bounding box center [526, 298] width 115 height 115
click at [525, 250] on div at bounding box center [526, 298] width 115 height 115
type input "29.09.2025 18:00"
click at [372, 245] on div at bounding box center [424, 185] width 848 height 370
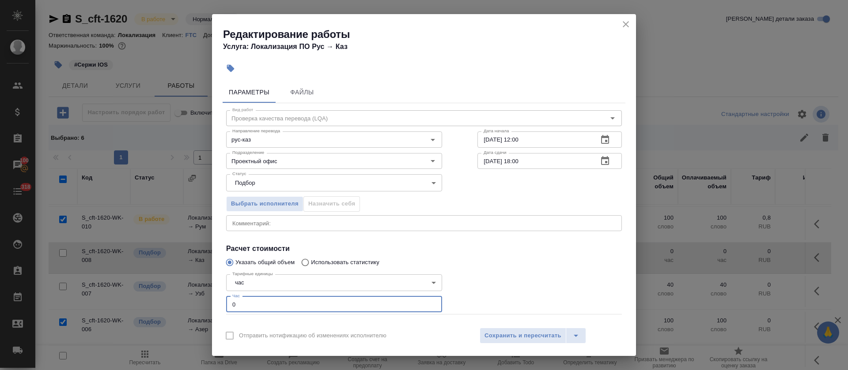
drag, startPoint x: 235, startPoint y: 302, endPoint x: 225, endPoint y: 303, distance: 10.2
click at [225, 303] on div "Тарифные единицы час 5a8b1489cc6b4906c91bfd93 Тарифные единицы Час 0 Час" at bounding box center [333, 292] width 251 height 79
type input "1"
click at [273, 160] on input "Проектный офис" at bounding box center [319, 161] width 181 height 11
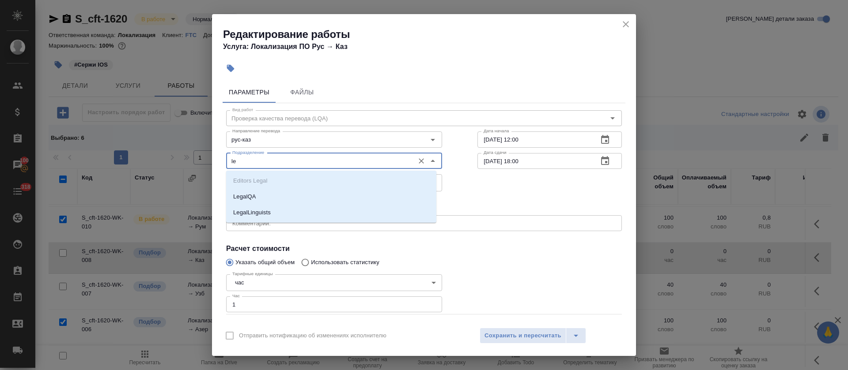
click at [274, 198] on li "LegalQA" at bounding box center [331, 197] width 210 height 16
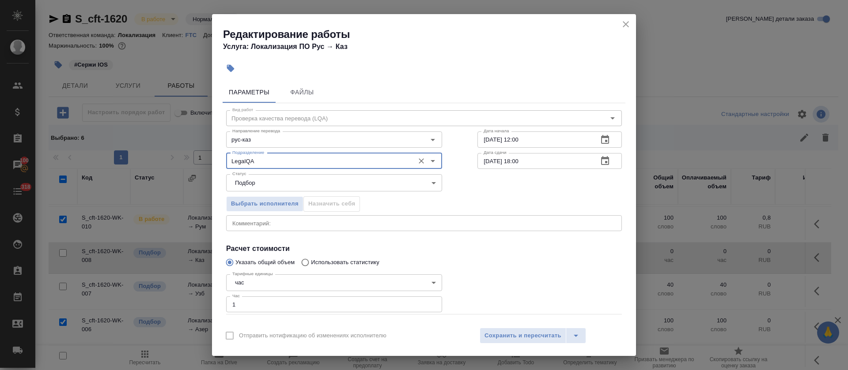
type input "LegalQA"
click at [503, 325] on div "Отправить нотификацию об изменениях исполнителю Сохранить и пересчитать" at bounding box center [424, 339] width 424 height 34
click at [509, 338] on span "Сохранить и пересчитать" at bounding box center [522, 336] width 77 height 10
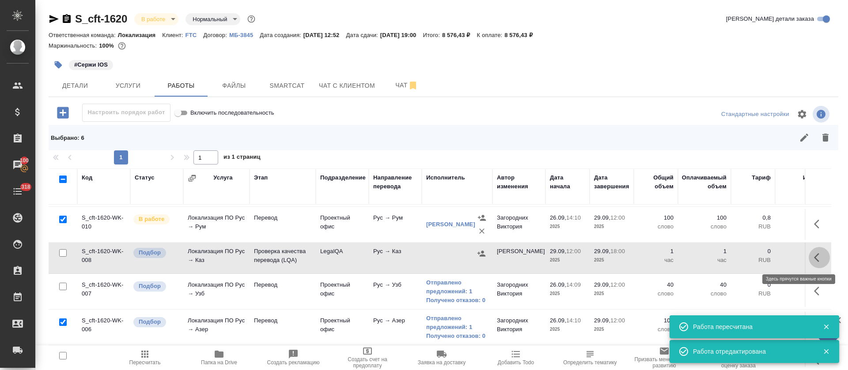
click at [814, 258] on icon "button" at bounding box center [819, 258] width 11 height 11
click at [734, 258] on icon "button" at bounding box center [739, 258] width 11 height 11
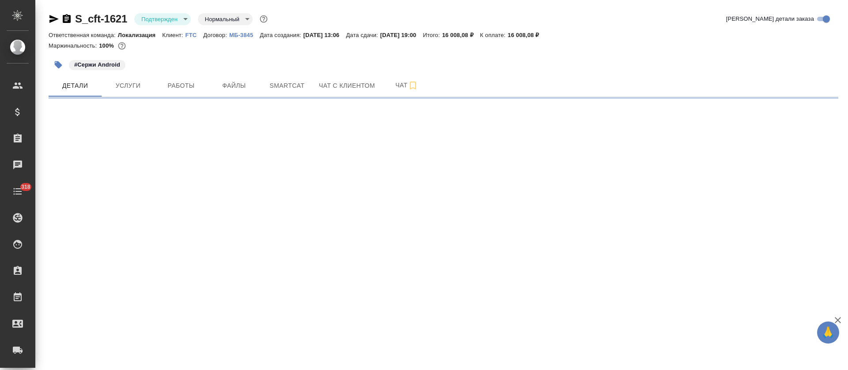
select select "RU"
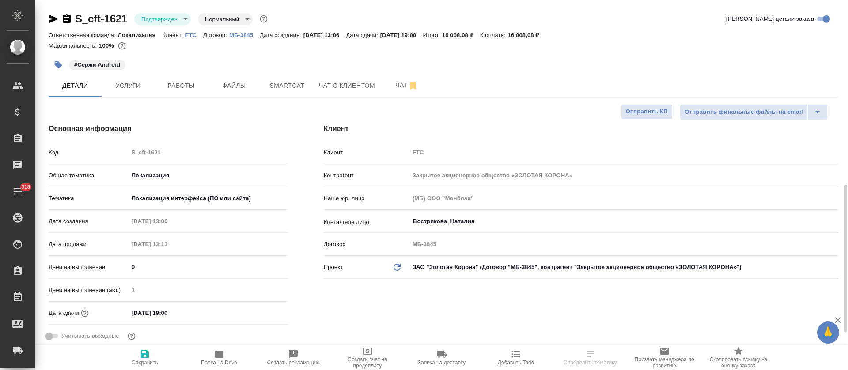
type textarea "x"
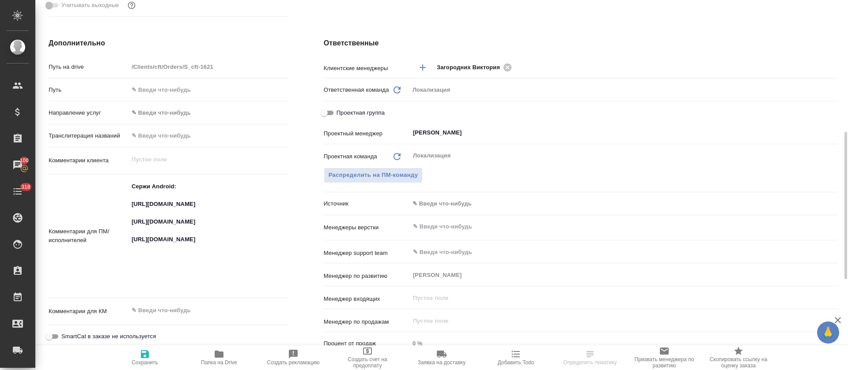
scroll to position [397, 0]
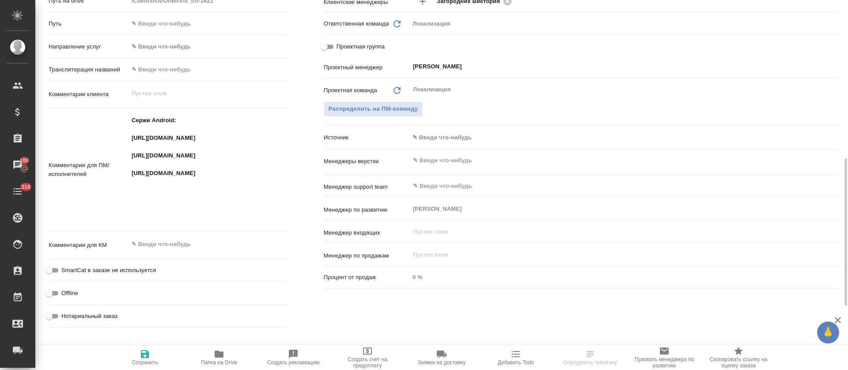
click at [228, 142] on textarea "Сержи Android: [URL][DOMAIN_NAME] [URL][DOMAIN_NAME] [URL][DOMAIN_NAME]" at bounding box center [208, 169] width 160 height 112
type textarea "x"
click at [228, 142] on textarea "Сержи Android: [URL][DOMAIN_NAME] [URL][DOMAIN_NAME] [URL][DOMAIN_NAME]" at bounding box center [208, 169] width 159 height 112
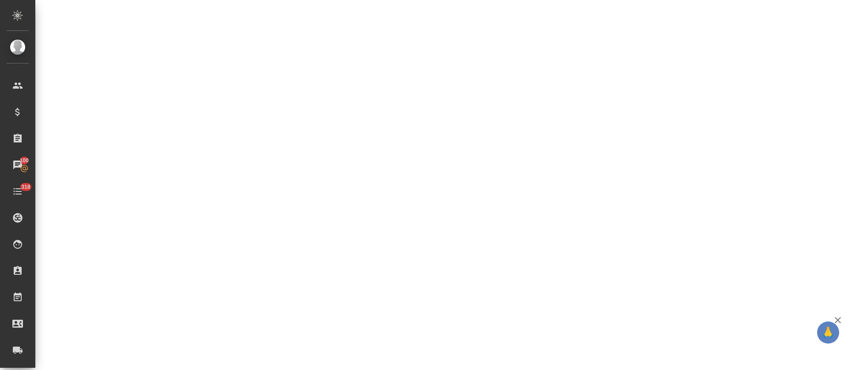
select select "RU"
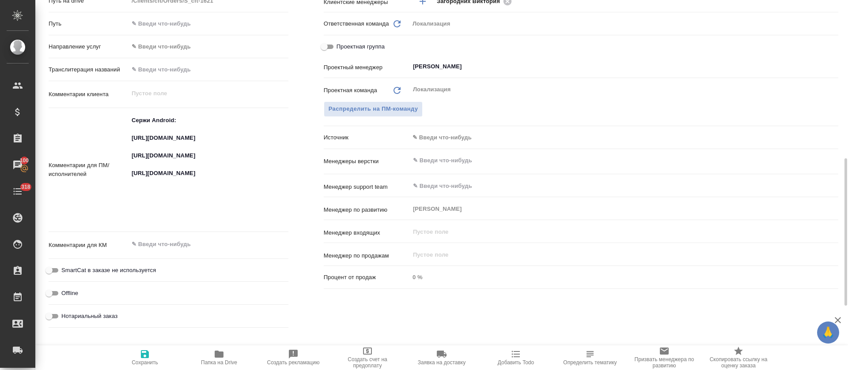
type textarea "x"
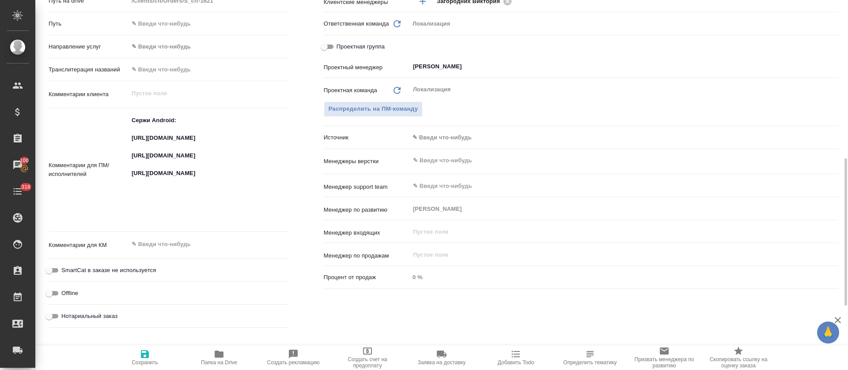
type textarea "x"
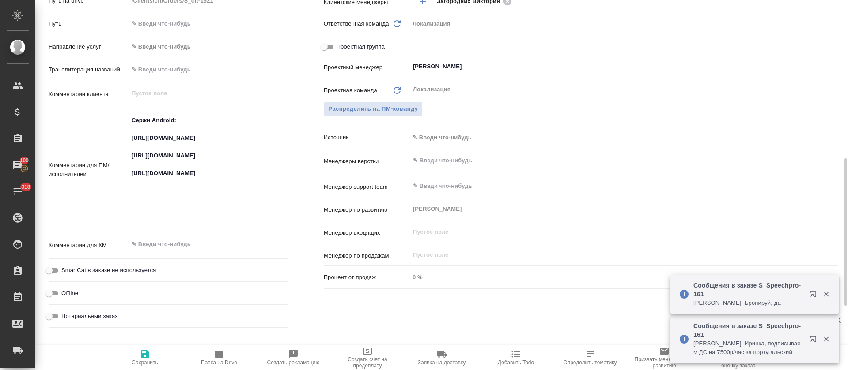
click at [177, 166] on textarea "Сержи Android: [URL][DOMAIN_NAME] [URL][DOMAIN_NAME] [URL][DOMAIN_NAME]" at bounding box center [208, 169] width 160 height 112
type textarea "x"
click at [177, 166] on textarea "Сержи Android: [URL][DOMAIN_NAME] [URL][DOMAIN_NAME] [URL][DOMAIN_NAME]" at bounding box center [208, 169] width 159 height 112
type textarea "x"
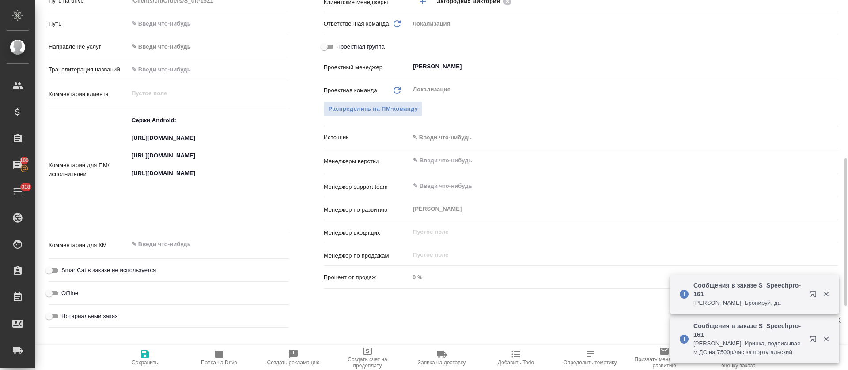
type textarea "x"
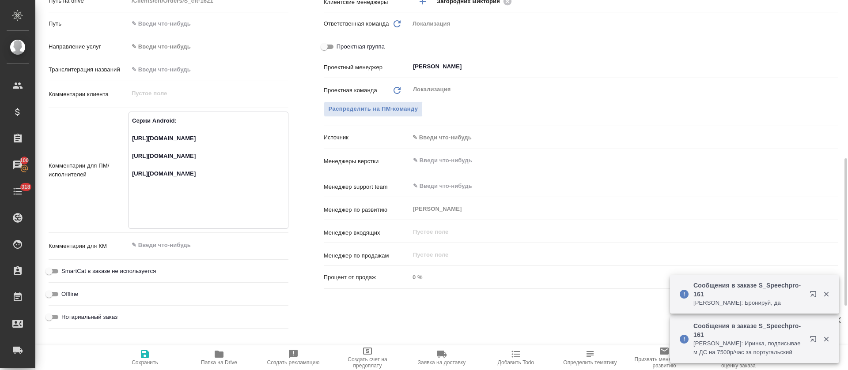
click at [180, 219] on textarea "Сержи Android: [URL][DOMAIN_NAME] [URL][DOMAIN_NAME] [URL][DOMAIN_NAME]" at bounding box center [208, 169] width 159 height 112
drag, startPoint x: 182, startPoint y: 204, endPoint x: 170, endPoint y: 219, distance: 18.8
click at [170, 219] on textarea "Сержи Android: [URL][DOMAIN_NAME] [URL][DOMAIN_NAME] [URL][DOMAIN_NAME]" at bounding box center [208, 169] width 159 height 112
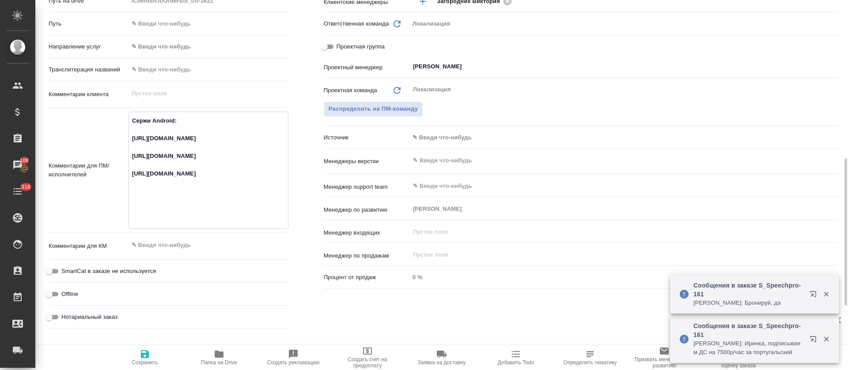
click at [170, 219] on textarea "Сержи Android: [URL][DOMAIN_NAME] [URL][DOMAIN_NAME] [URL][DOMAIN_NAME]" at bounding box center [208, 169] width 159 height 112
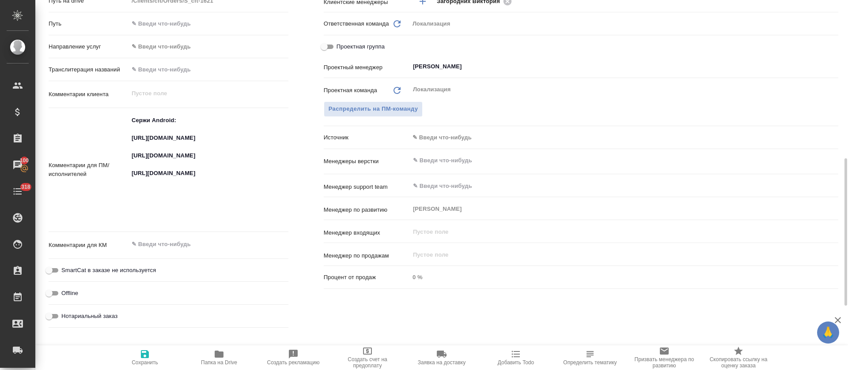
type textarea "x"
